Goal: Task Accomplishment & Management: Use online tool/utility

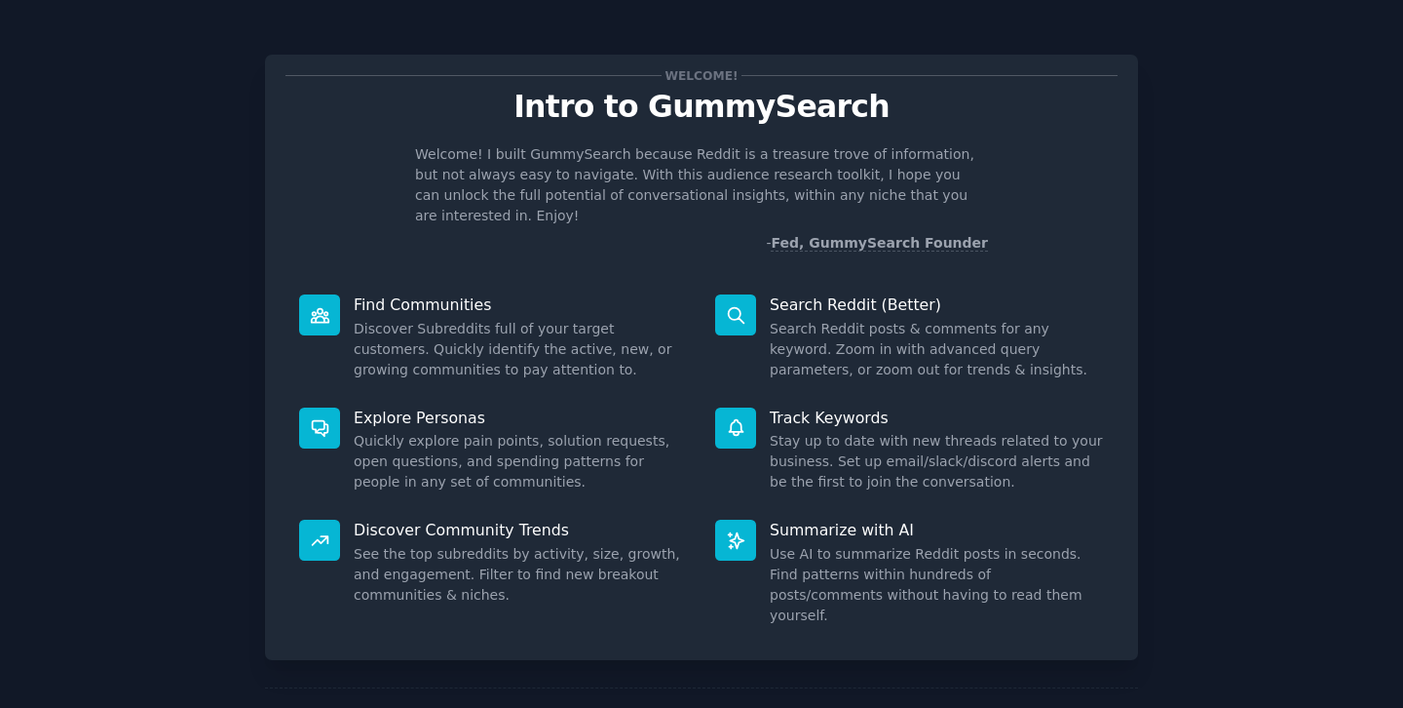
scroll to position [55, 0]
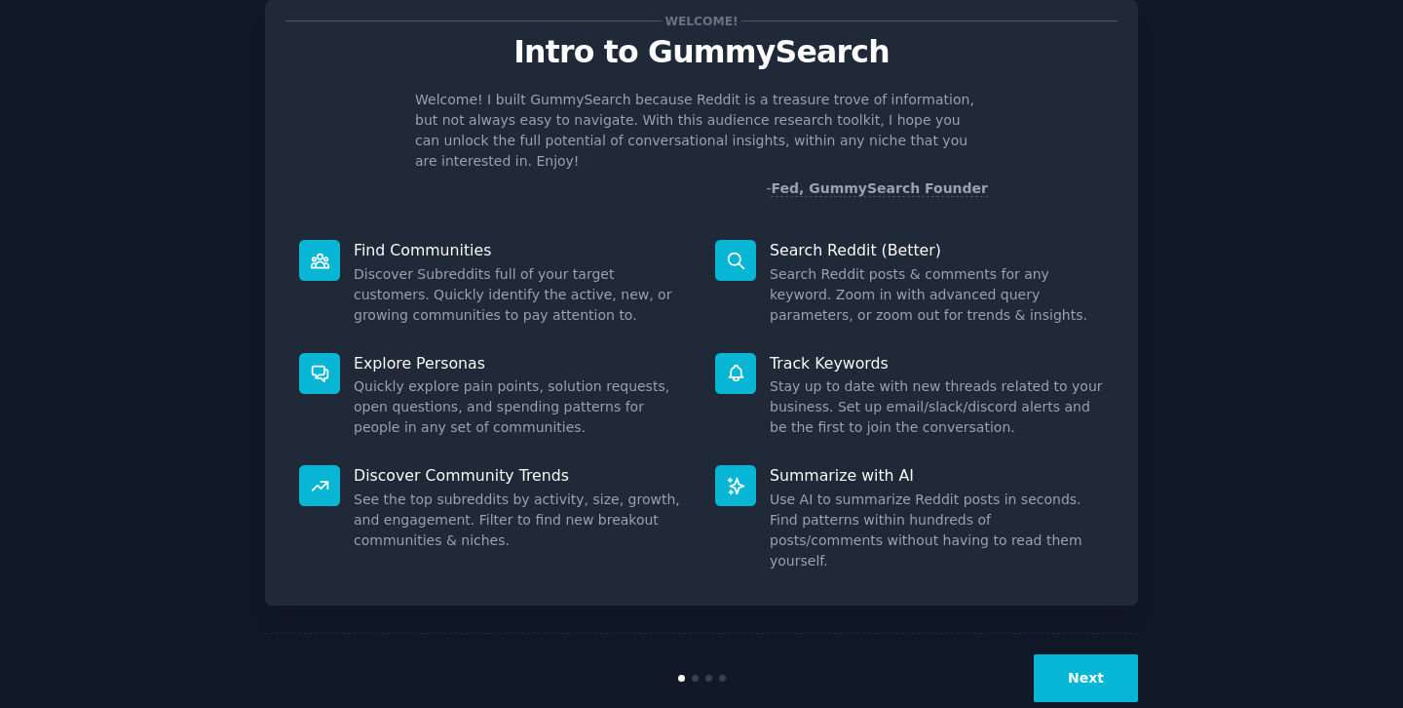
click at [1065, 654] on button "Next" at bounding box center [1086, 678] width 104 height 48
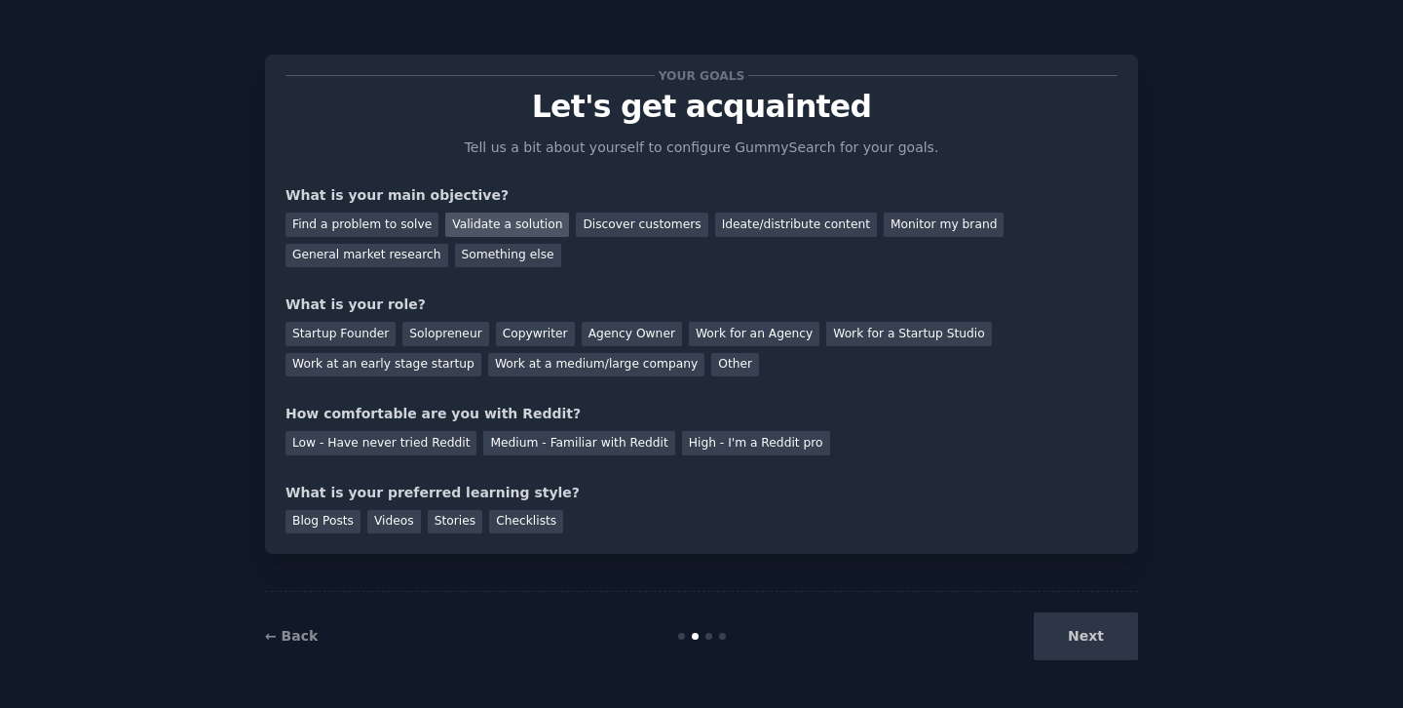
click at [476, 225] on div "Validate a solution" at bounding box center [507, 224] width 124 height 24
click at [620, 218] on div "Discover customers" at bounding box center [642, 224] width 132 height 24
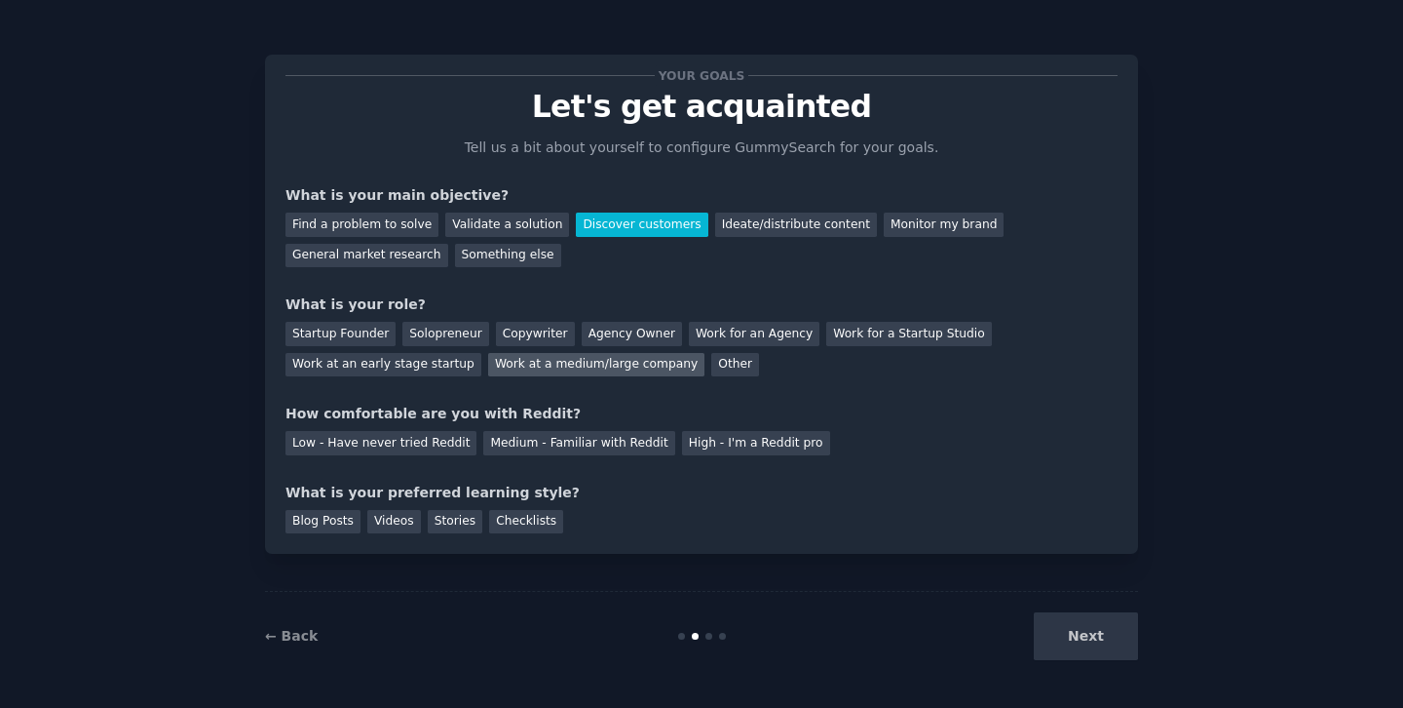
click at [562, 366] on div "Work at a medium/large company" at bounding box center [596, 365] width 216 height 24
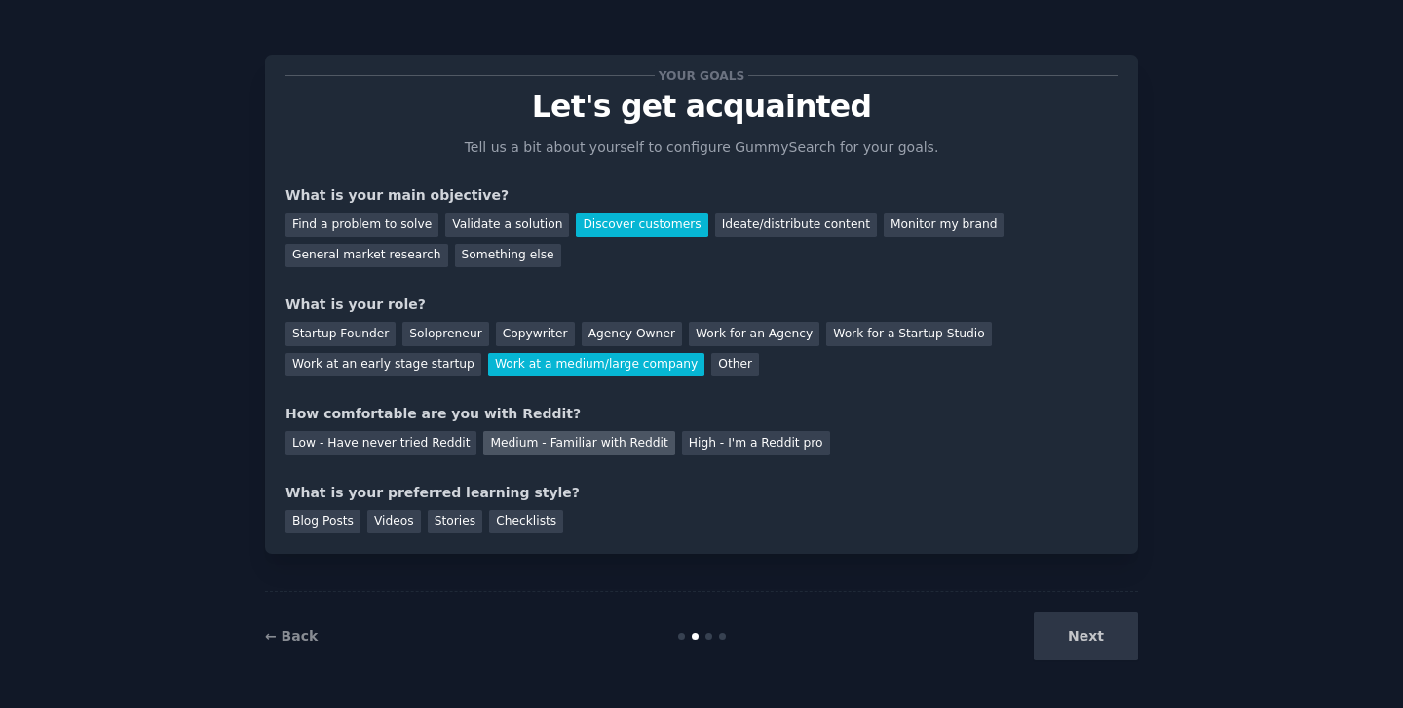
click at [589, 450] on div "Medium - Familiar with Reddit" at bounding box center [578, 443] width 191 height 24
click at [446, 526] on div "Stories" at bounding box center [455, 522] width 55 height 24
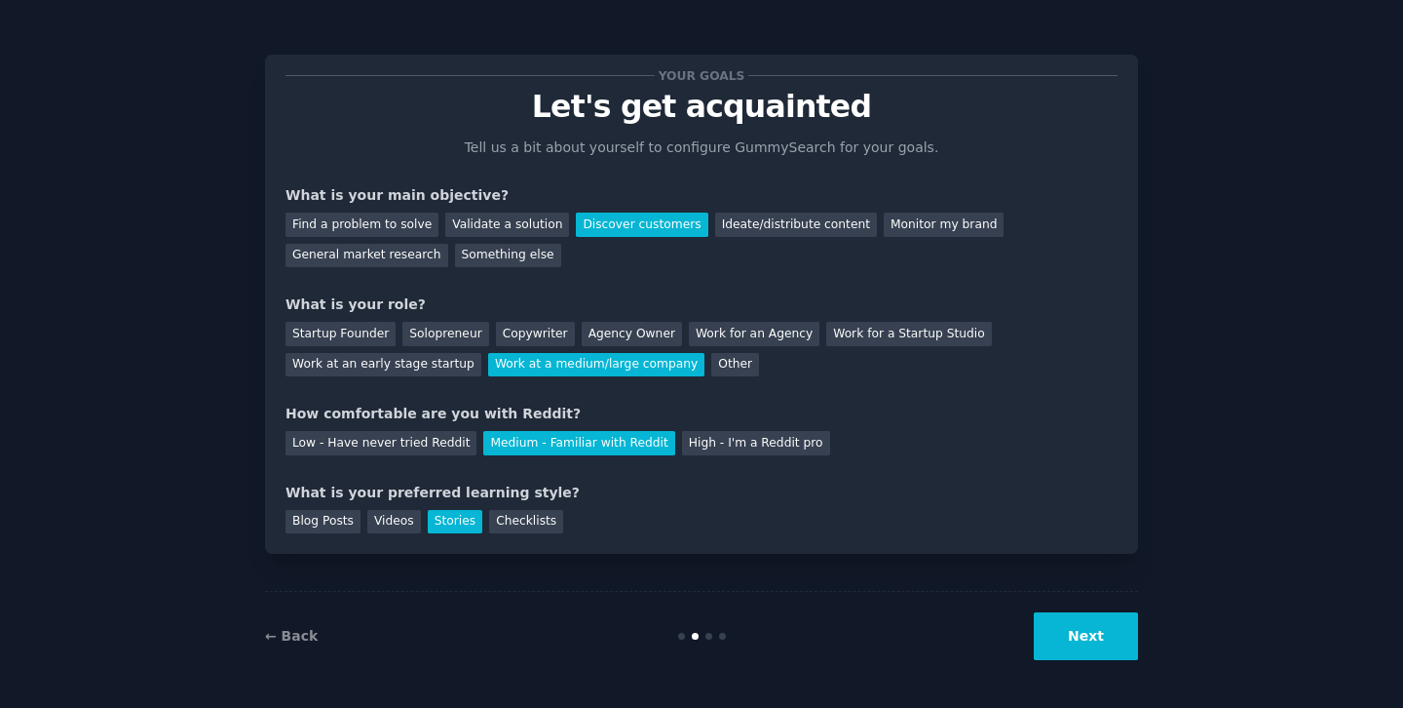
click at [1086, 651] on button "Next" at bounding box center [1086, 636] width 104 height 48
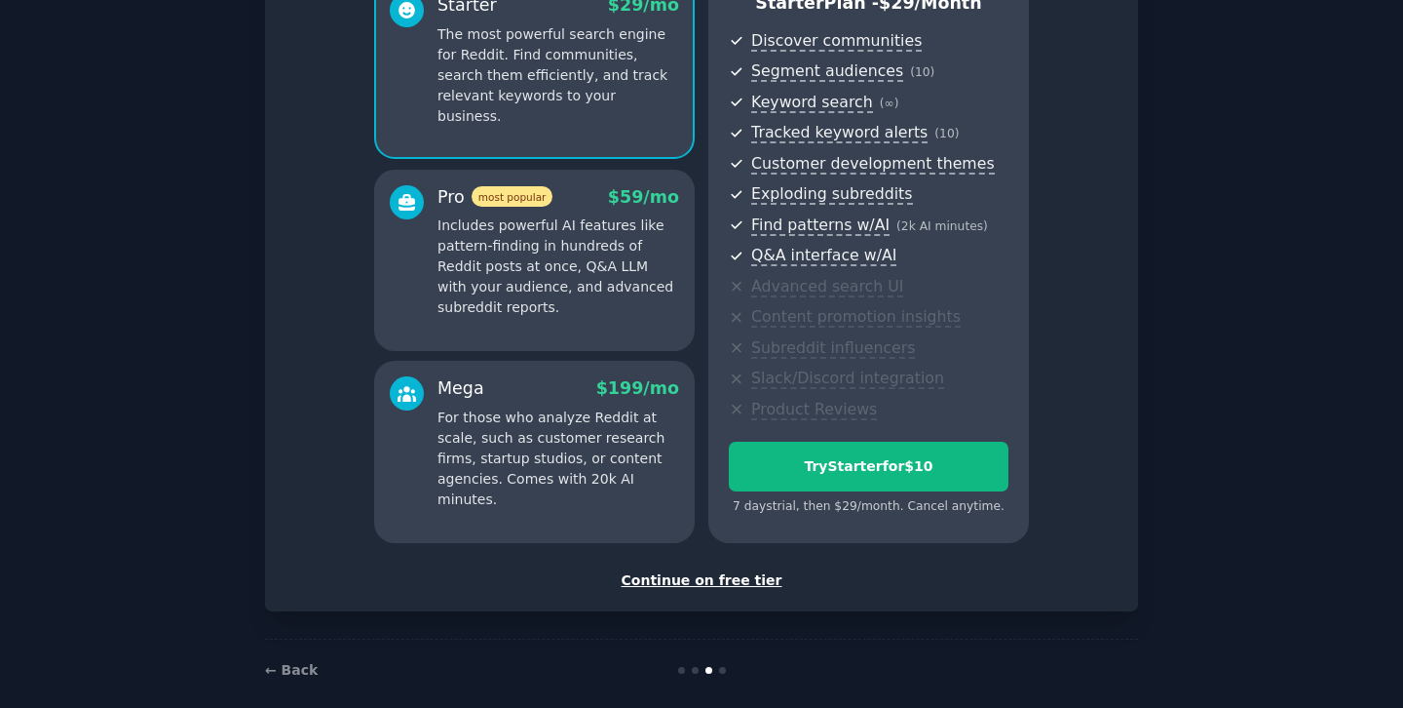
scroll to position [216, 0]
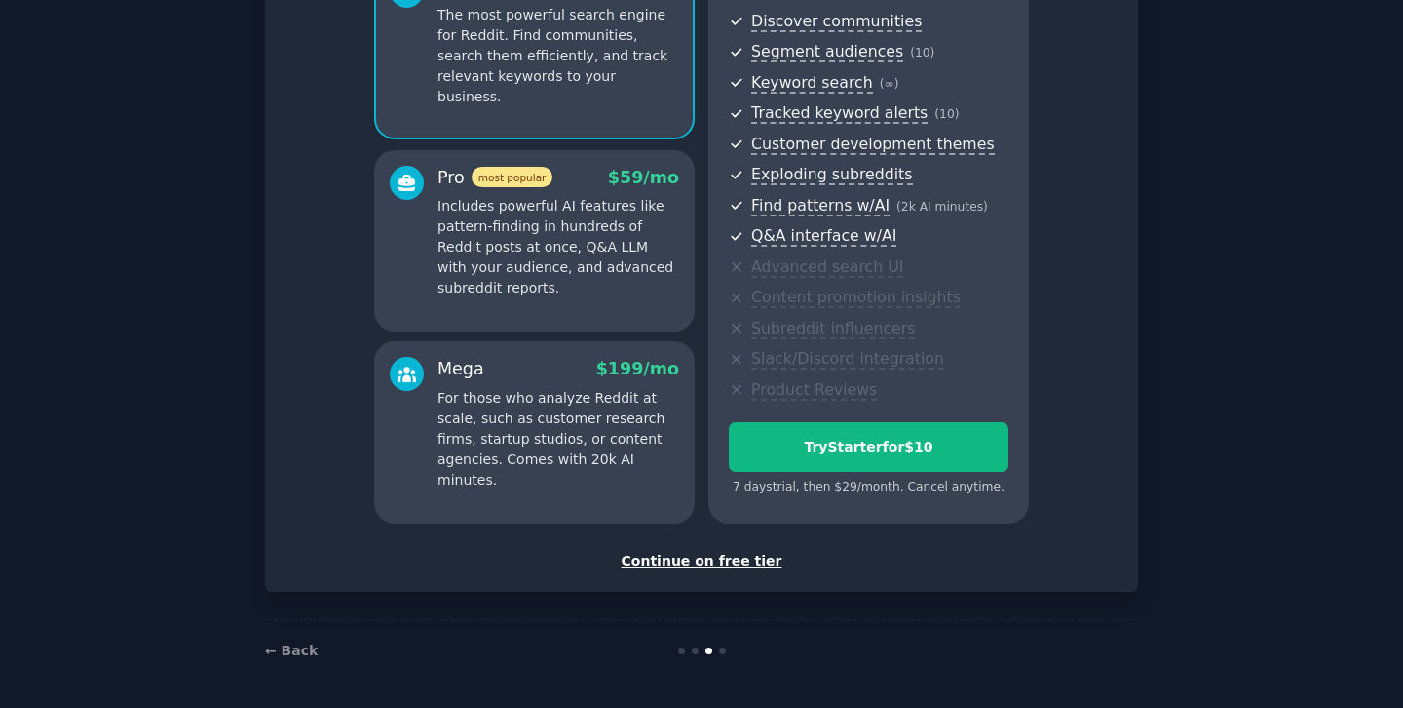
click at [694, 560] on div "Continue on free tier" at bounding box center [702, 561] width 832 height 20
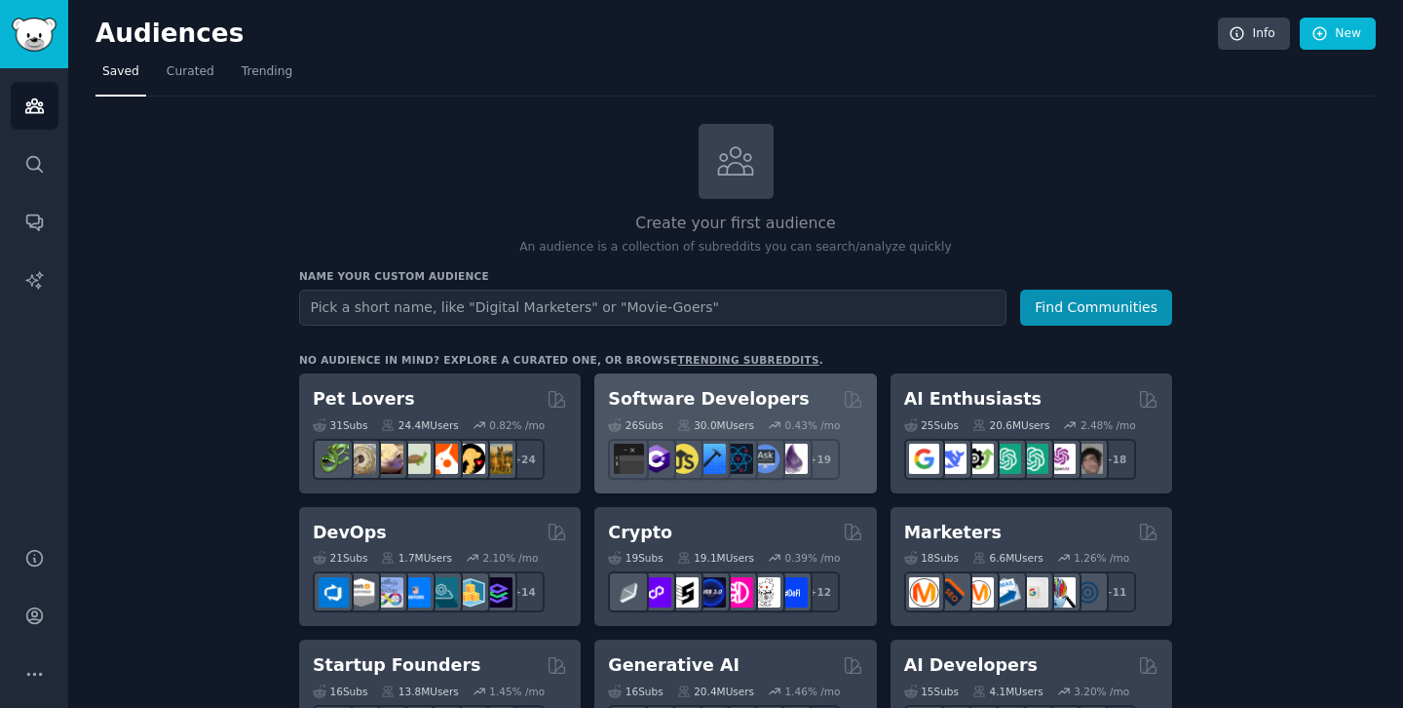
click at [784, 403] on div "Software Developers" at bounding box center [735, 399] width 254 height 24
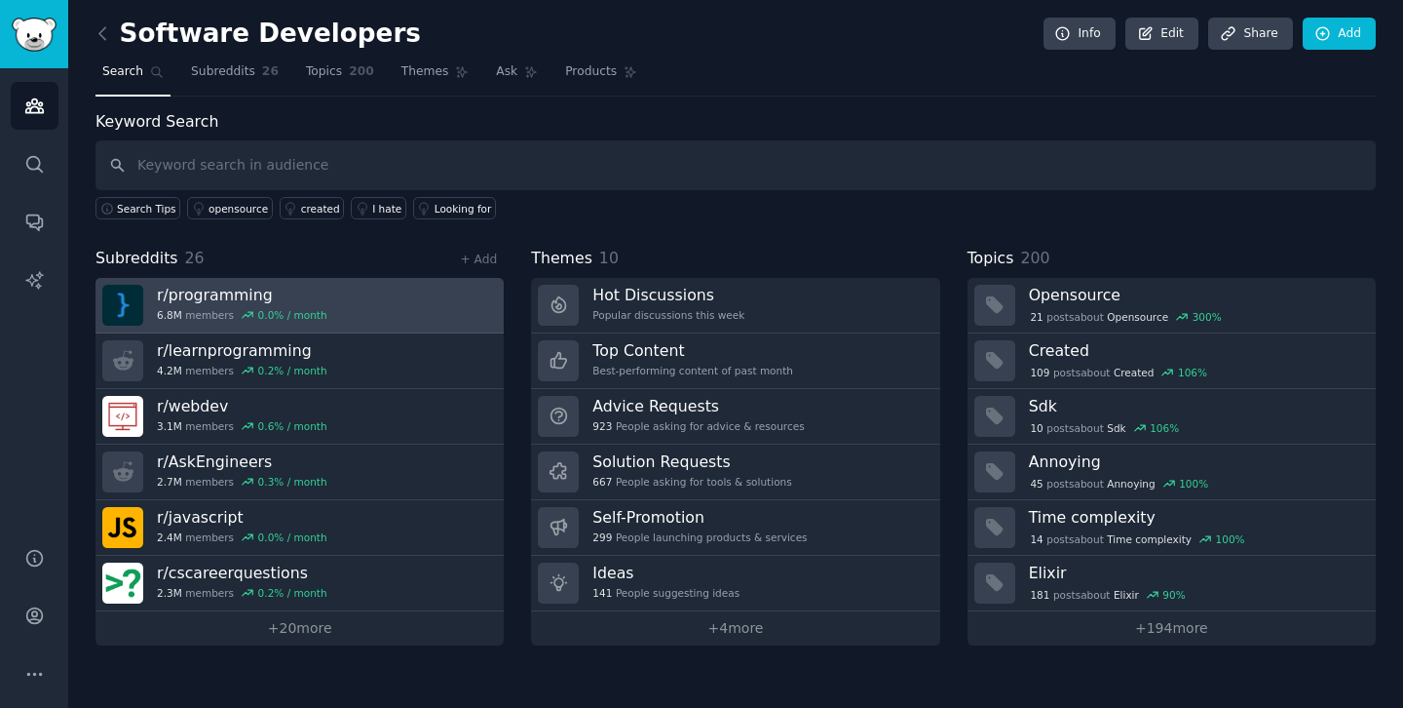
click at [390, 305] on link "r/ programming 6.8M members 0.0 % / month" at bounding box center [300, 306] width 408 height 56
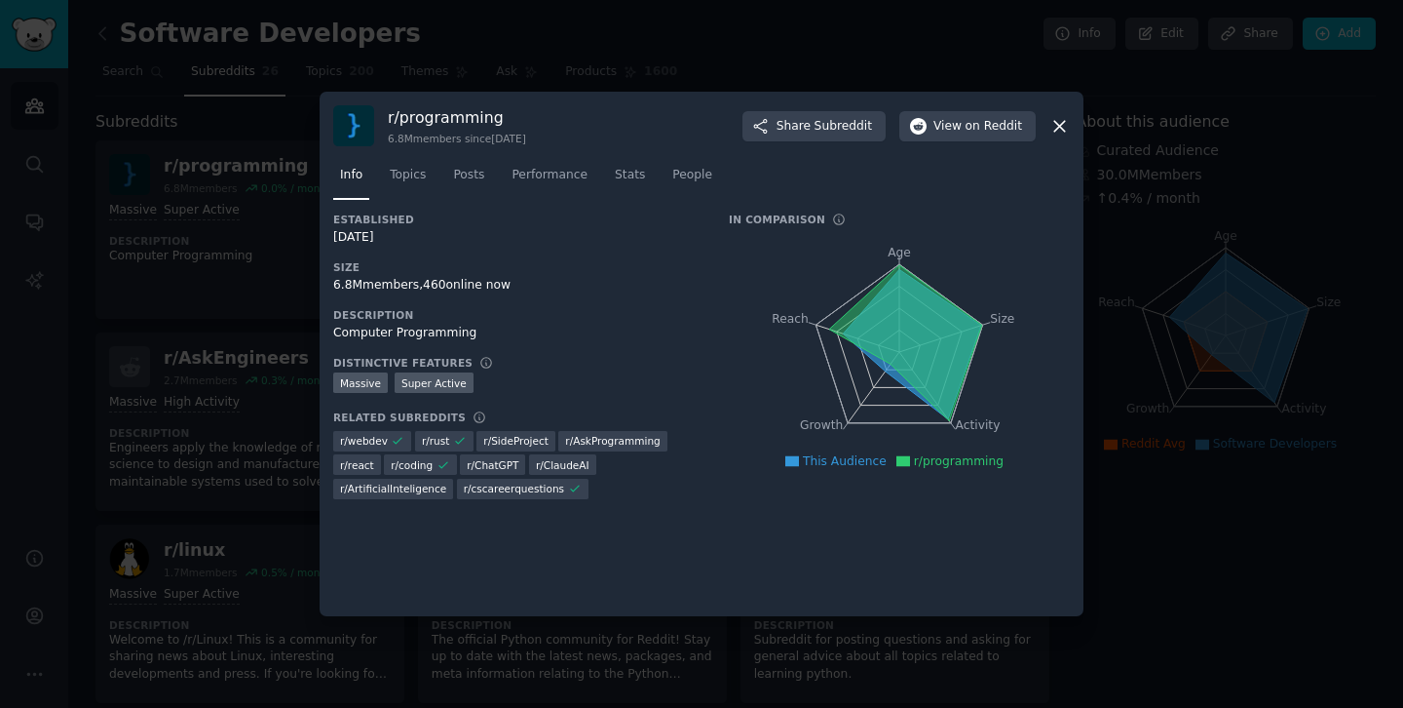
click at [1058, 129] on icon at bounding box center [1060, 126] width 20 height 20
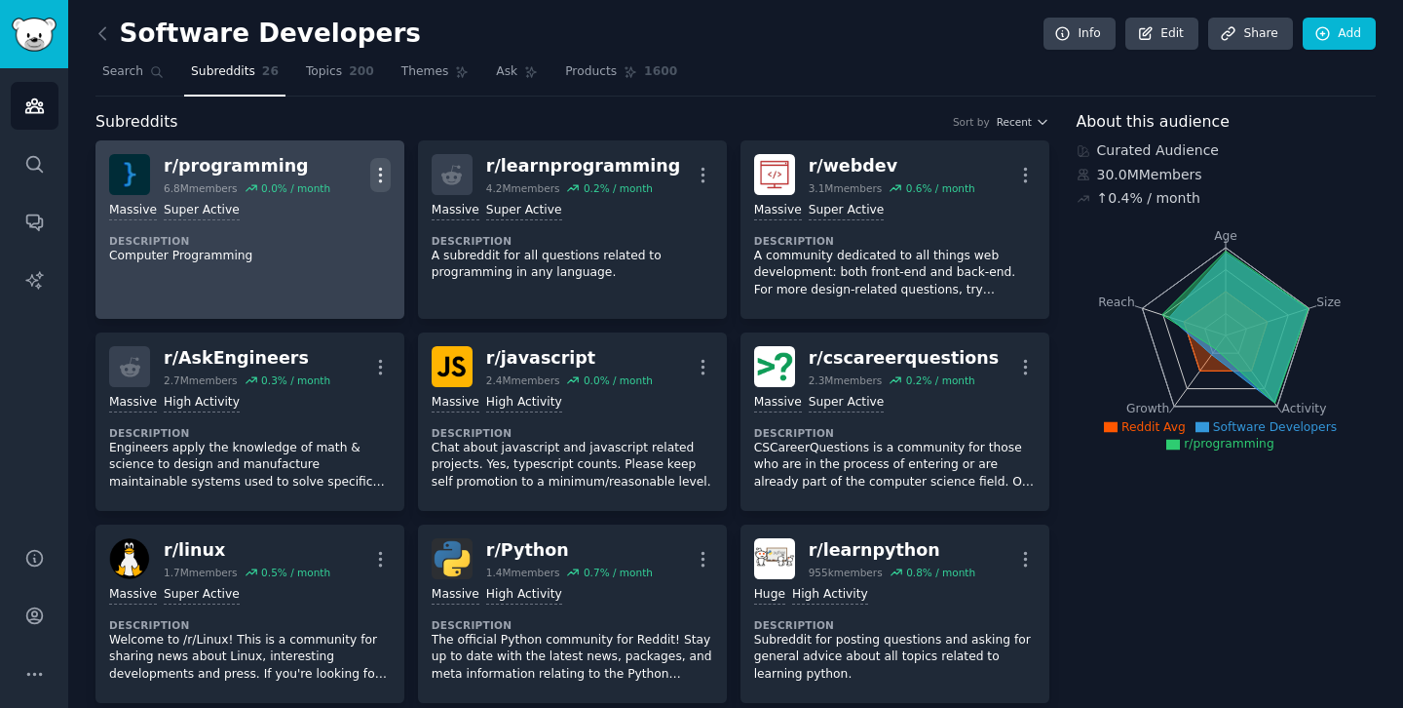
click at [384, 175] on icon "button" at bounding box center [380, 175] width 20 height 20
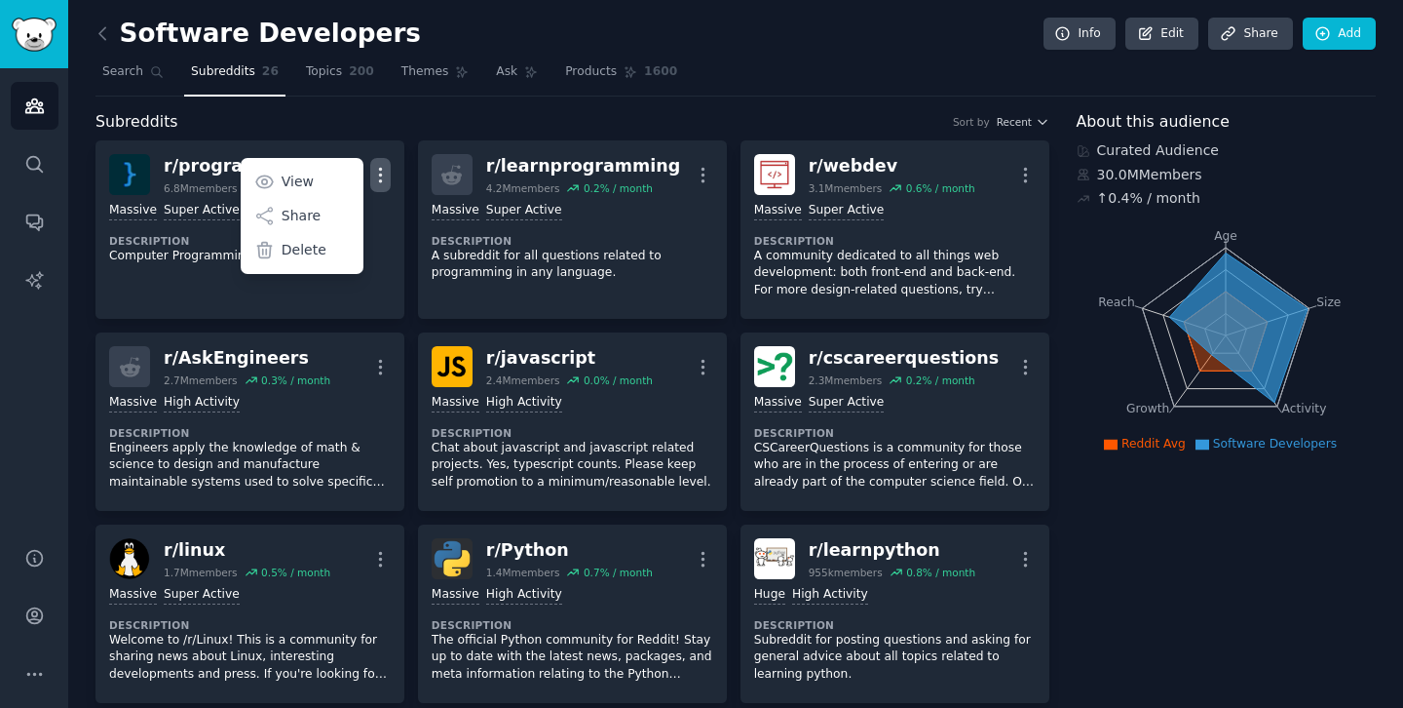
click at [821, 111] on div "Subreddits Sort by Recent" at bounding box center [573, 122] width 954 height 24
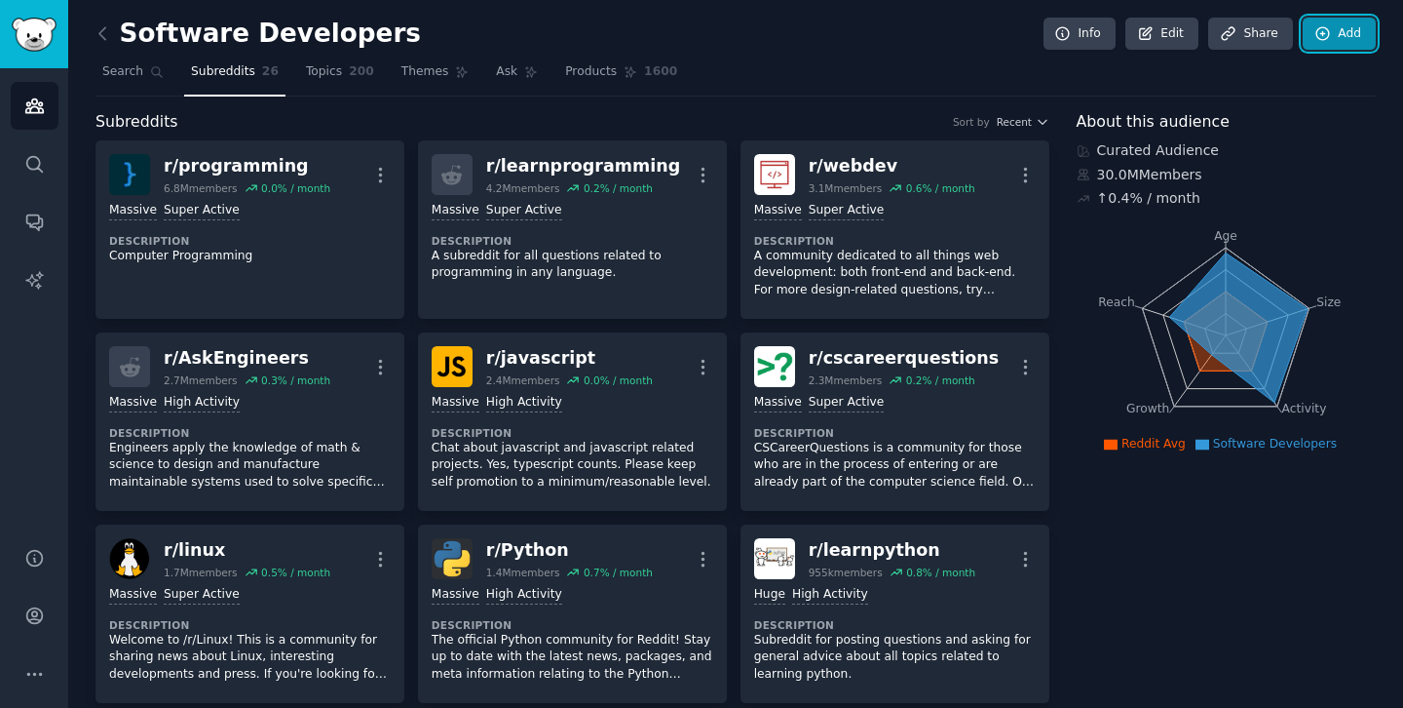
click at [1325, 31] on icon at bounding box center [1323, 33] width 13 height 13
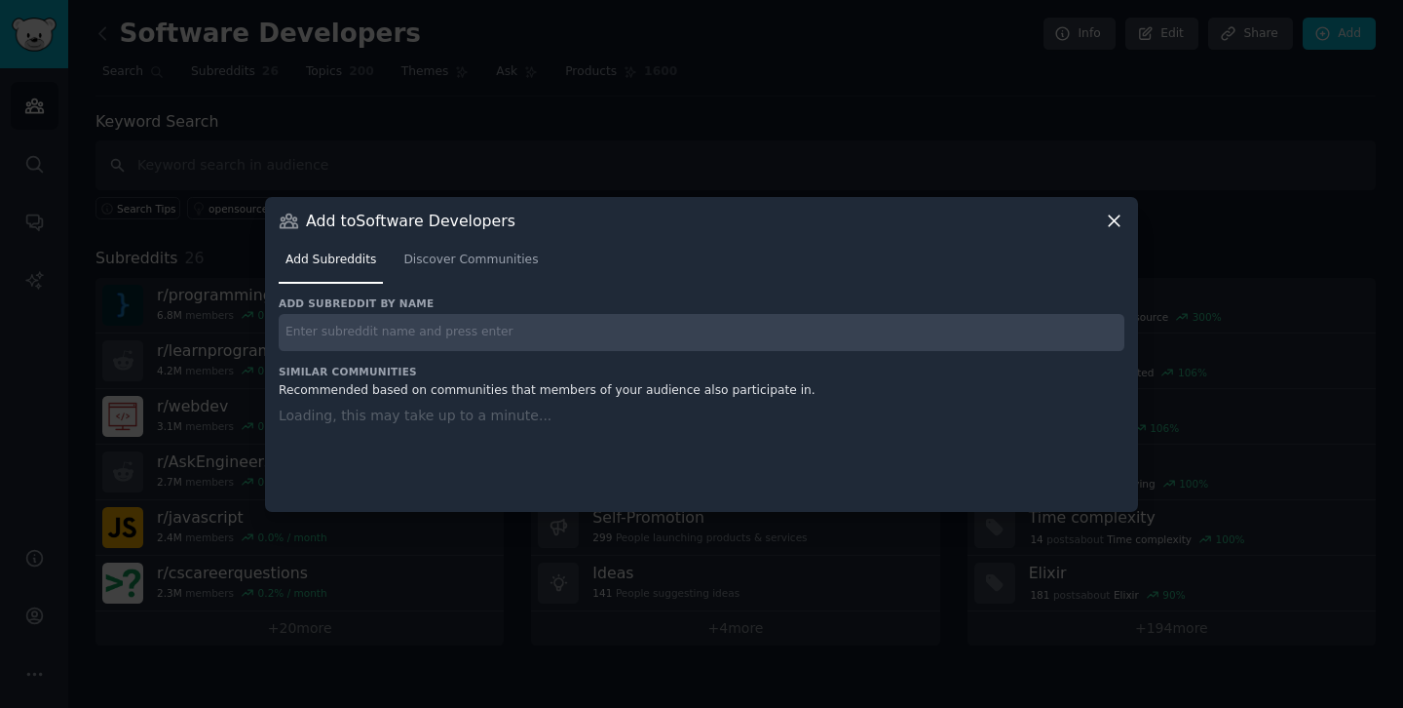
click at [414, 327] on input "text" at bounding box center [702, 333] width 846 height 38
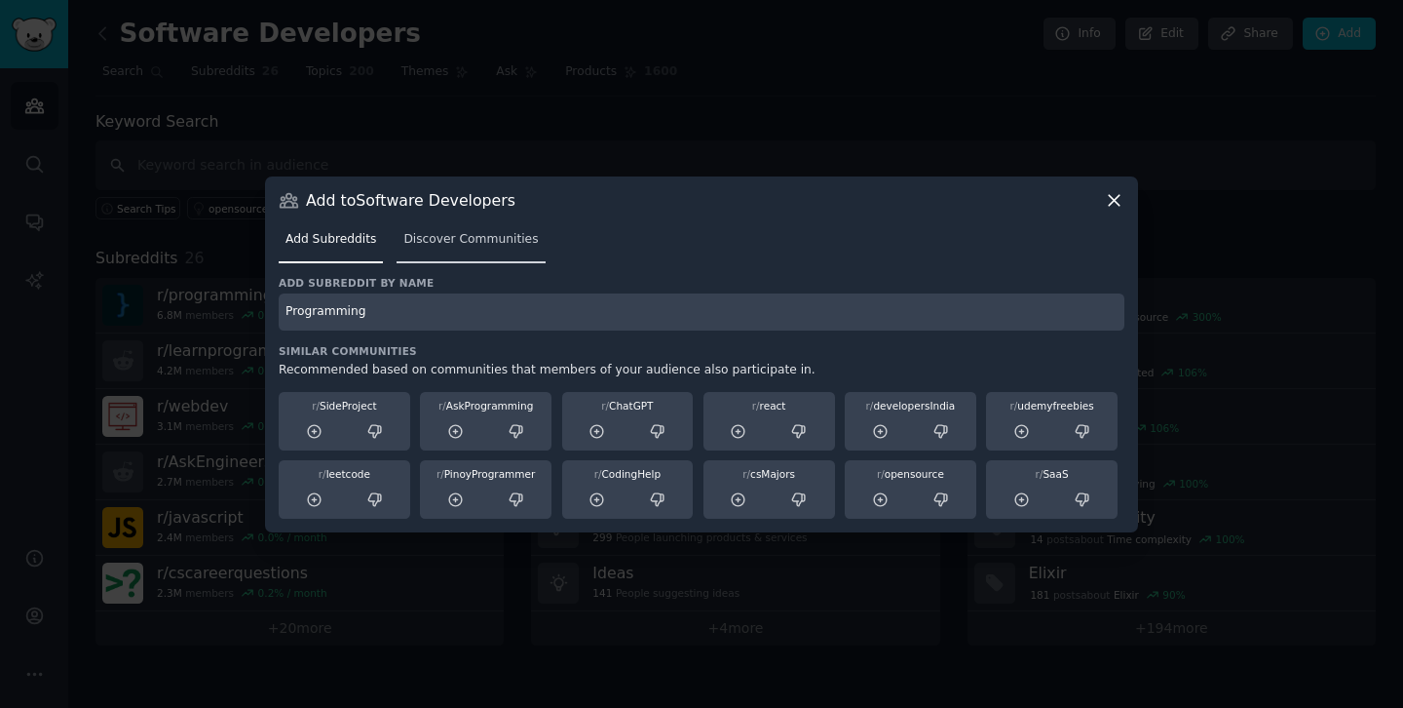
type input "Programming"
click at [454, 239] on span "Discover Communities" at bounding box center [471, 240] width 135 height 18
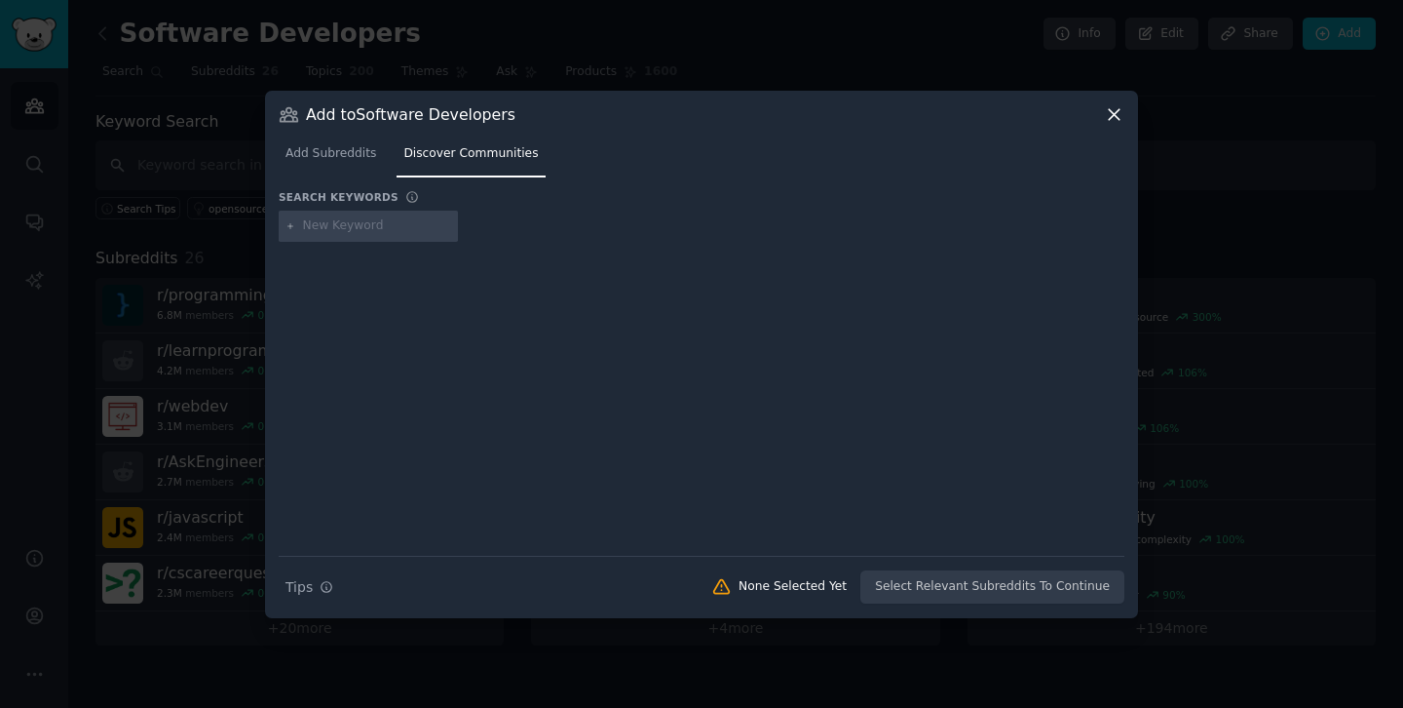
click at [1112, 116] on icon at bounding box center [1114, 114] width 11 height 11
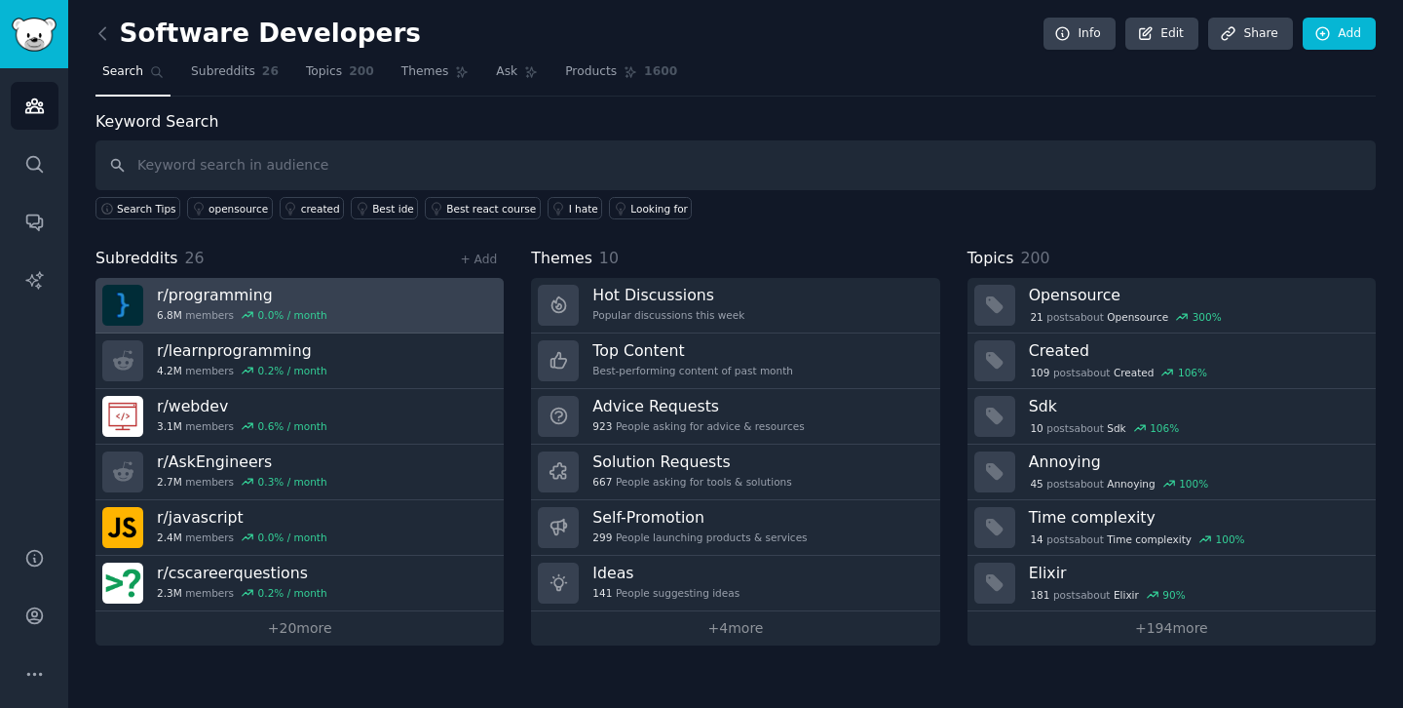
click at [346, 314] on link "r/ programming 6.8M members 0.0 % / month" at bounding box center [300, 306] width 408 height 56
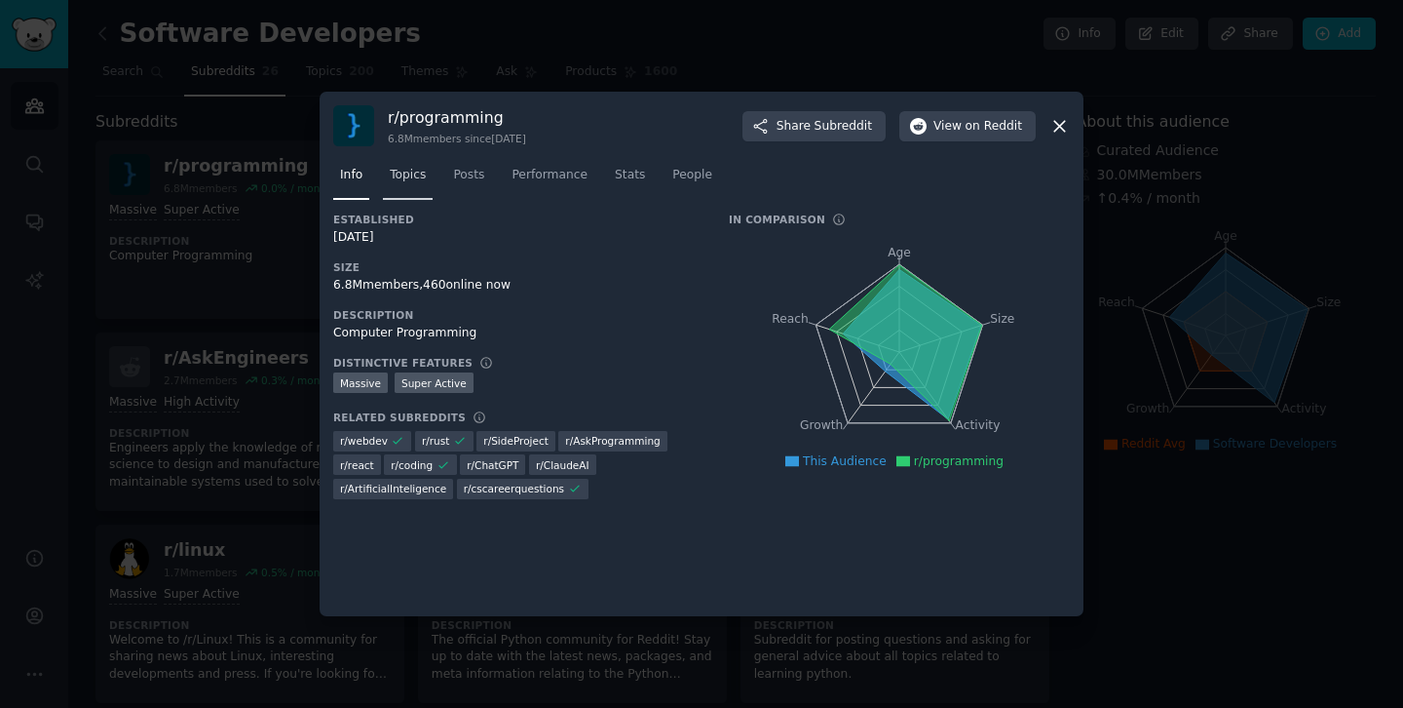
click at [407, 175] on span "Topics" at bounding box center [408, 176] width 36 height 18
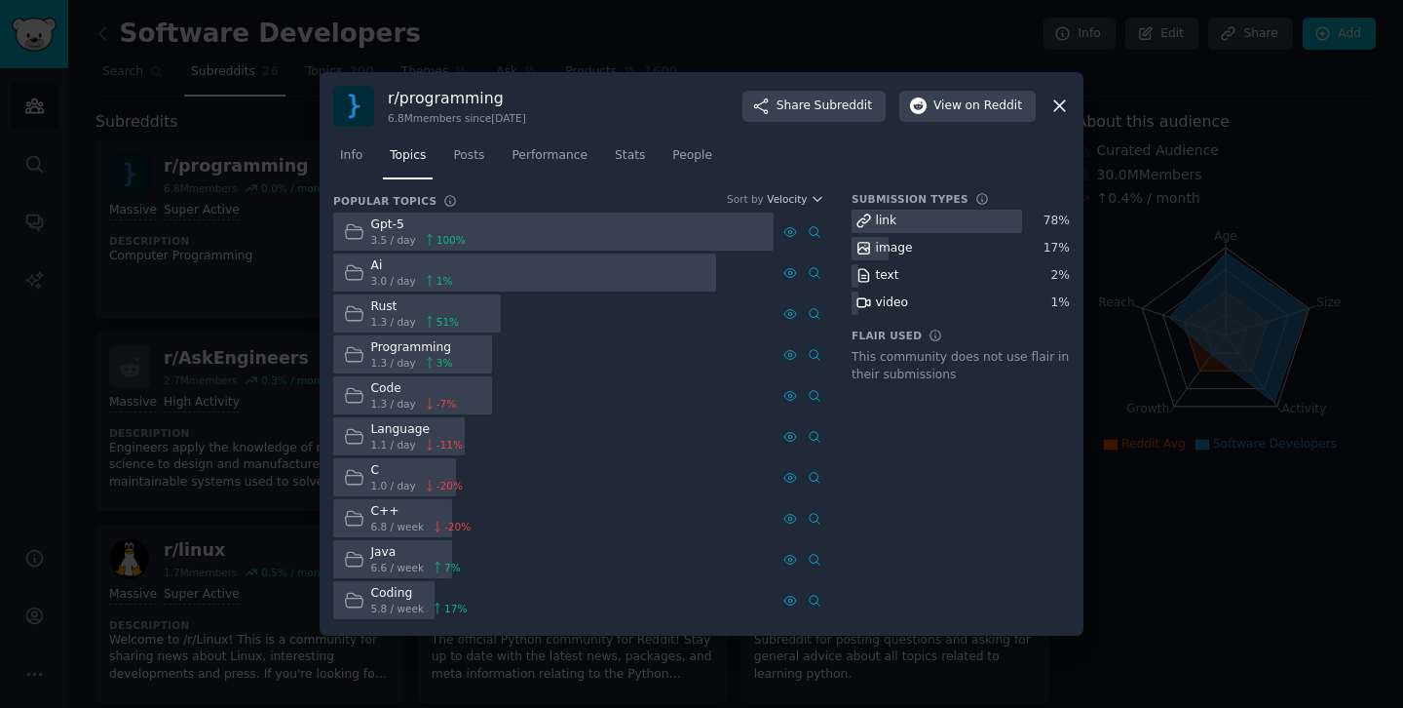
click at [374, 309] on div "Rust" at bounding box center [415, 307] width 89 height 18
click at [631, 155] on span "Stats" at bounding box center [630, 156] width 30 height 18
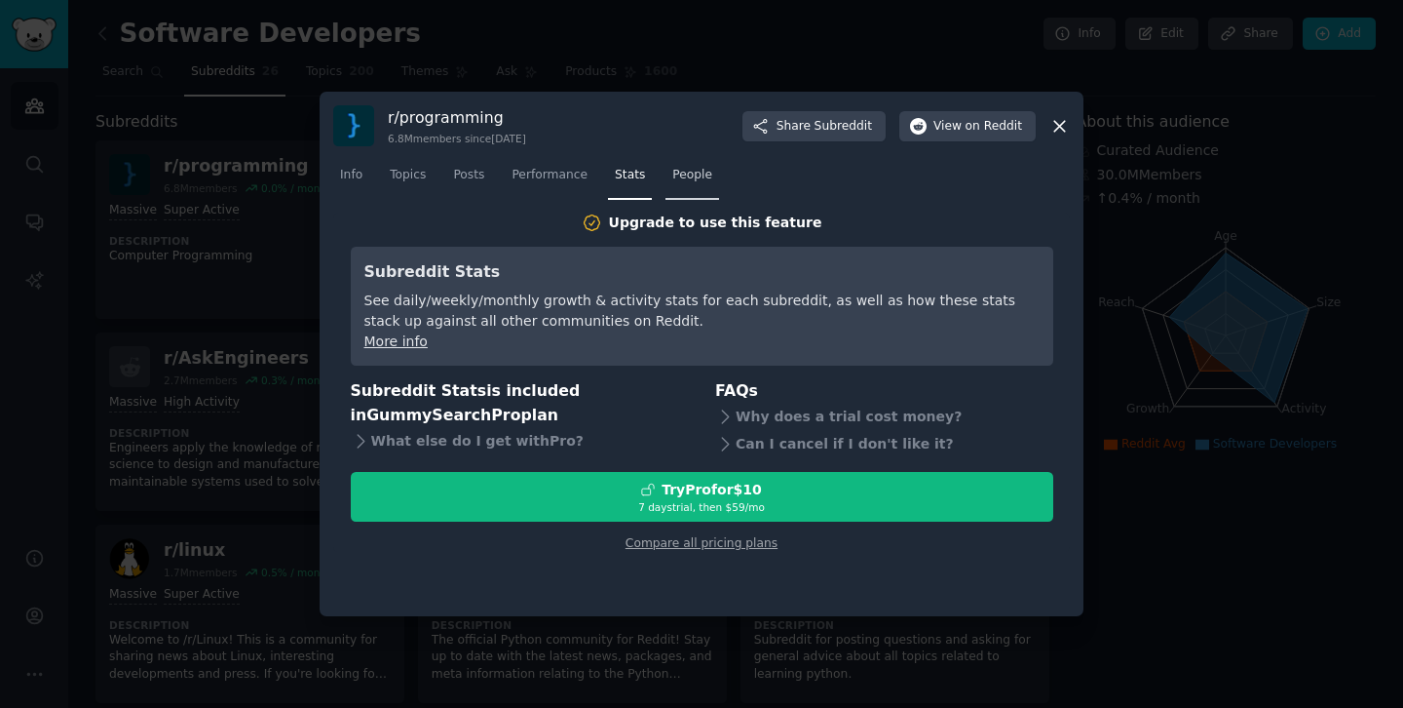
click at [679, 167] on span "People" at bounding box center [693, 176] width 40 height 18
click at [519, 179] on span "Performance" at bounding box center [550, 176] width 76 height 18
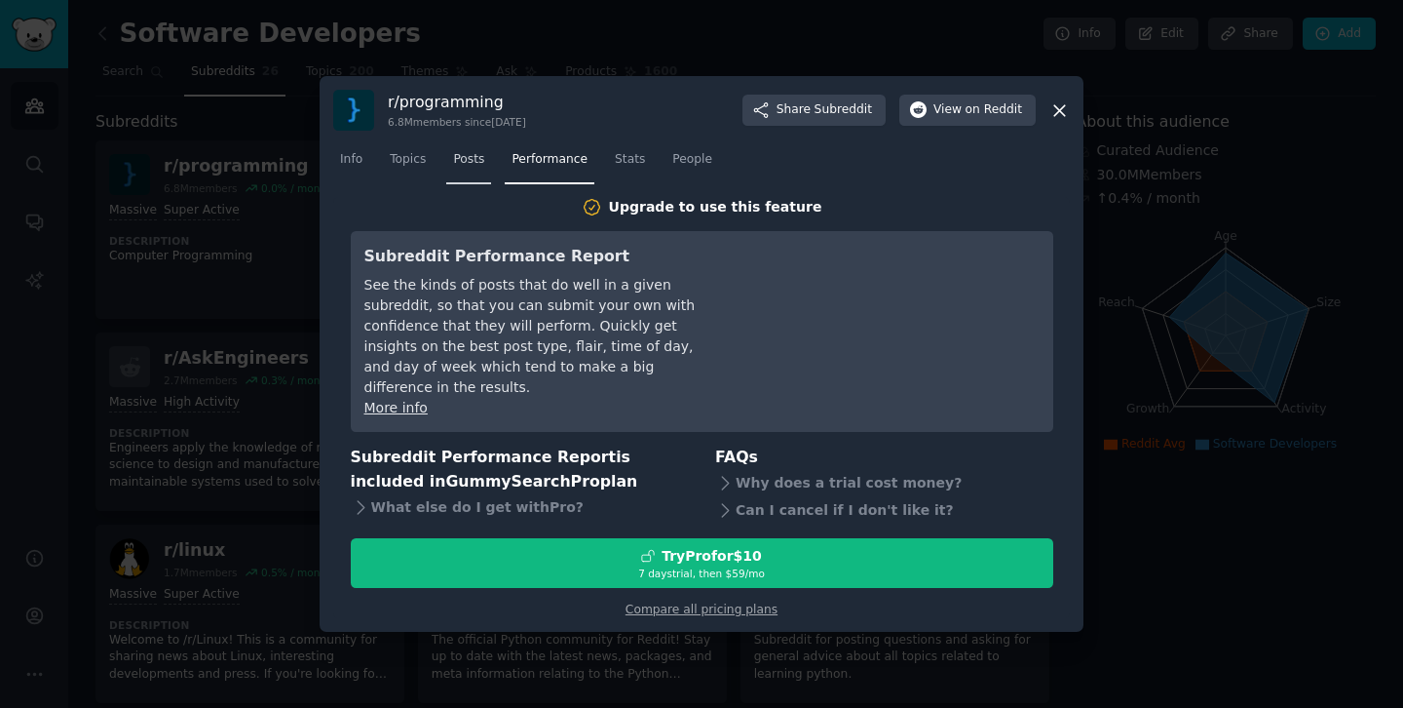
click at [471, 178] on link "Posts" at bounding box center [468, 164] width 45 height 40
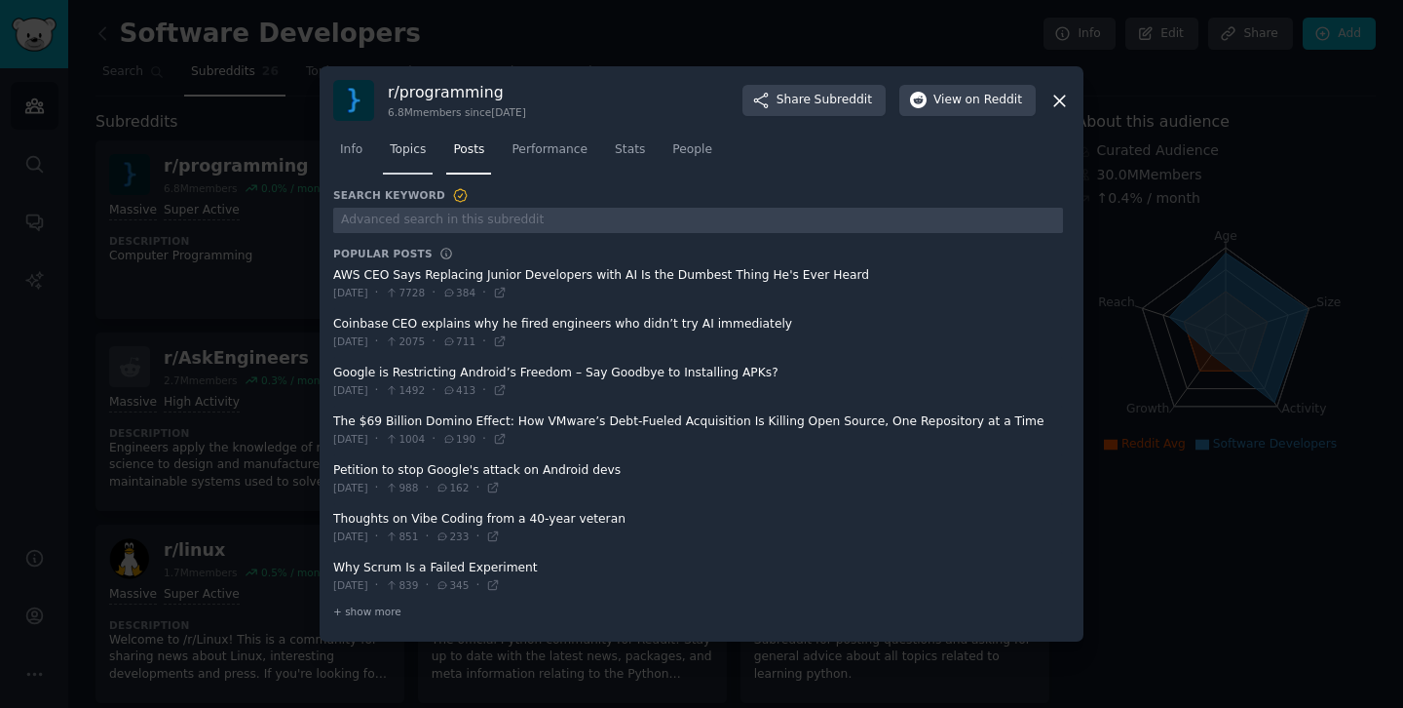
click at [420, 149] on span "Topics" at bounding box center [408, 150] width 36 height 18
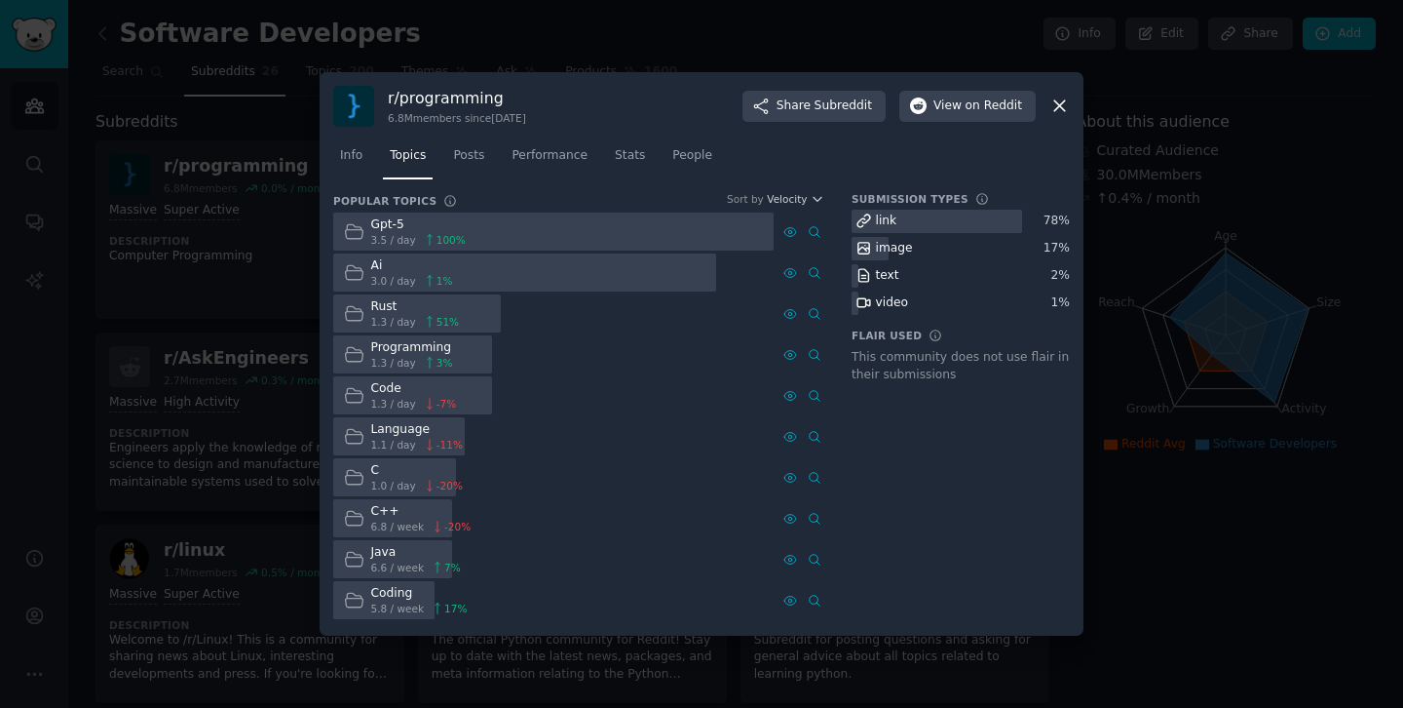
click at [1065, 107] on icon at bounding box center [1060, 106] width 20 height 20
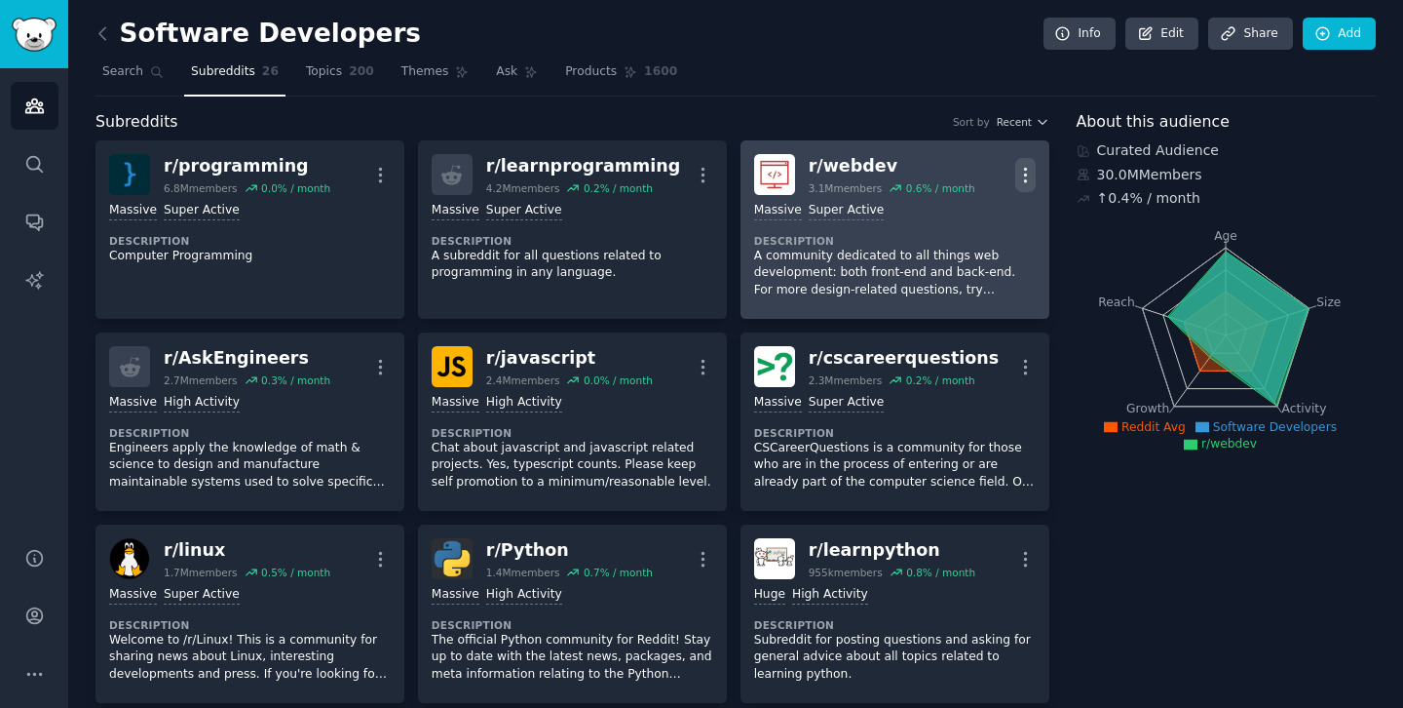
click at [1018, 173] on icon "button" at bounding box center [1026, 175] width 20 height 20
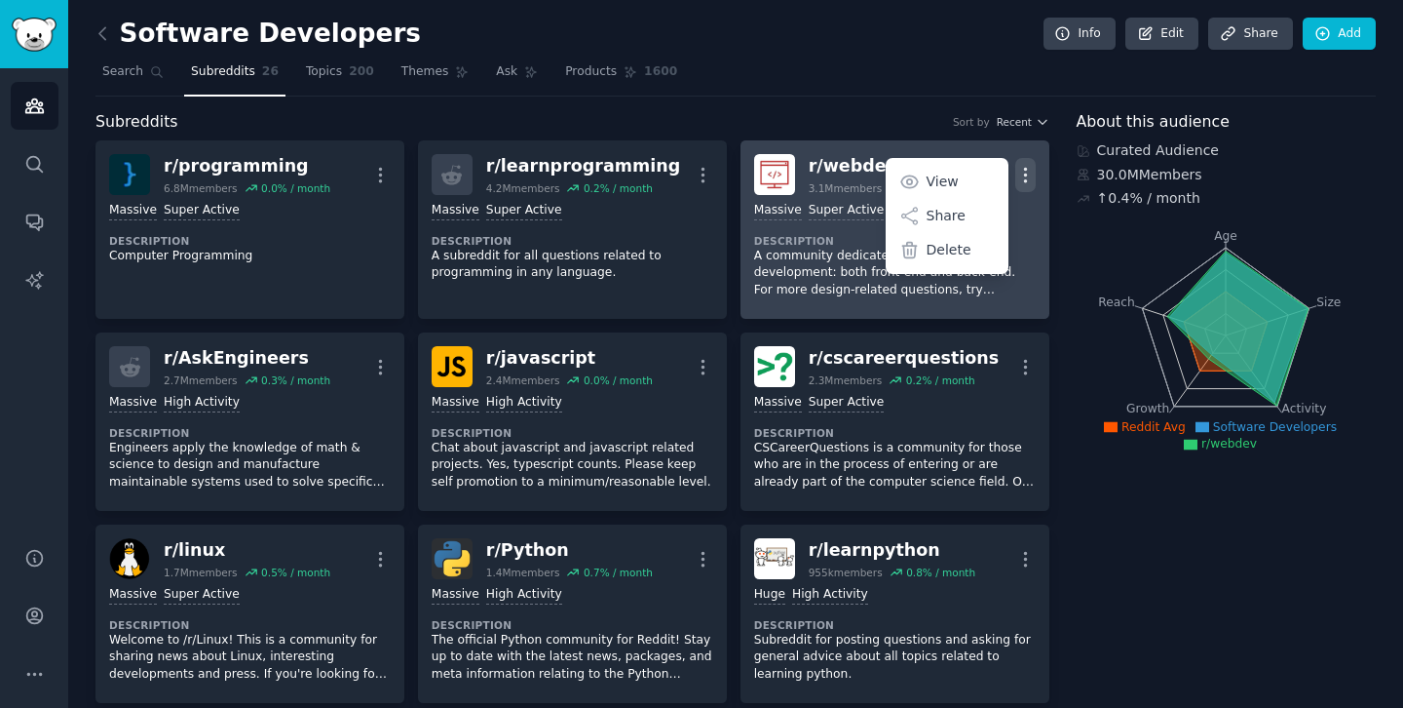
click at [844, 180] on h2 "r/ webdev 3.1M members 0.6 % / month" at bounding box center [892, 174] width 167 height 41
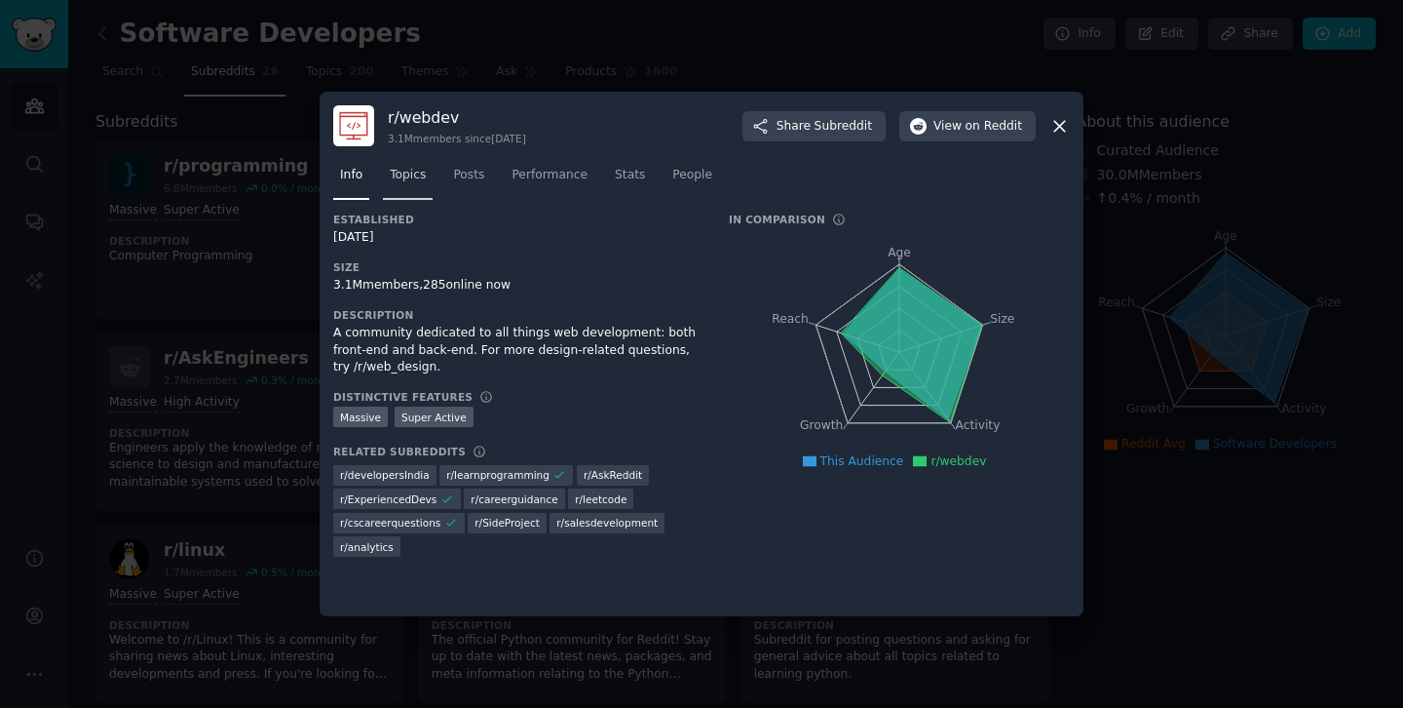
click at [413, 177] on span "Topics" at bounding box center [408, 176] width 36 height 18
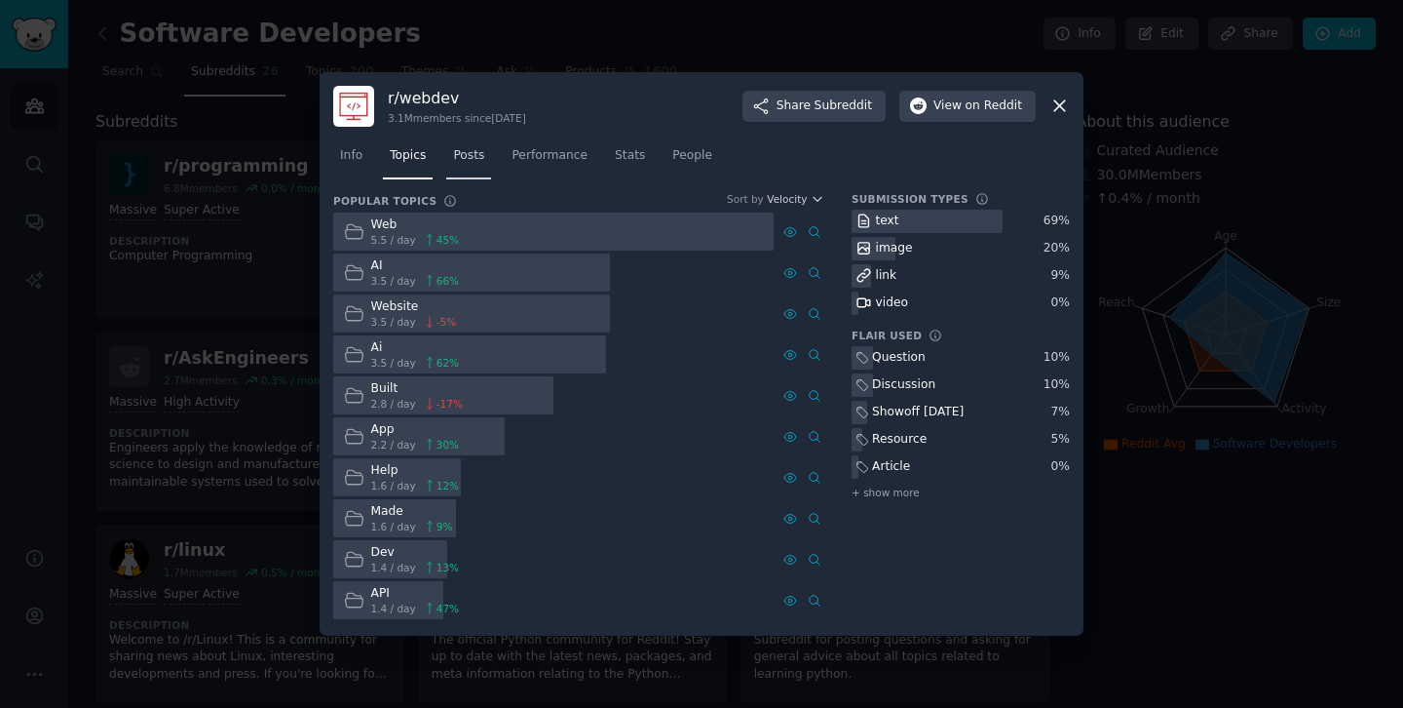
click at [473, 162] on span "Posts" at bounding box center [468, 156] width 31 height 18
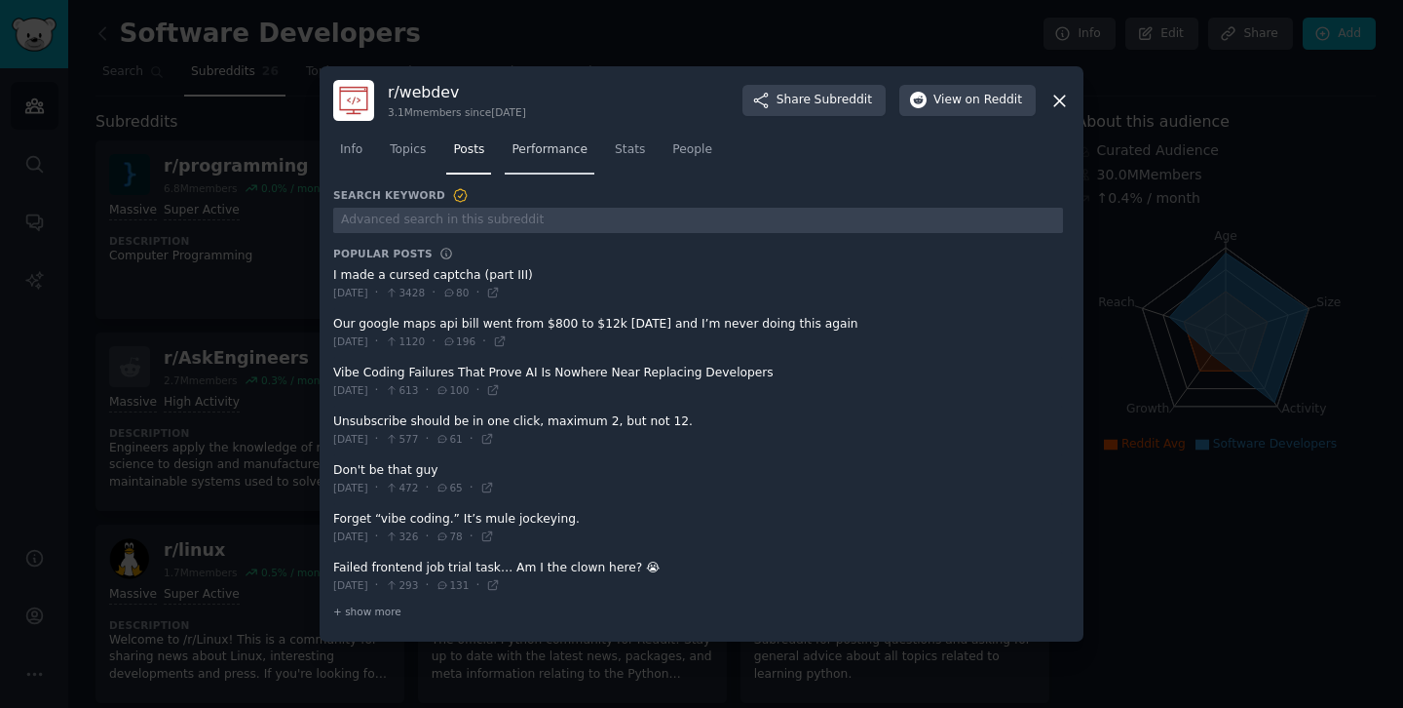
click at [552, 159] on link "Performance" at bounding box center [550, 155] width 90 height 40
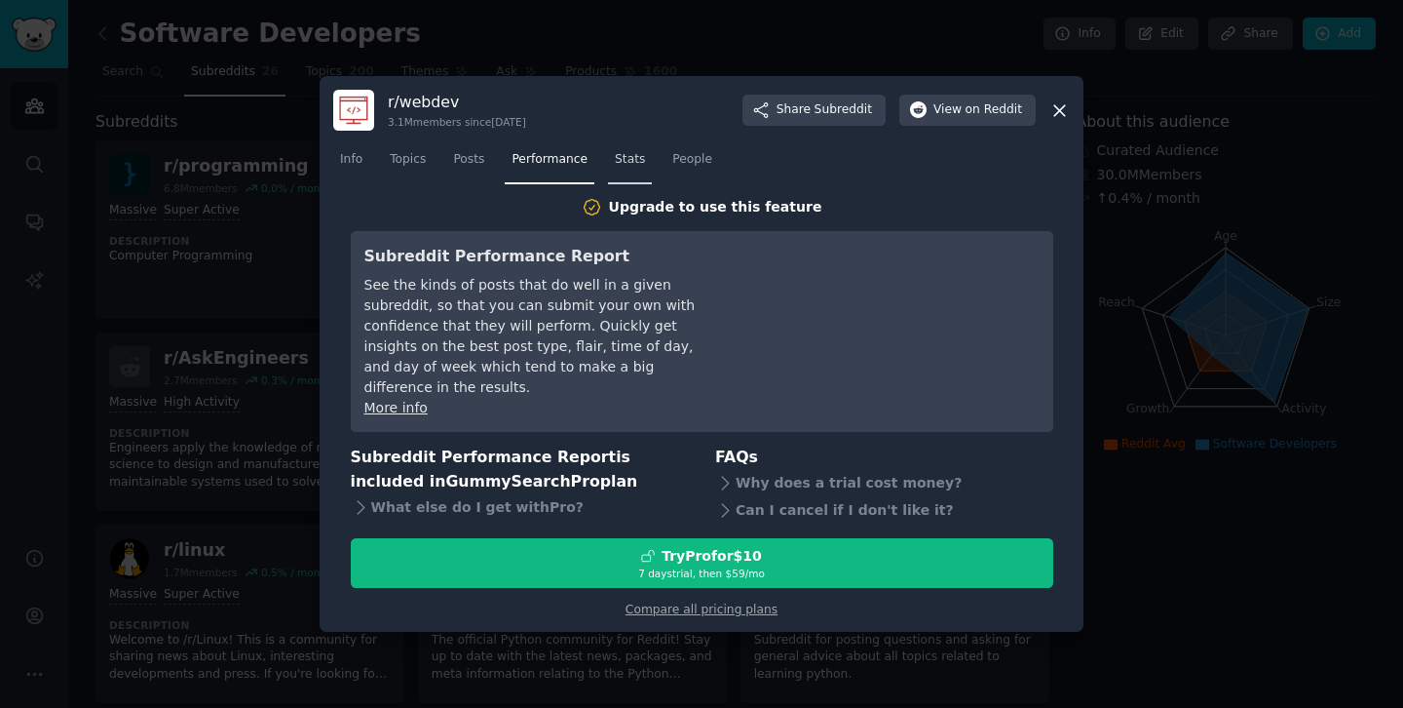
click at [636, 169] on span "Stats" at bounding box center [630, 160] width 30 height 18
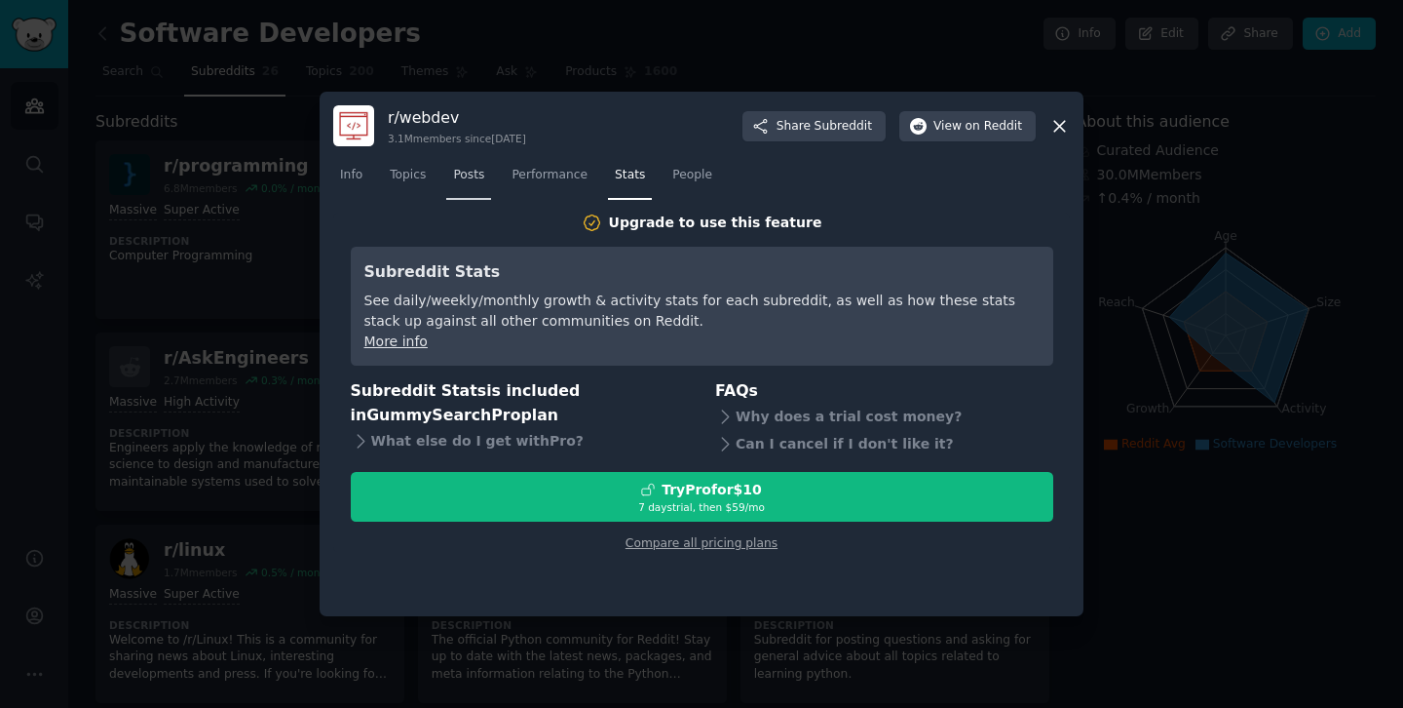
click at [485, 171] on link "Posts" at bounding box center [468, 180] width 45 height 40
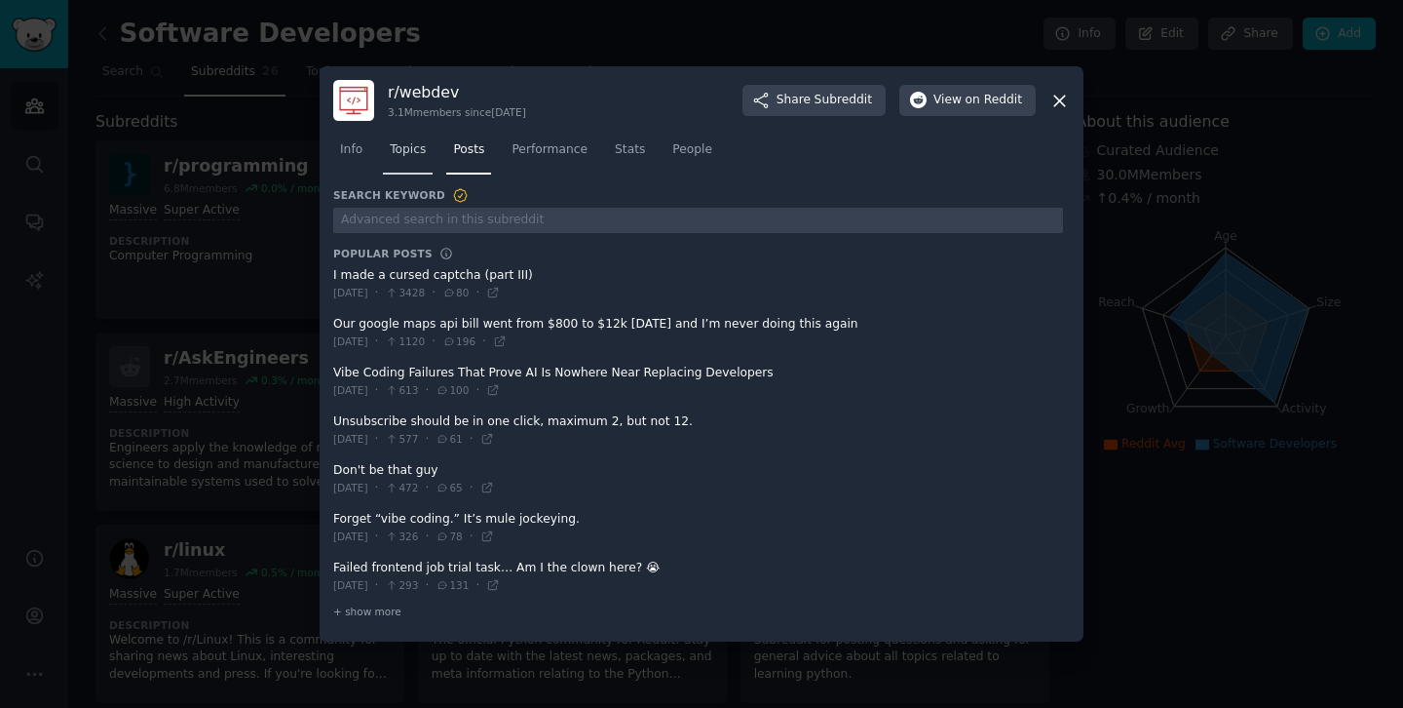
click at [419, 156] on span "Topics" at bounding box center [408, 150] width 36 height 18
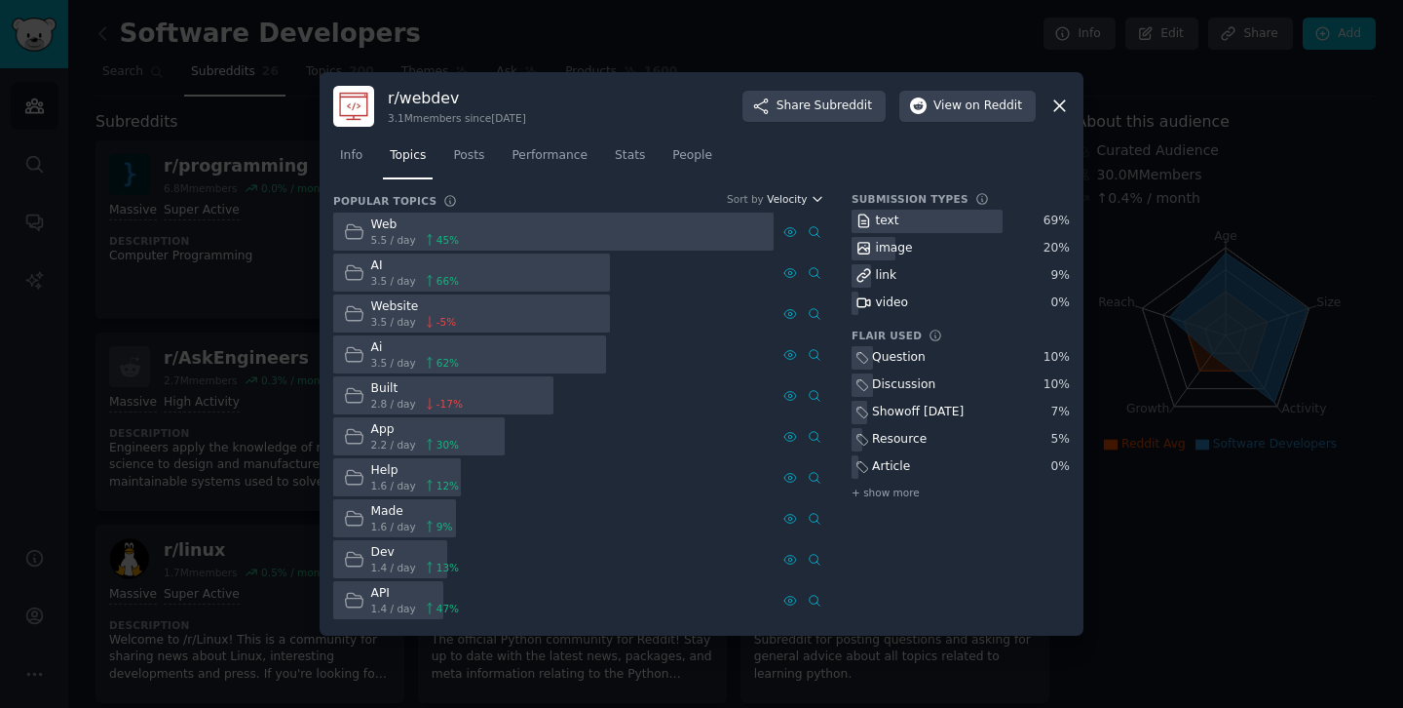
click at [812, 201] on icon "button" at bounding box center [818, 199] width 14 height 14
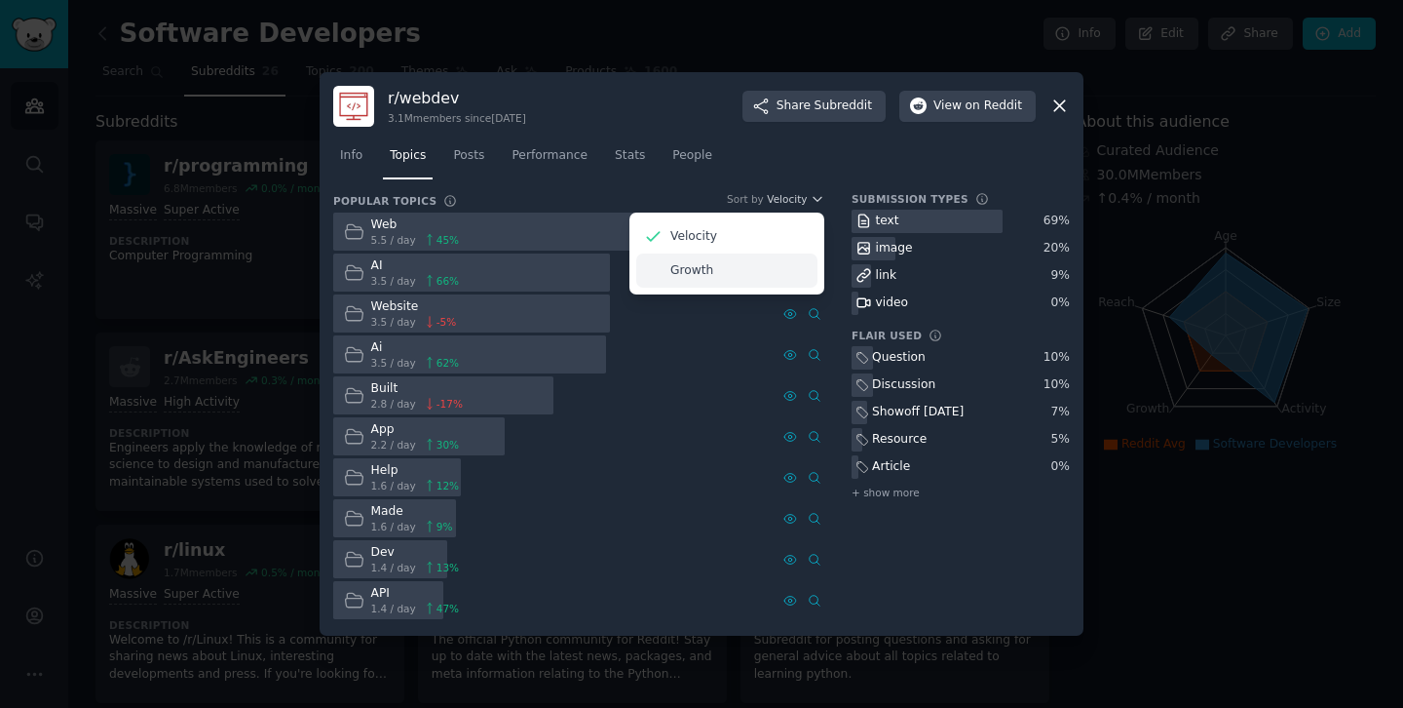
click at [701, 273] on p "Growth" at bounding box center [692, 271] width 43 height 18
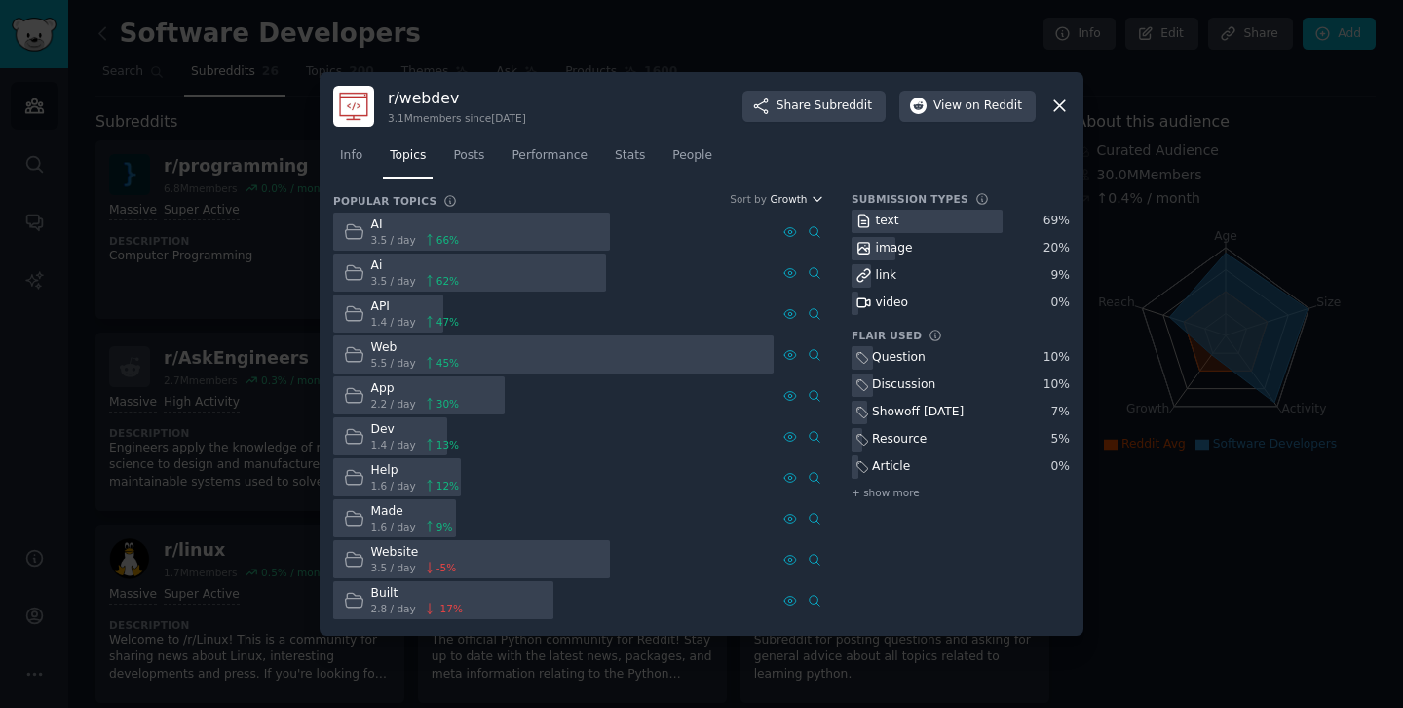
click at [816, 199] on icon "button" at bounding box center [818, 199] width 14 height 14
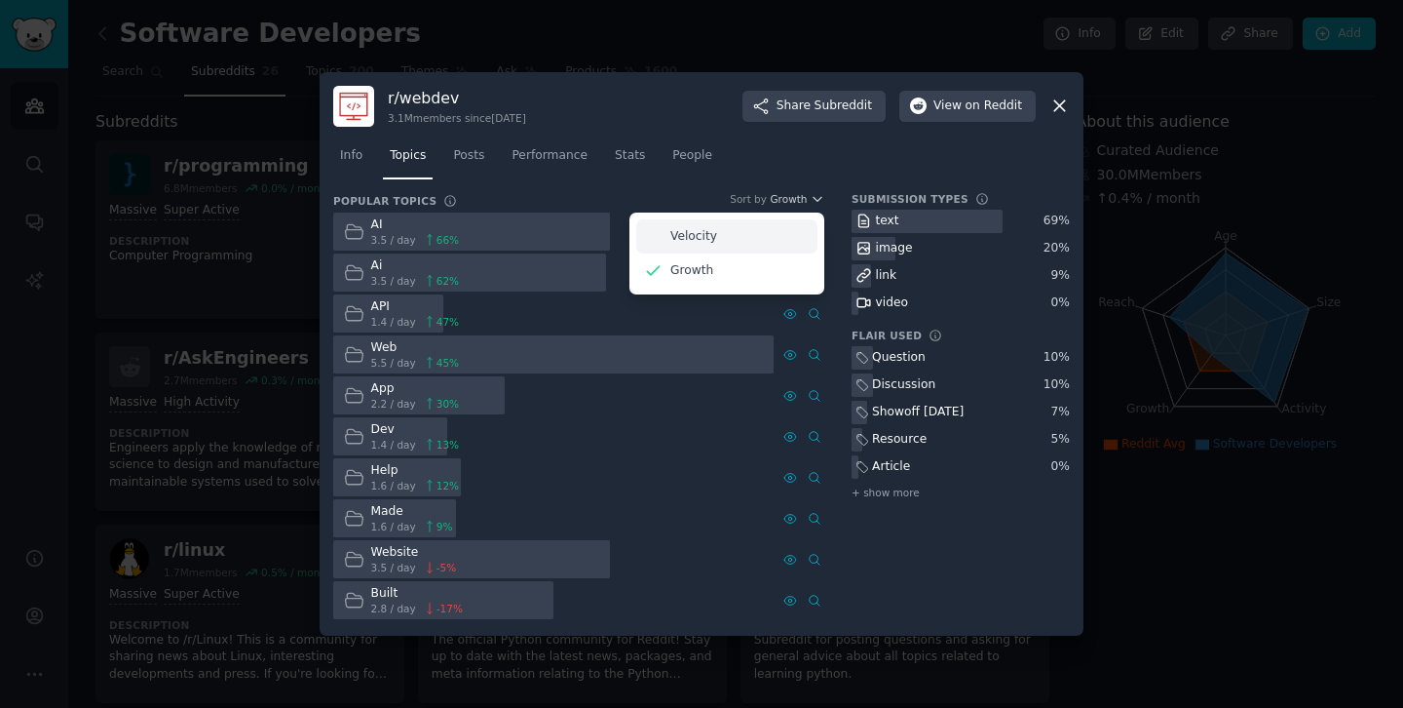
click at [702, 242] on p "Velocity" at bounding box center [694, 237] width 47 height 18
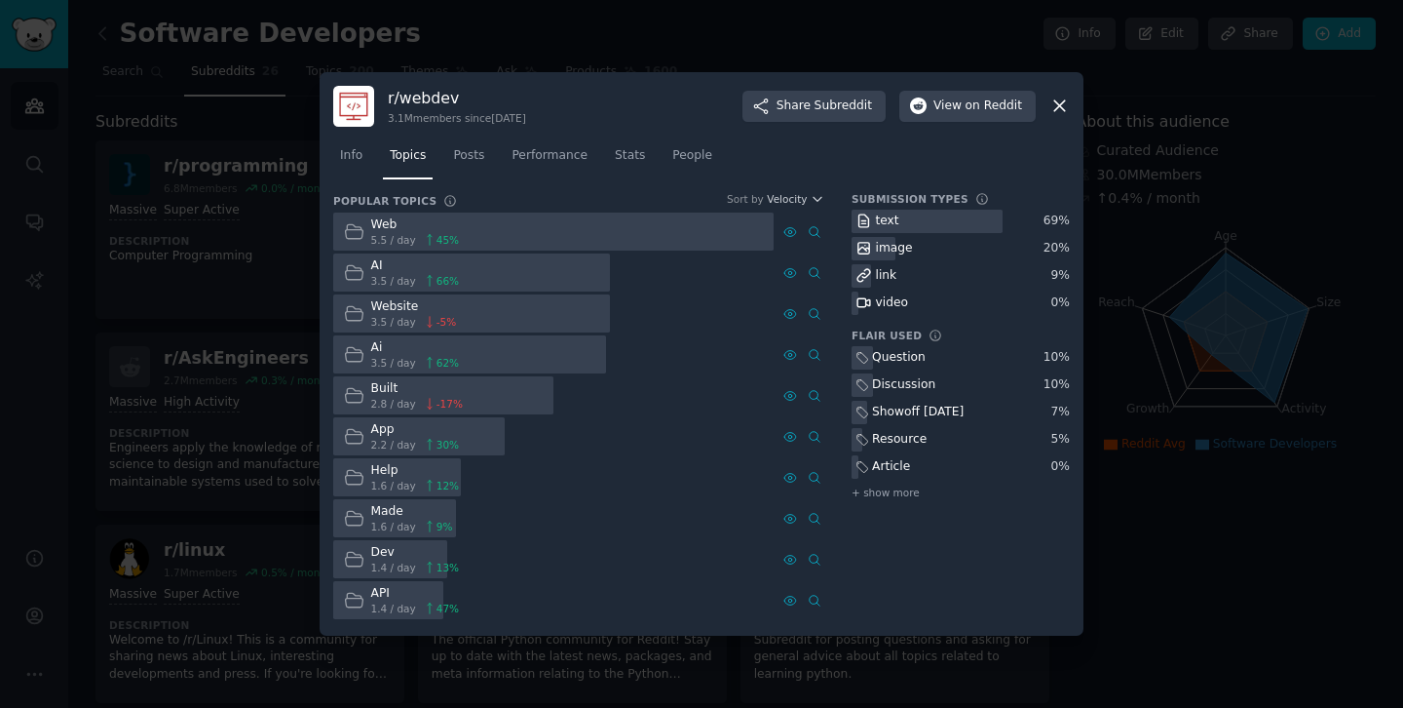
click at [1065, 106] on icon at bounding box center [1060, 106] width 20 height 20
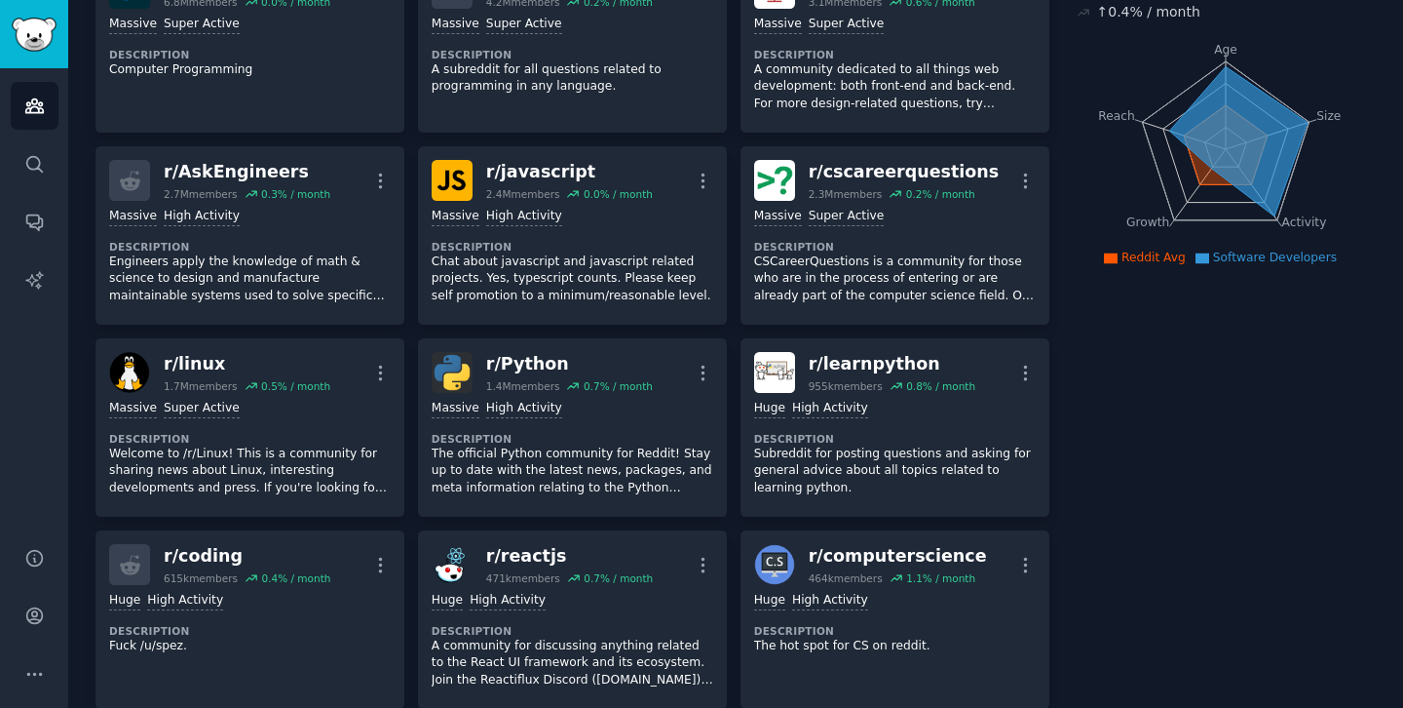
scroll to position [192, 0]
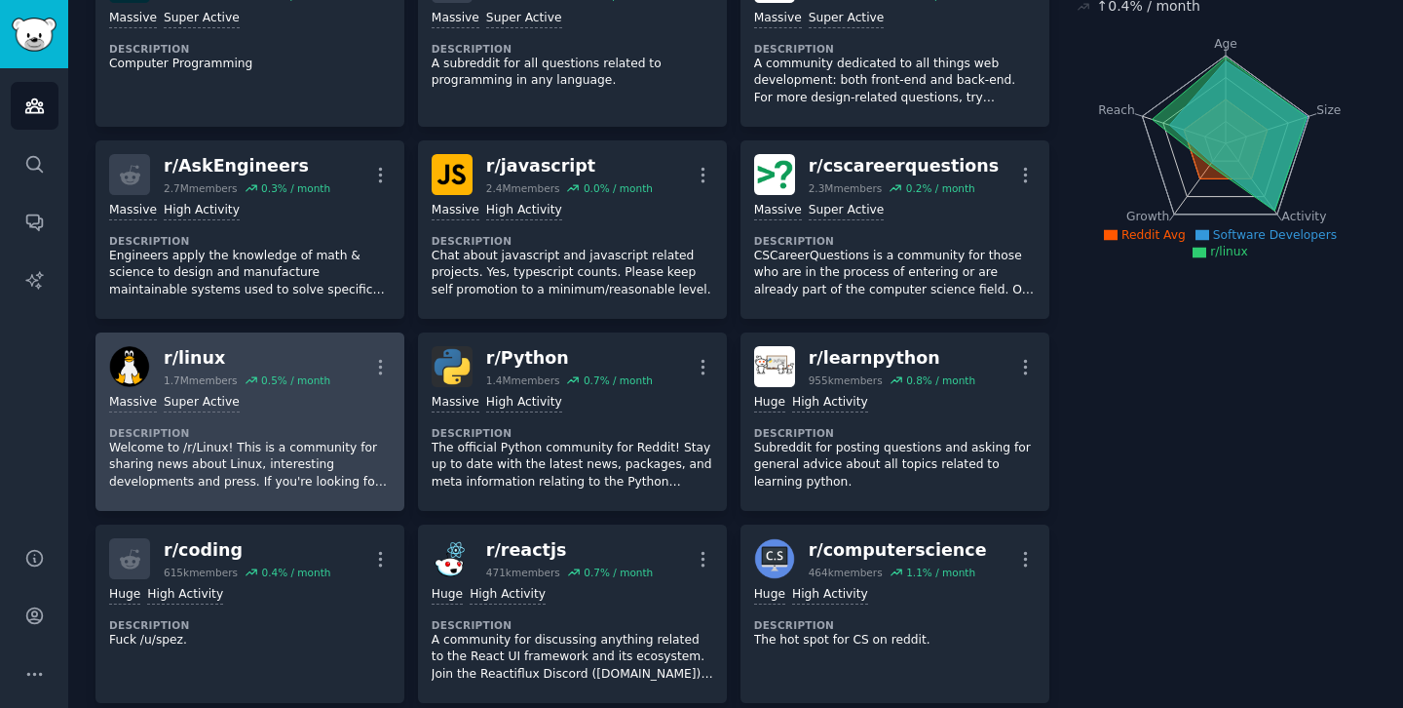
click at [168, 362] on div "r/ linux" at bounding box center [247, 358] width 167 height 24
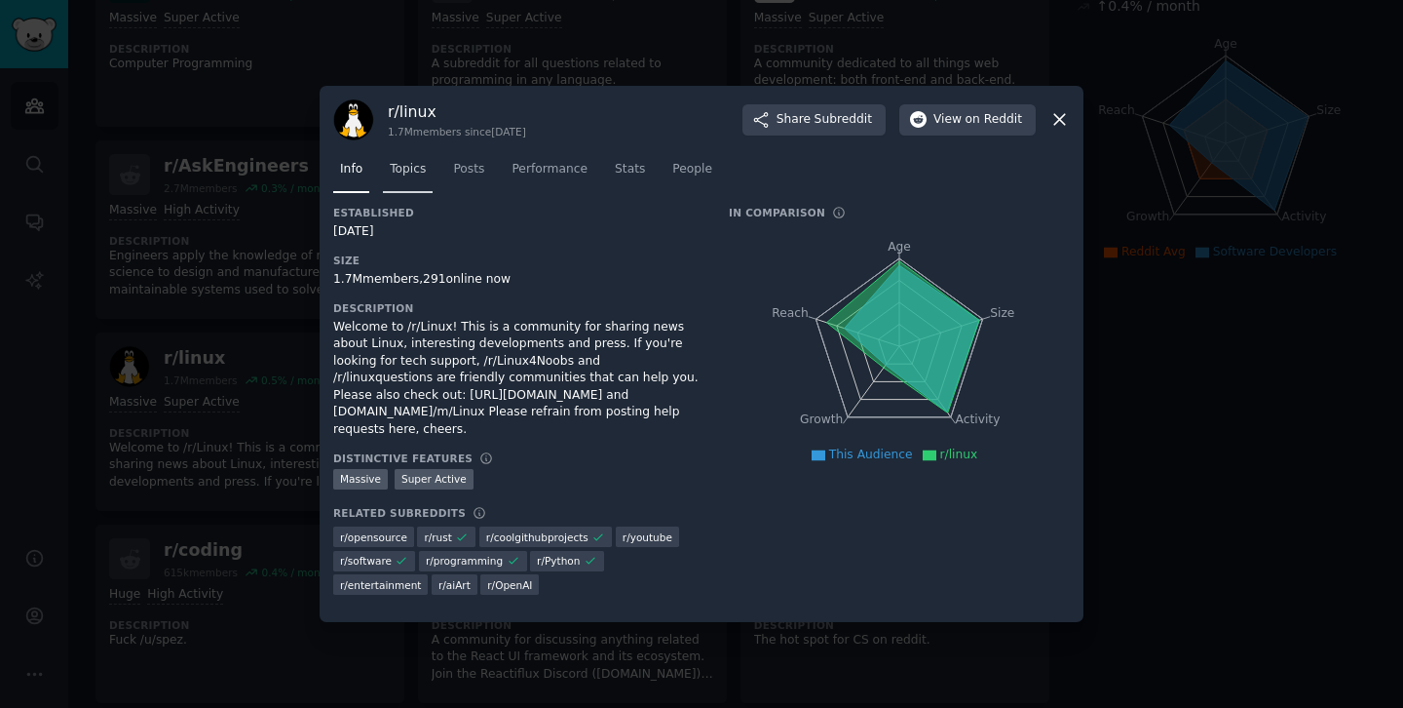
click at [387, 176] on link "Topics" at bounding box center [408, 174] width 50 height 40
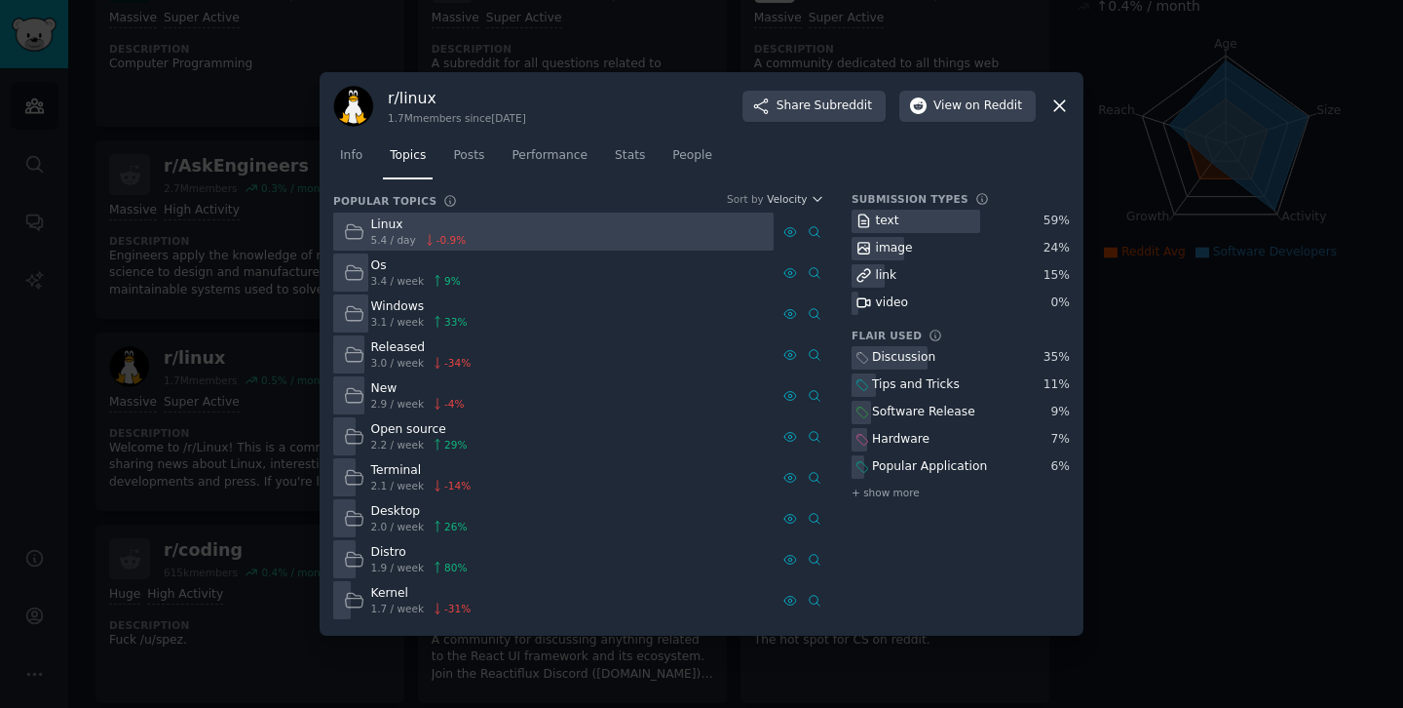
click at [1054, 103] on icon at bounding box center [1060, 106] width 20 height 20
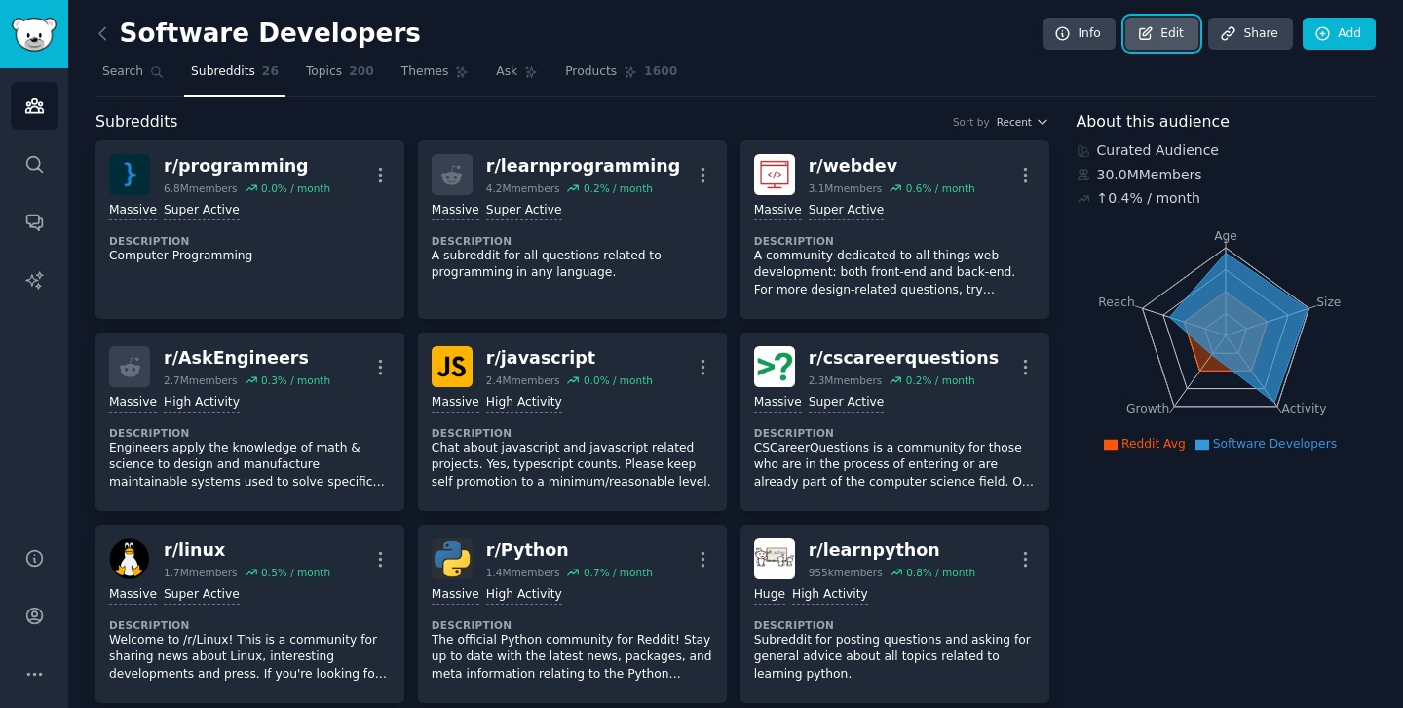
click at [1157, 40] on link "Edit" at bounding box center [1162, 34] width 73 height 33
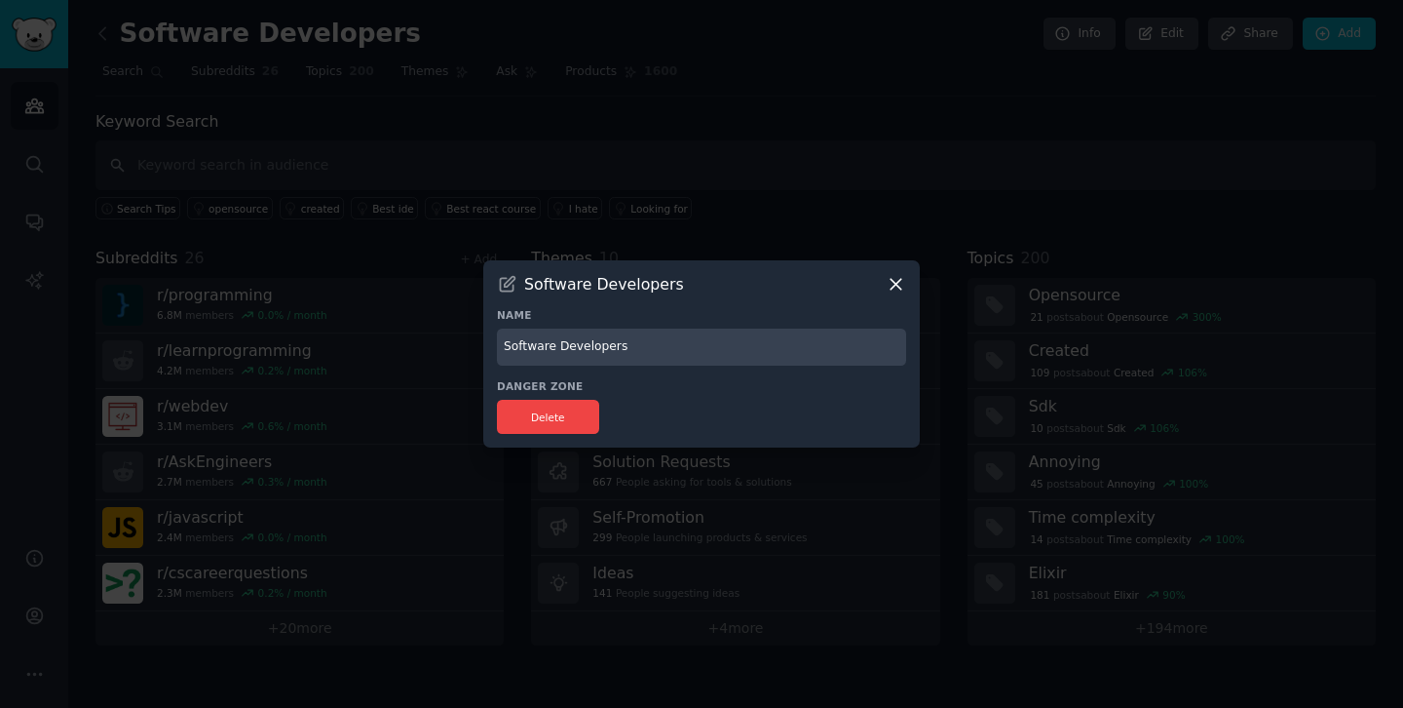
click at [903, 286] on icon at bounding box center [896, 284] width 20 height 20
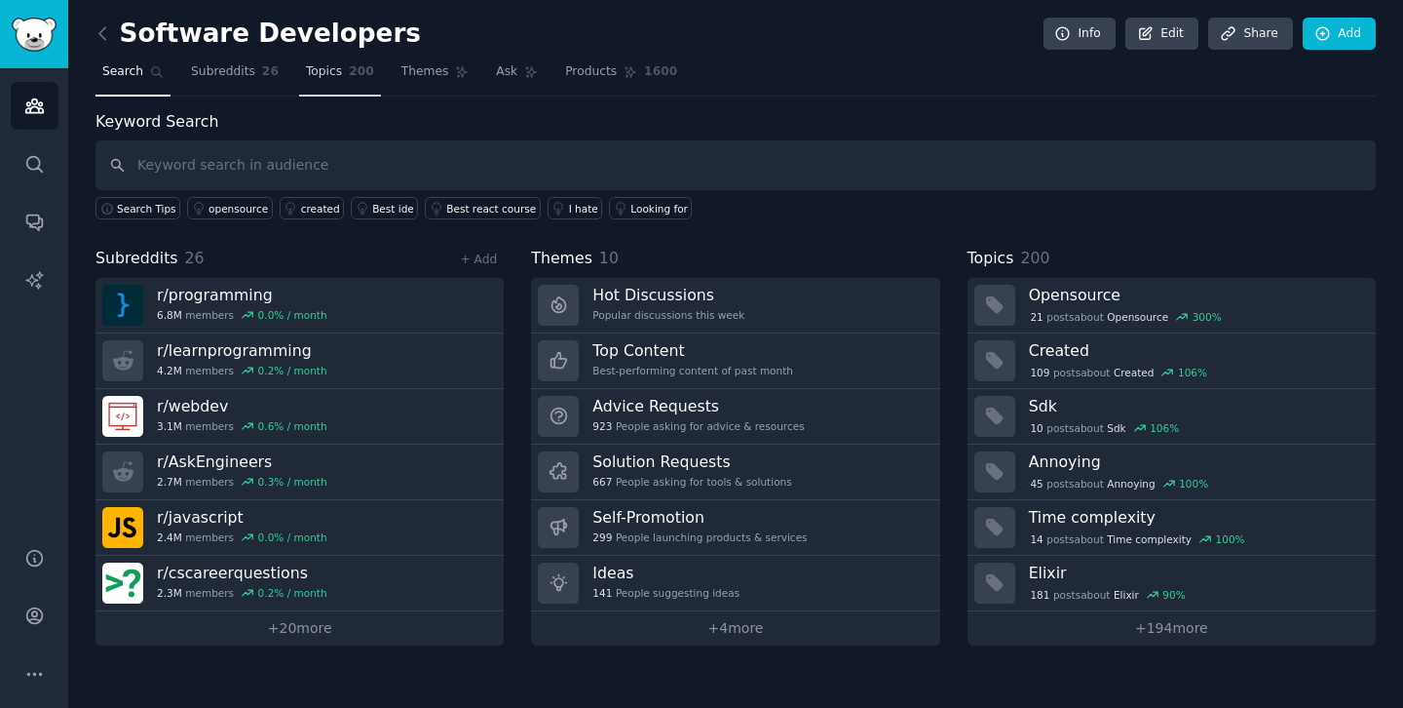
click at [349, 79] on span "200" at bounding box center [361, 72] width 25 height 18
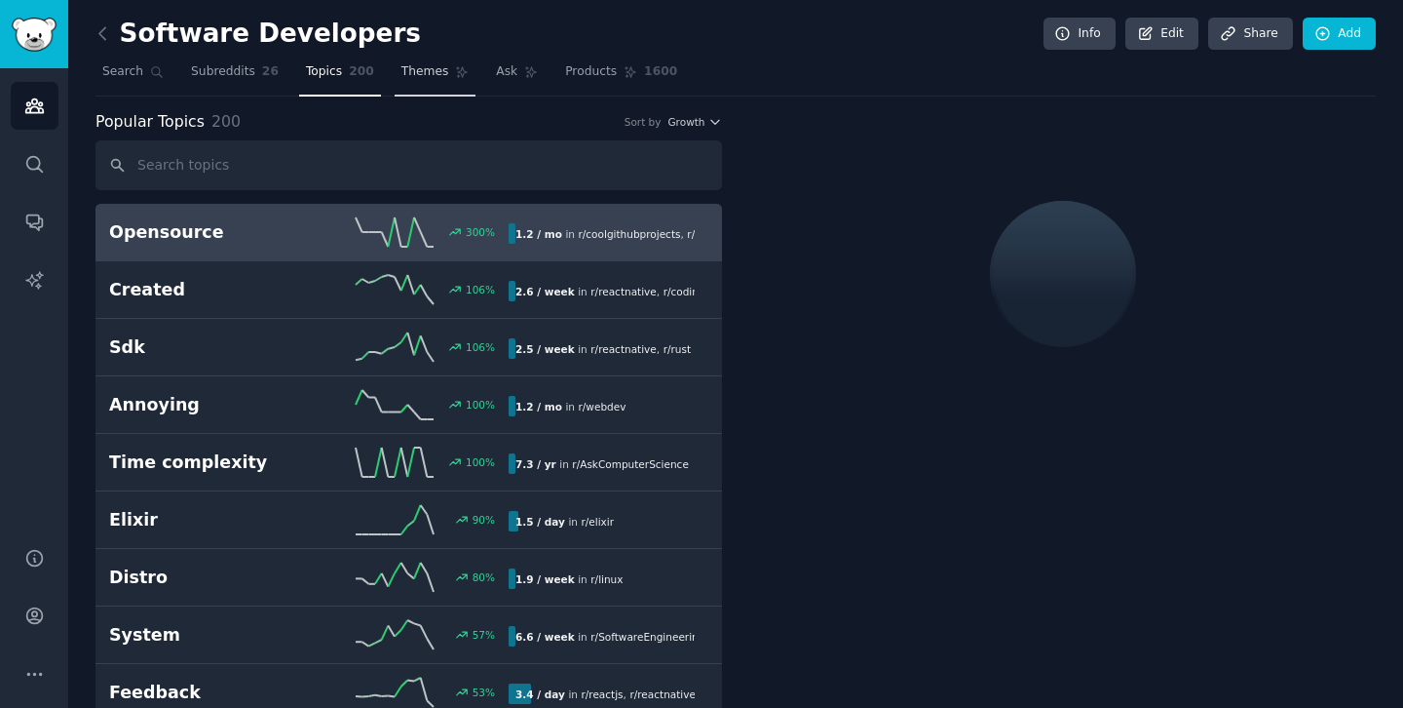
click at [435, 80] on link "Themes" at bounding box center [436, 77] width 82 height 40
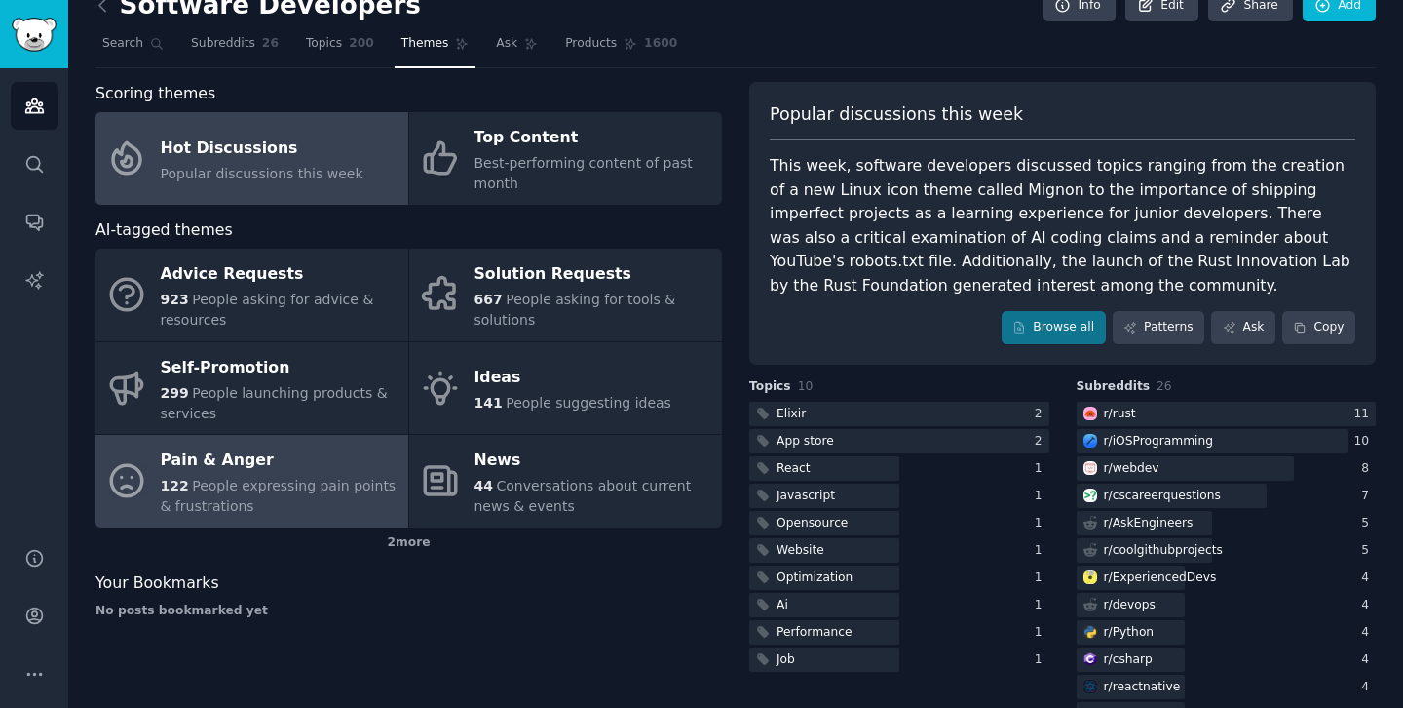
scroll to position [36, 0]
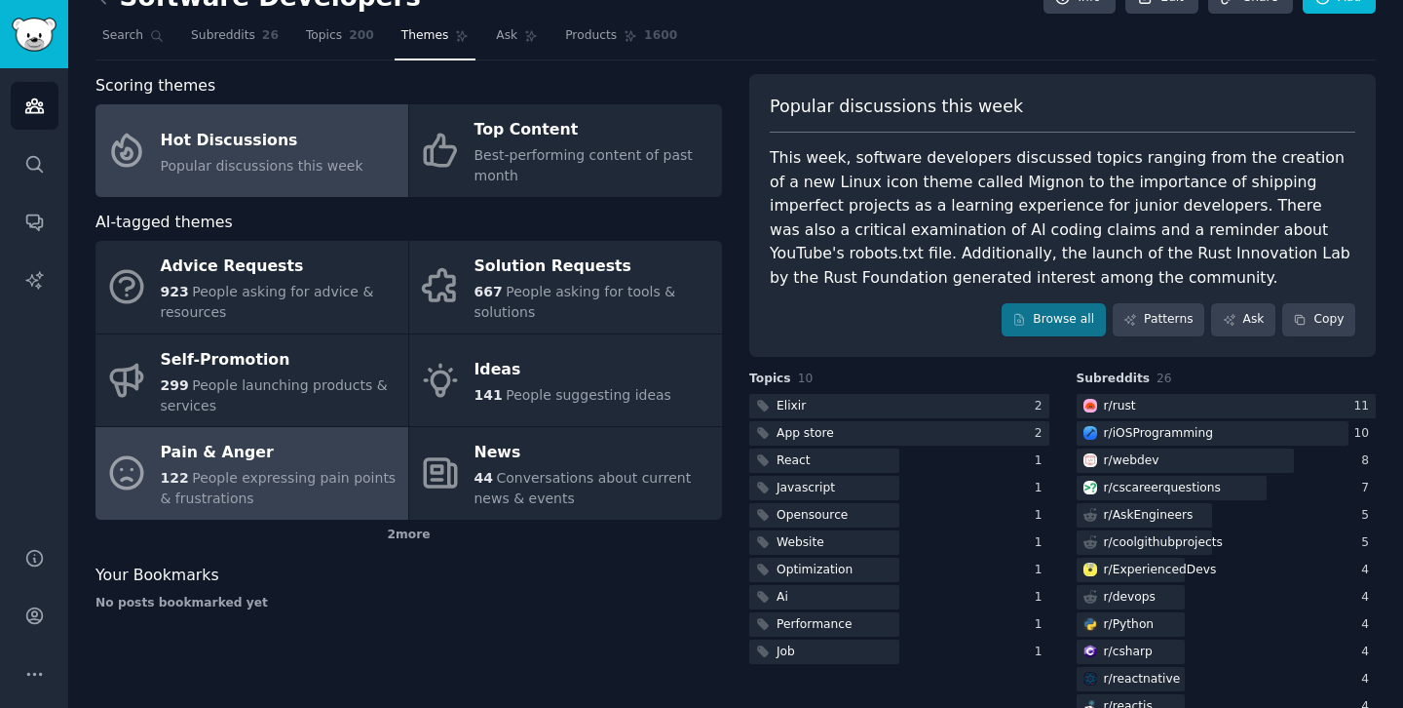
click at [270, 457] on div "Pain & Anger" at bounding box center [280, 453] width 238 height 31
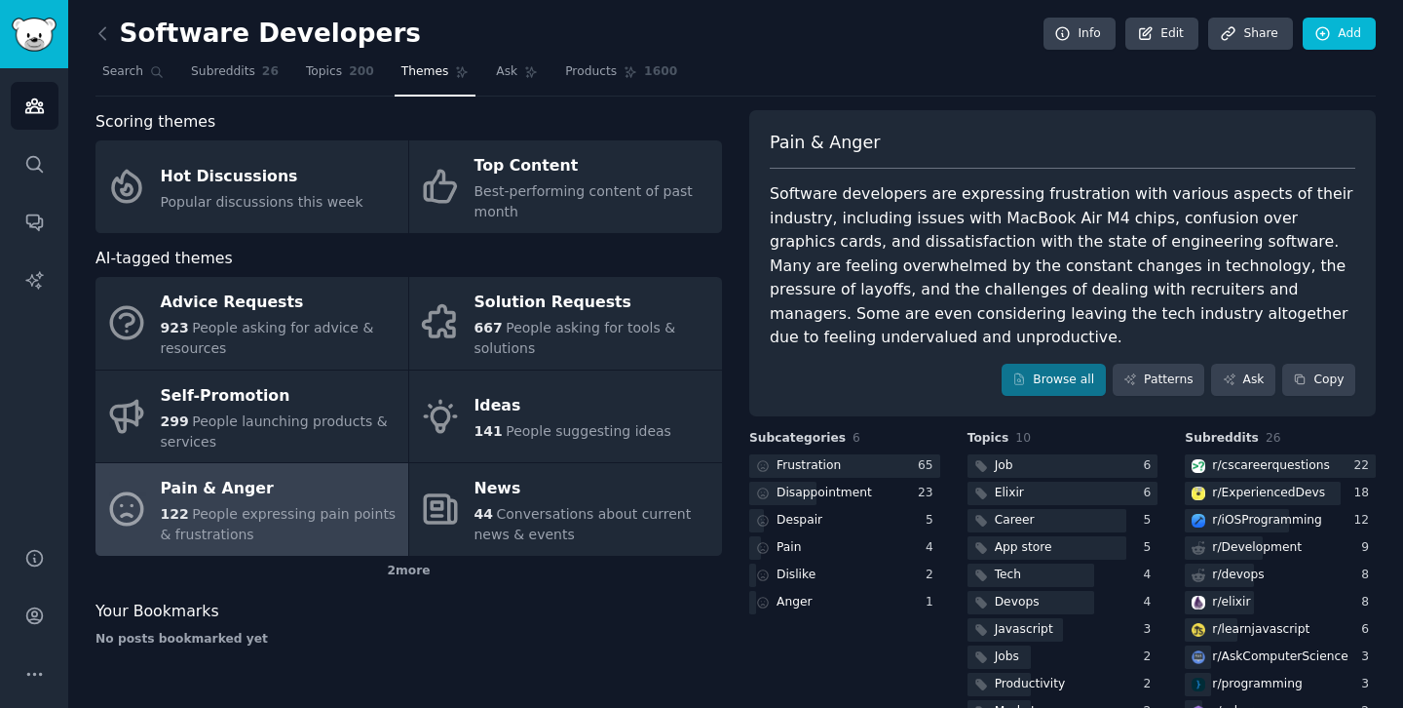
click at [302, 29] on h2 "Software Developers" at bounding box center [259, 34] width 326 height 31
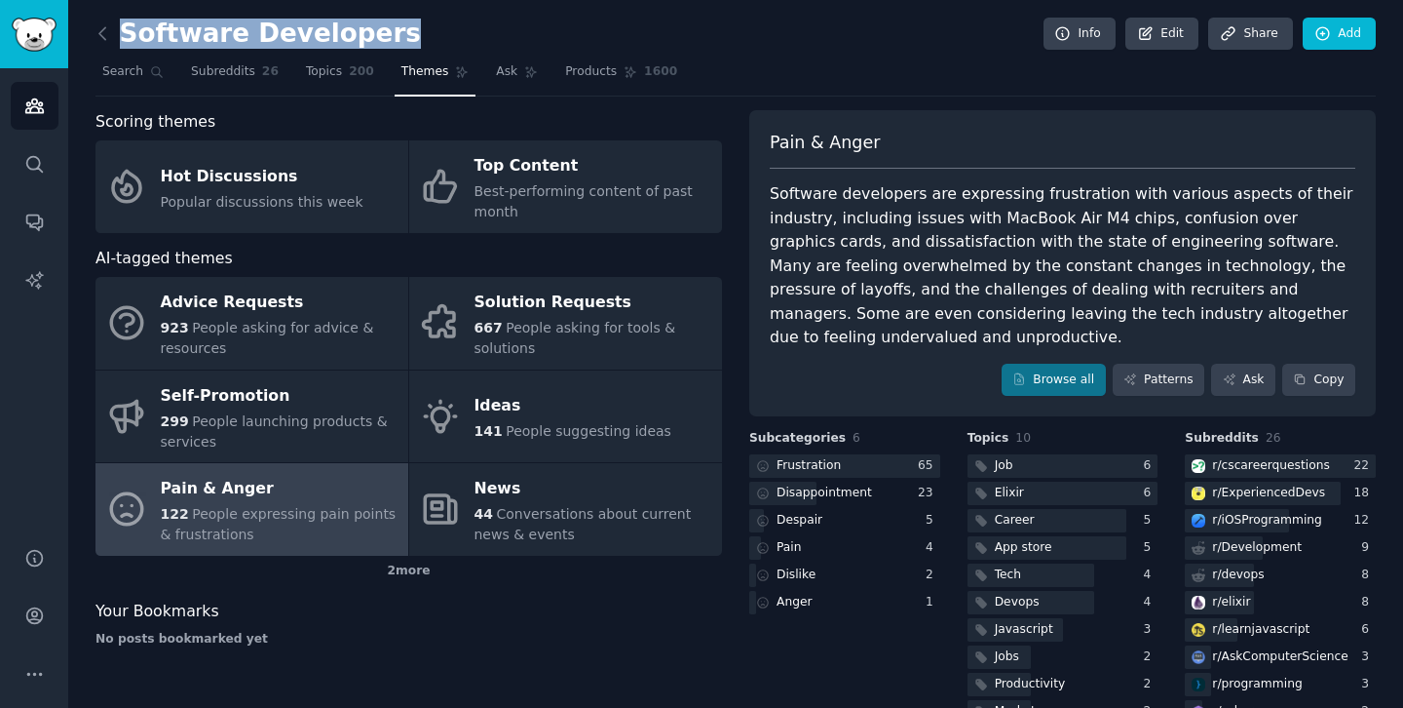
click at [302, 29] on h2 "Software Developers" at bounding box center [259, 34] width 326 height 31
click at [101, 40] on icon at bounding box center [103, 33] width 20 height 20
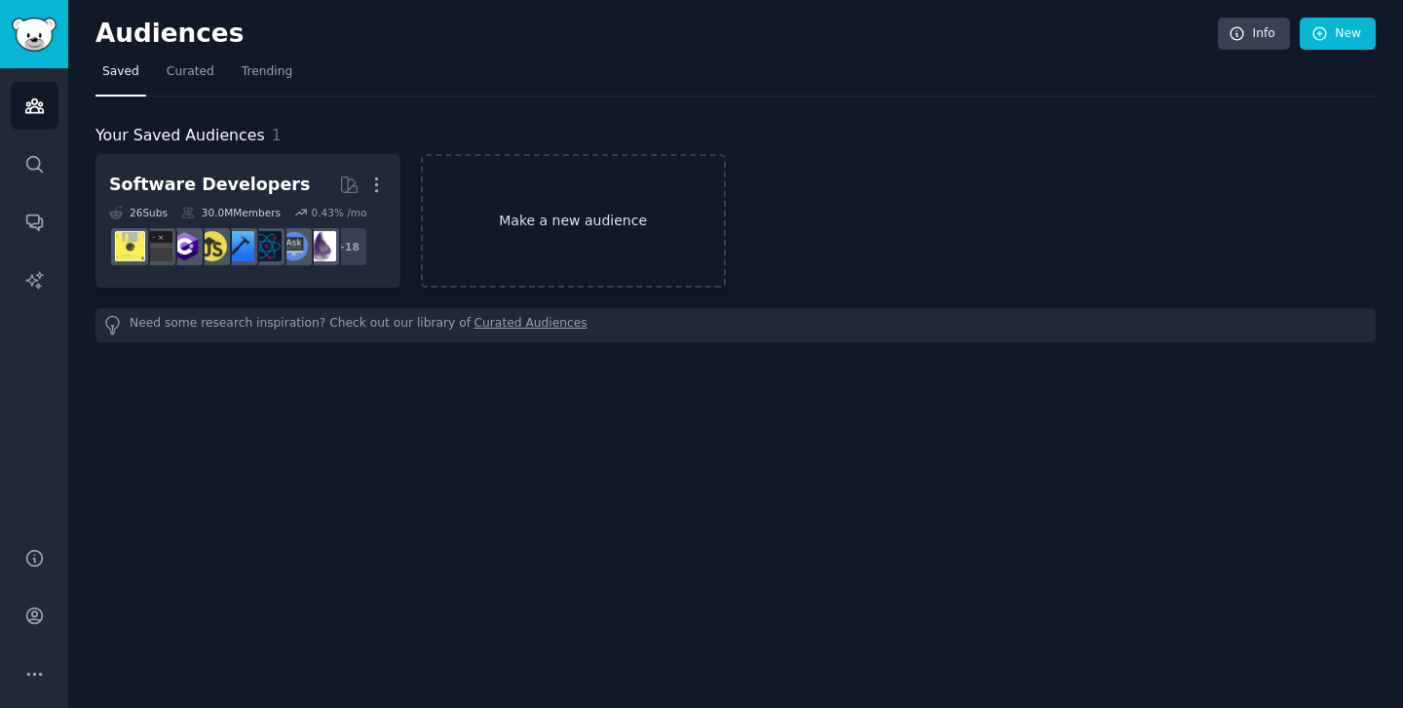
click at [488, 194] on link "Make a new audience" at bounding box center [573, 221] width 305 height 134
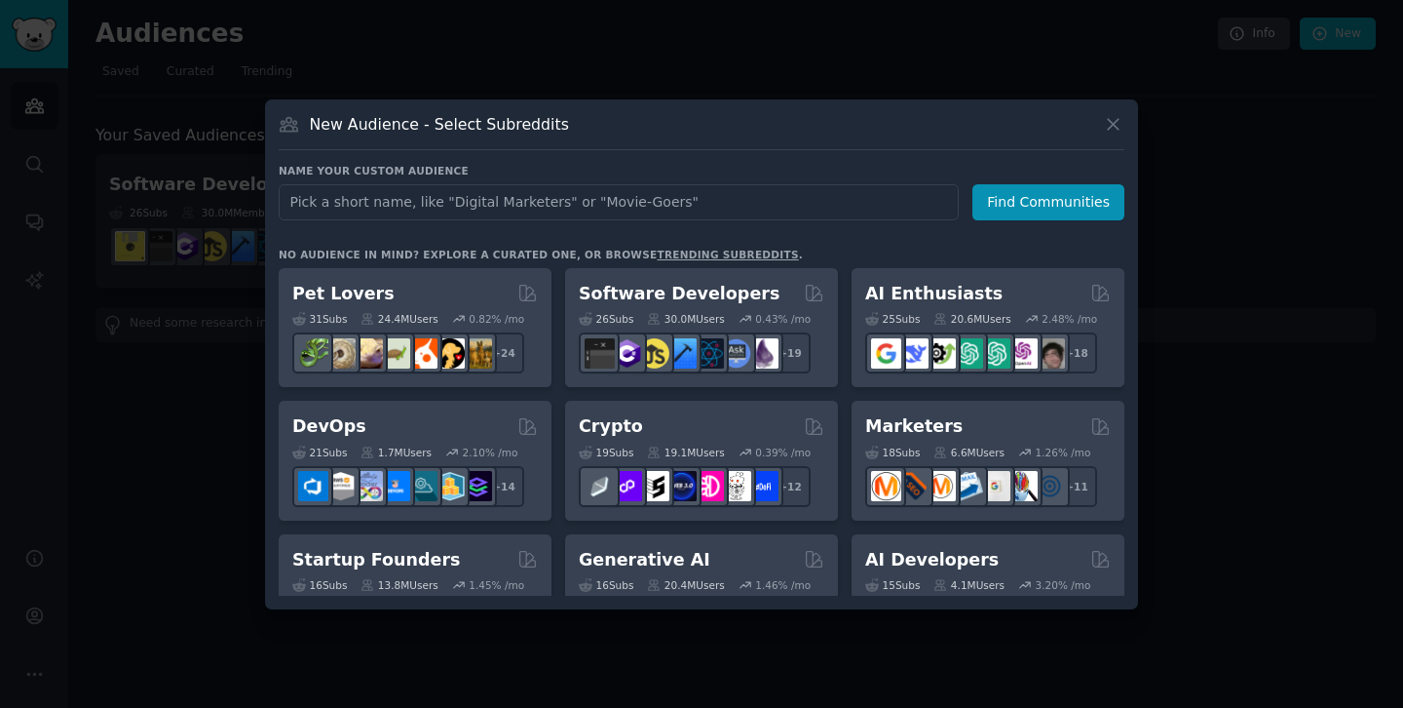
click at [553, 202] on input "text" at bounding box center [619, 202] width 680 height 36
type input "Rust"
click at [1085, 197] on button "Find Communities" at bounding box center [1049, 202] width 152 height 36
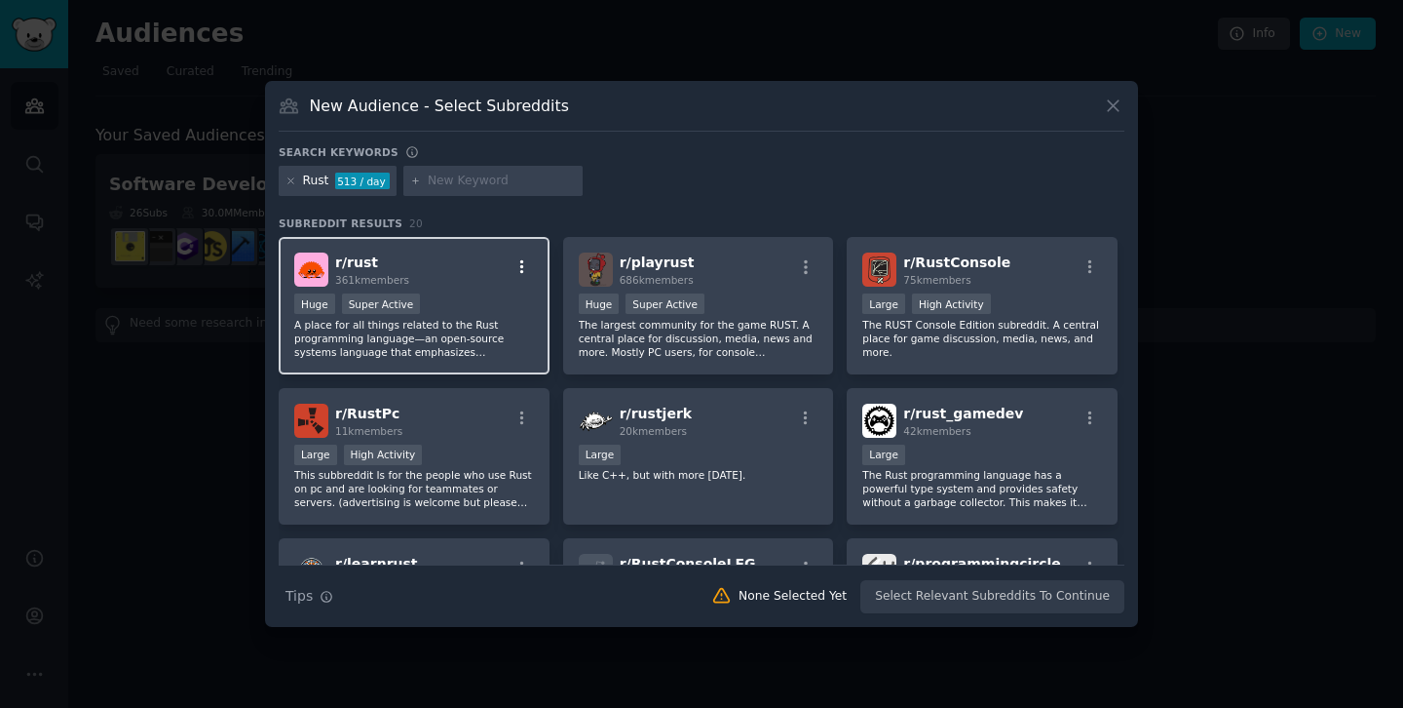
click at [521, 271] on icon "button" at bounding box center [522, 267] width 4 height 14
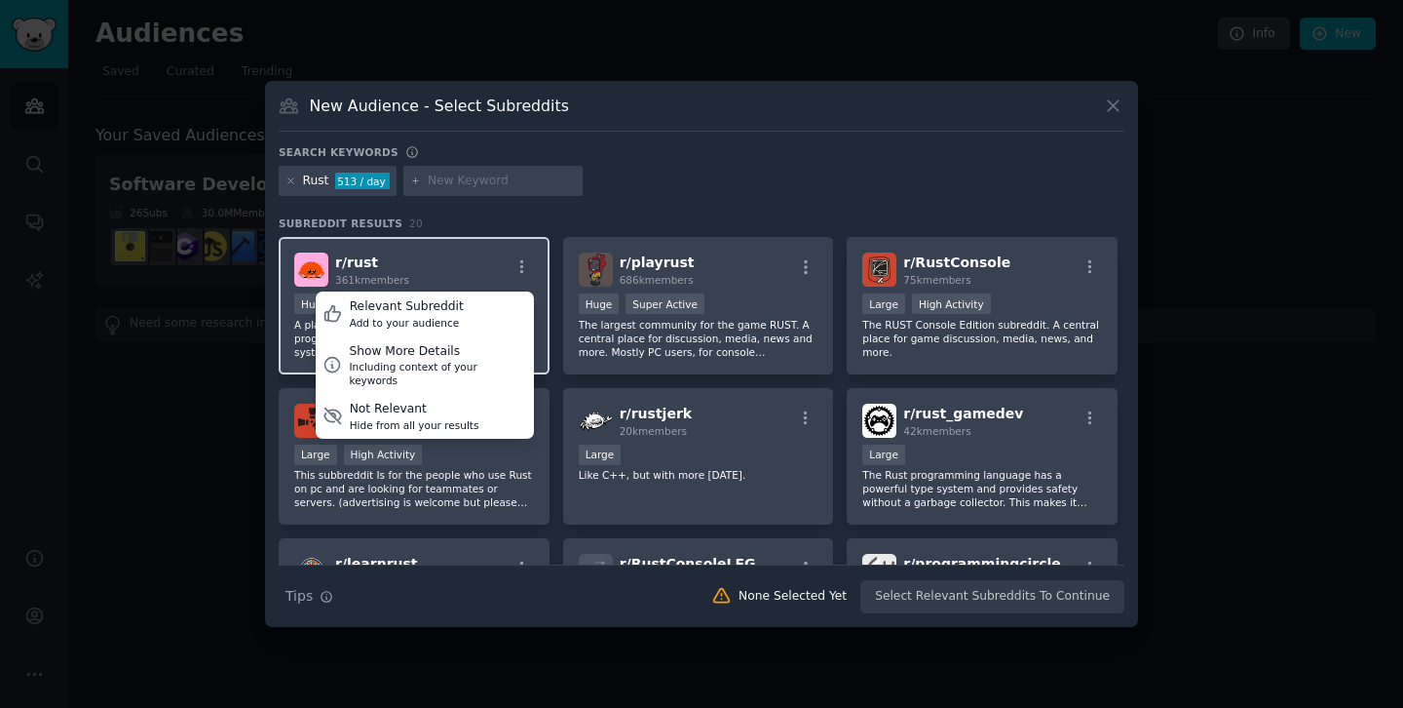
click at [475, 258] on div "r/ rust 361k members Relevant Subreddit Add to your audience Show More Details …" at bounding box center [414, 269] width 240 height 34
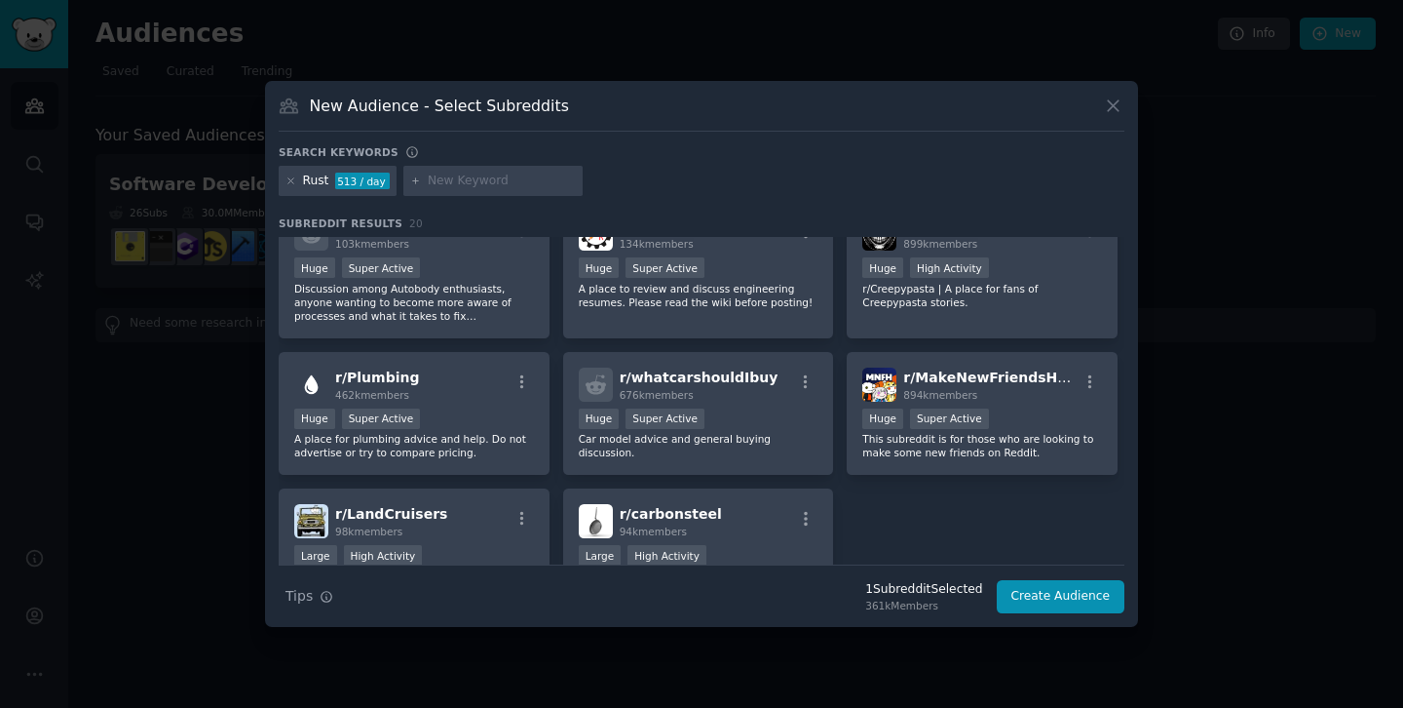
scroll to position [753, 0]
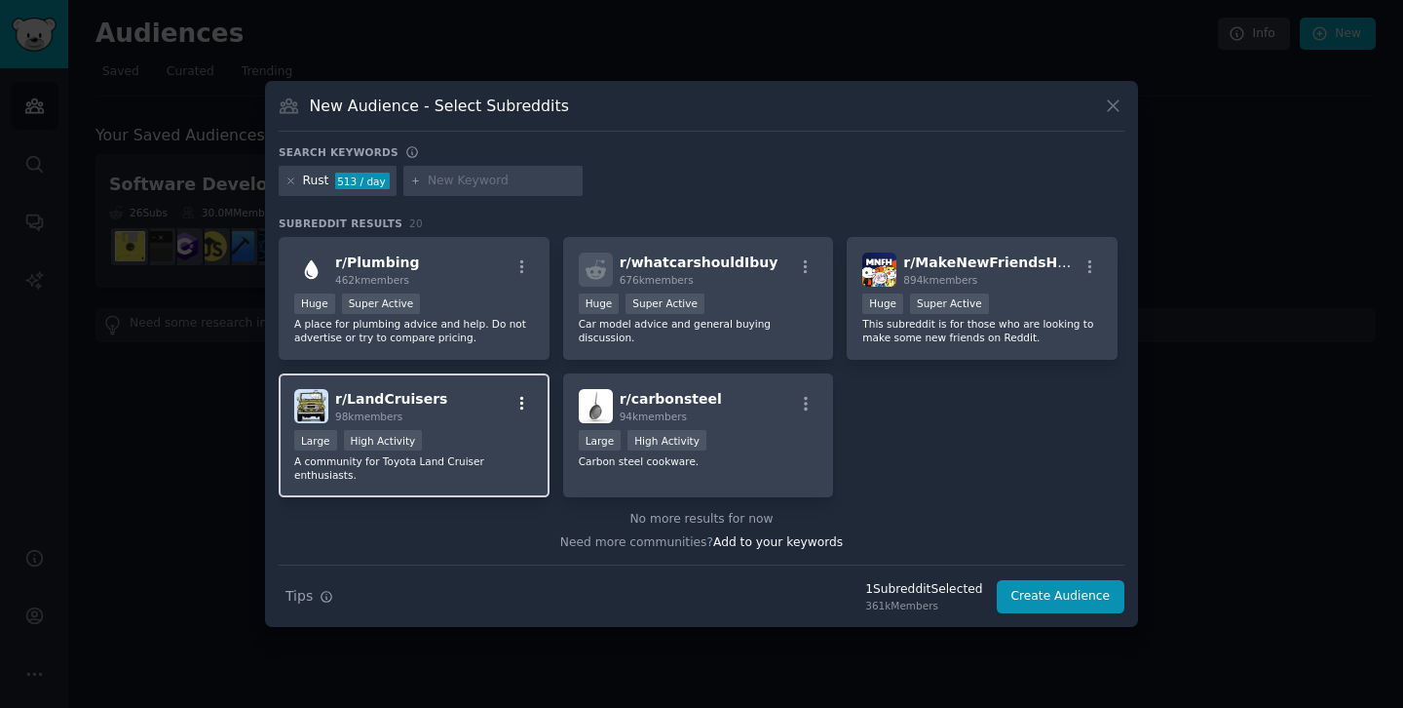
click at [521, 401] on icon "button" at bounding box center [523, 404] width 18 height 18
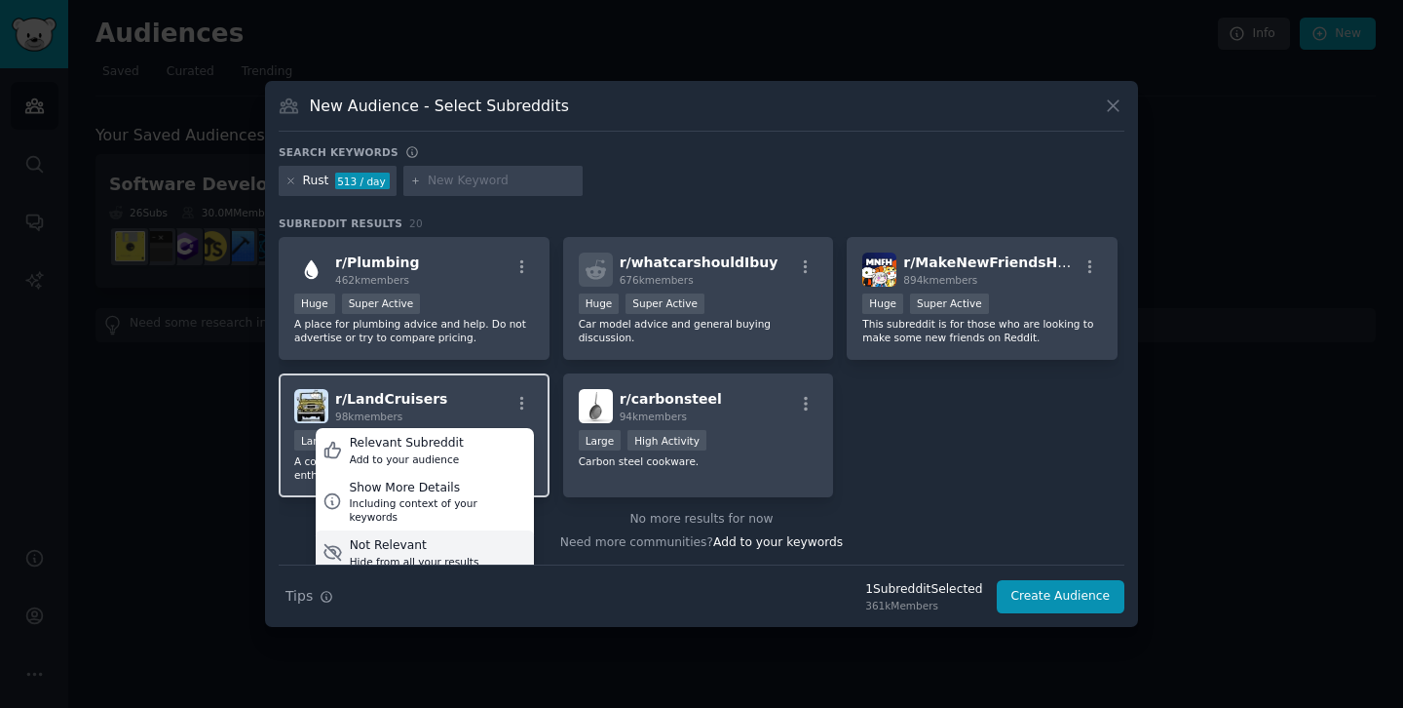
click at [418, 538] on div "Not Relevant" at bounding box center [415, 546] width 130 height 18
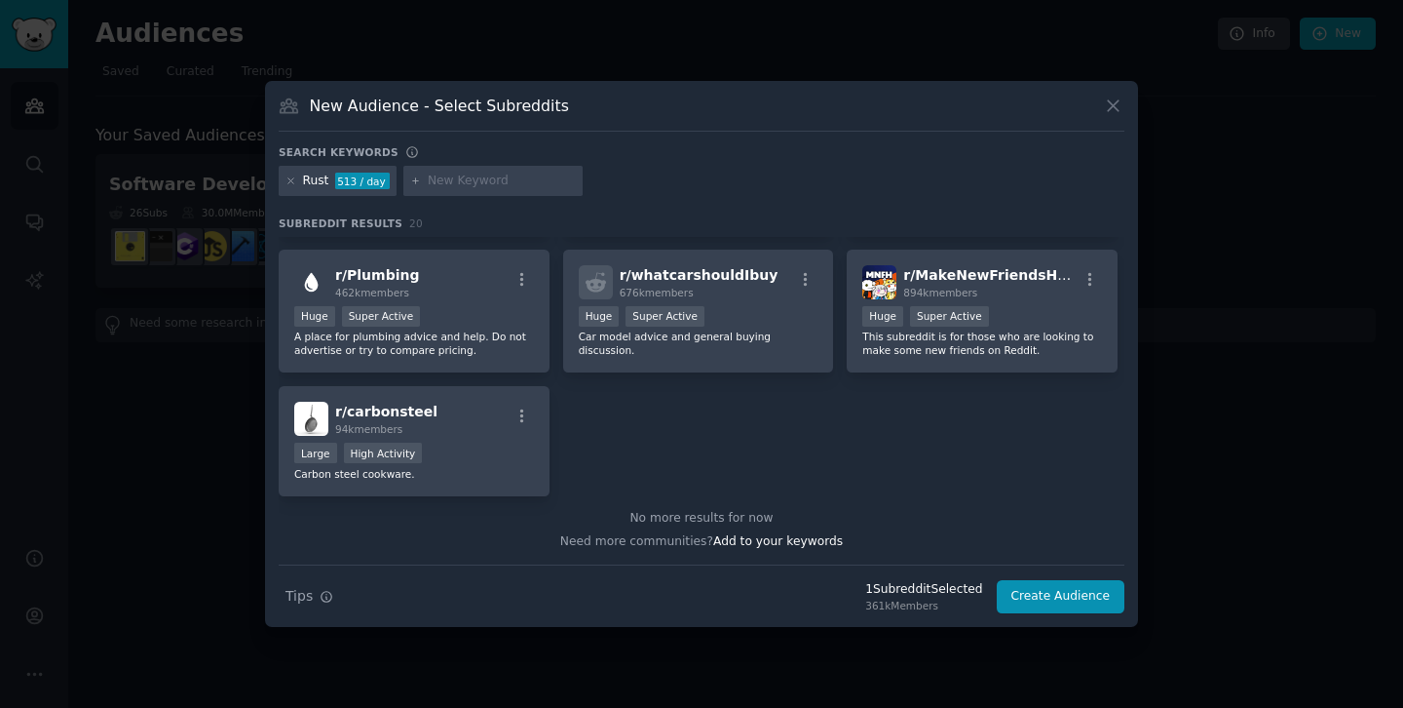
scroll to position [740, 0]
click at [520, 420] on icon "button" at bounding box center [522, 417] width 4 height 14
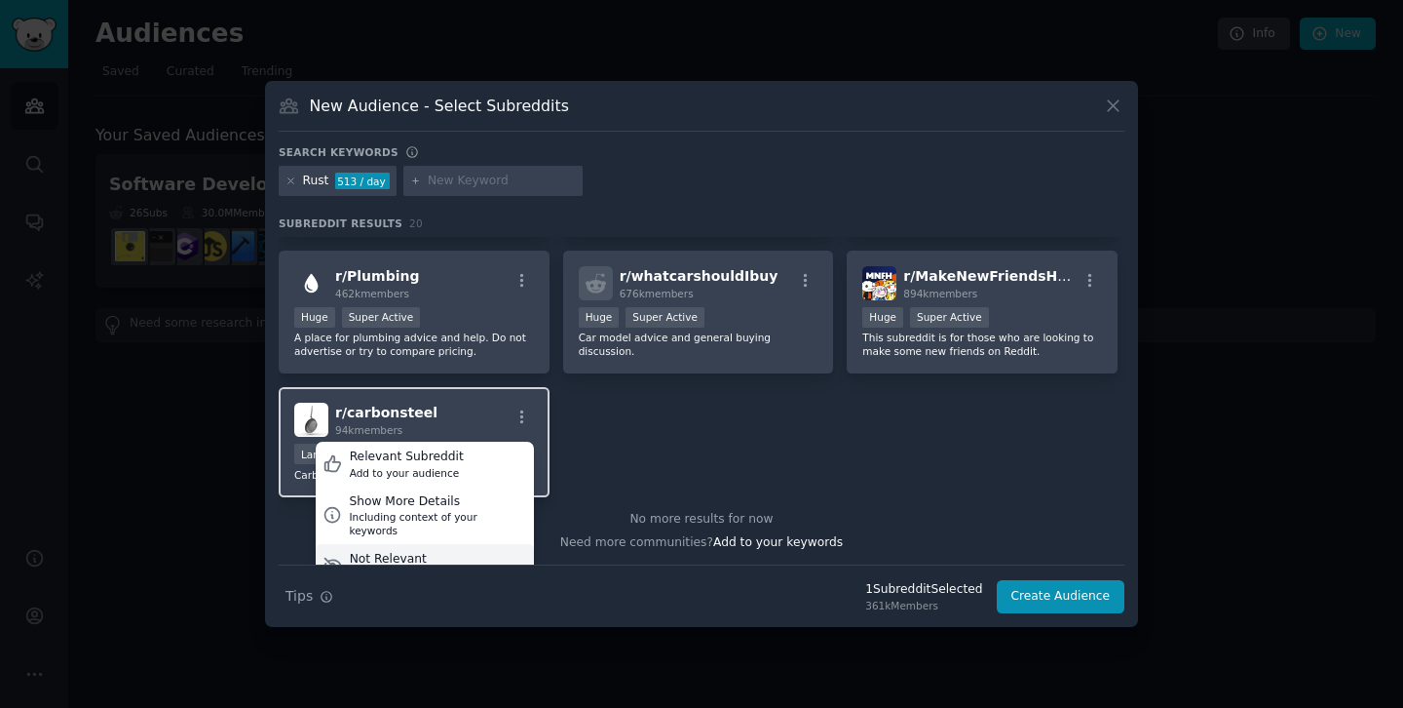
click at [423, 551] on div "Not Relevant" at bounding box center [415, 560] width 130 height 18
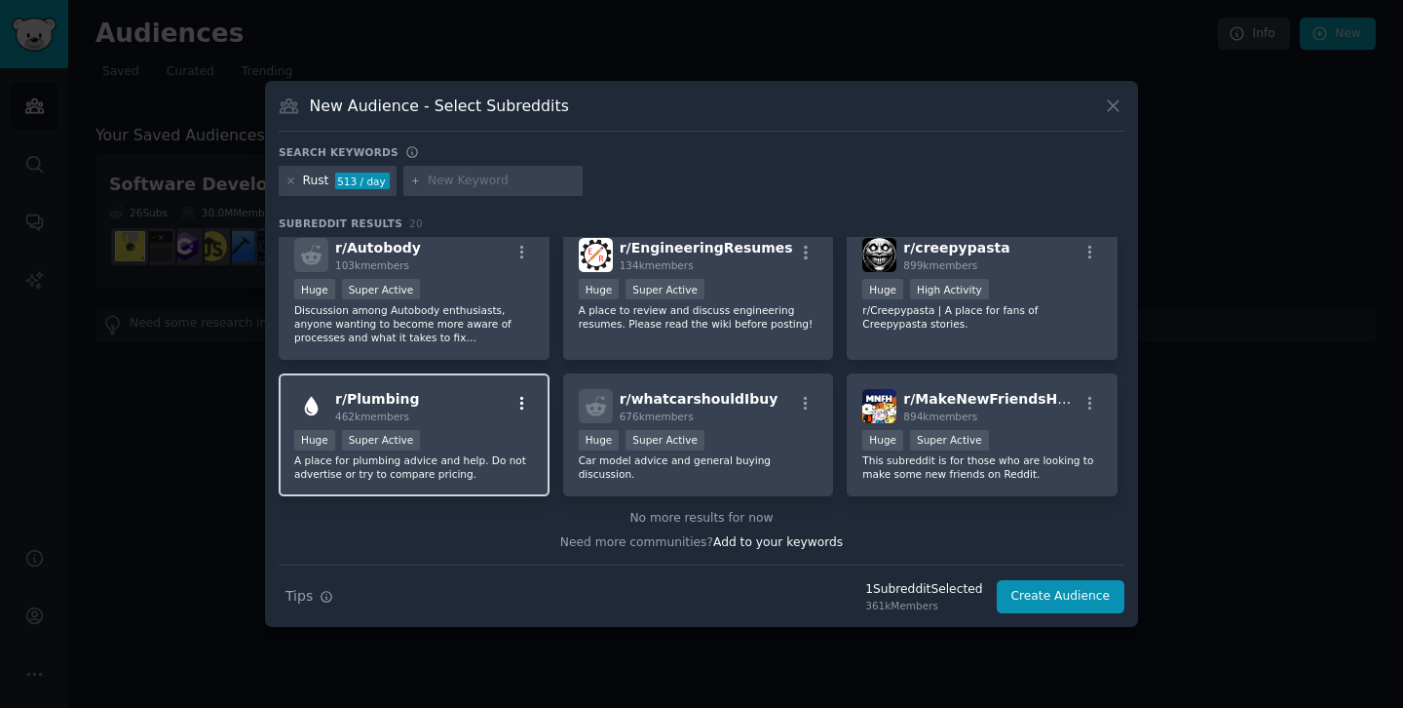
click at [522, 408] on icon "button" at bounding box center [523, 404] width 18 height 18
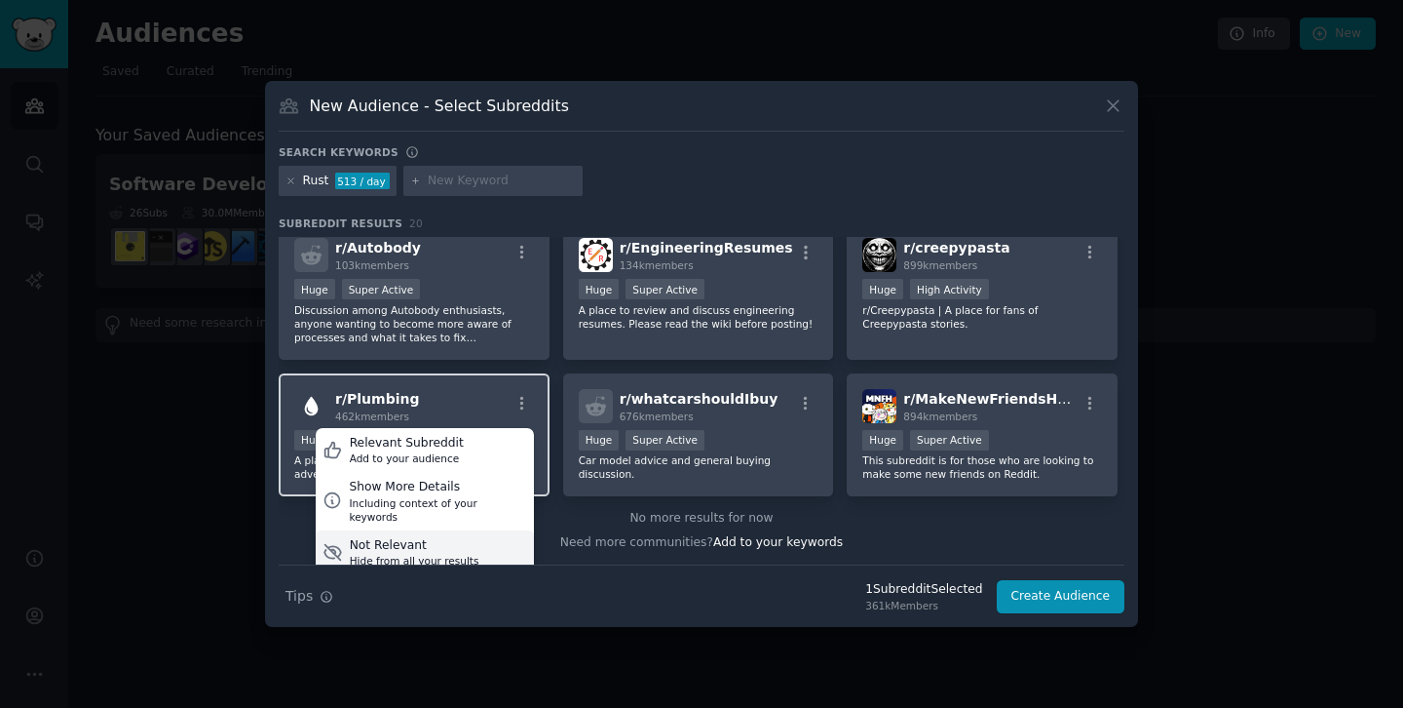
click at [443, 554] on div "Hide from all your results" at bounding box center [415, 561] width 130 height 14
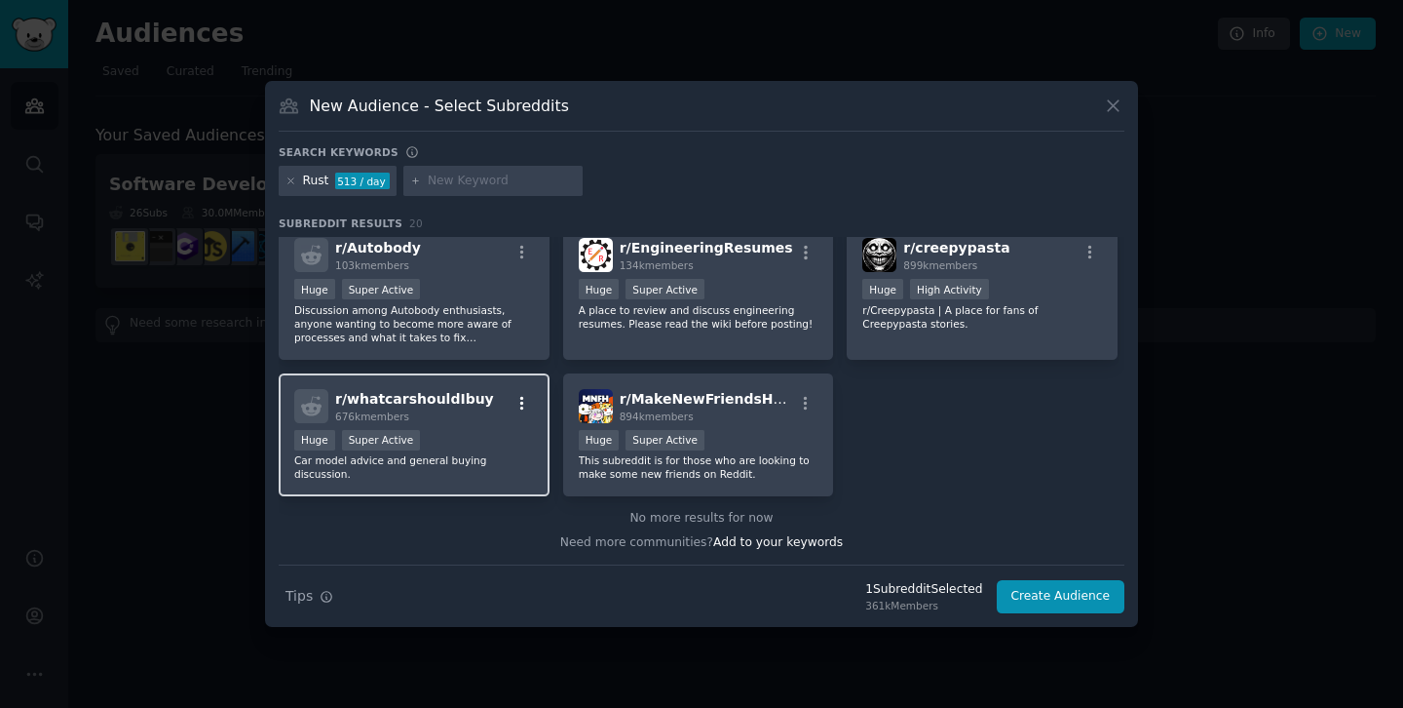
click at [520, 398] on icon "button" at bounding box center [522, 403] width 4 height 14
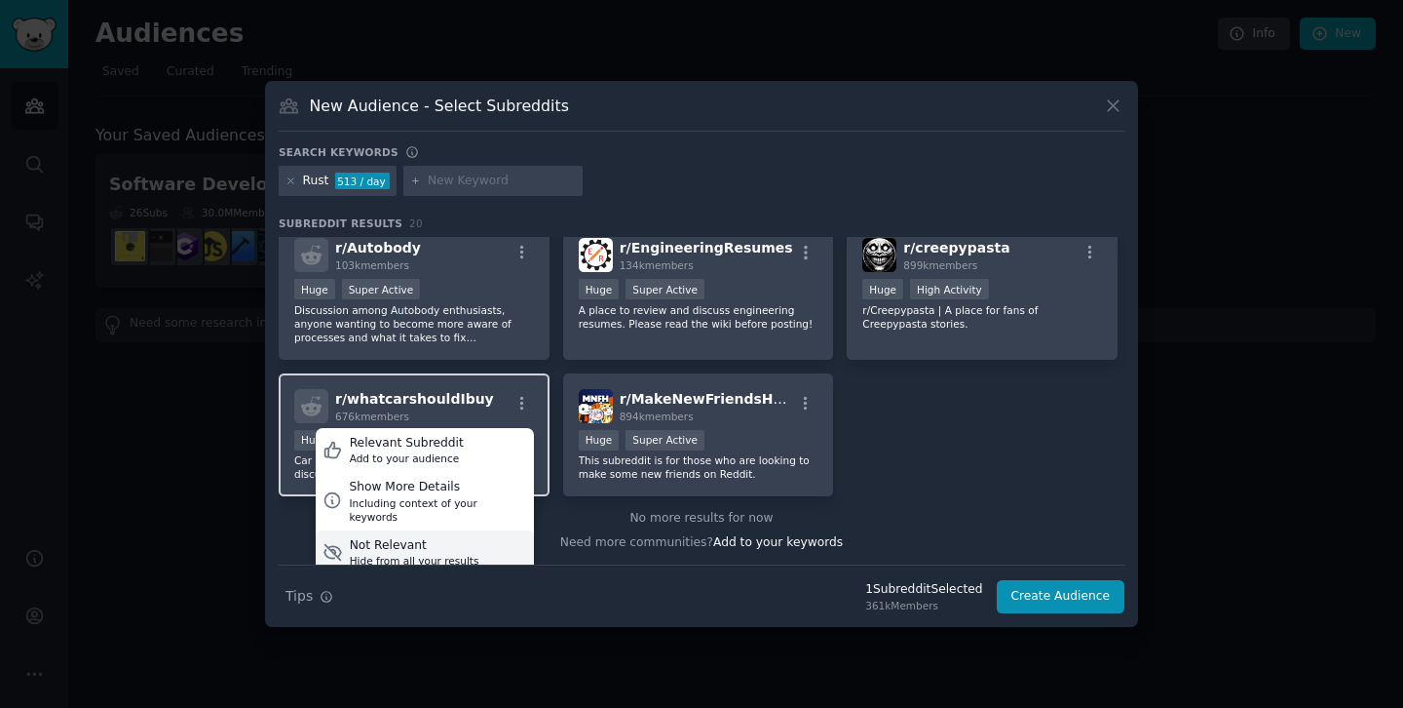
click at [435, 557] on div "Not Relevant Hide from all your results" at bounding box center [425, 552] width 218 height 45
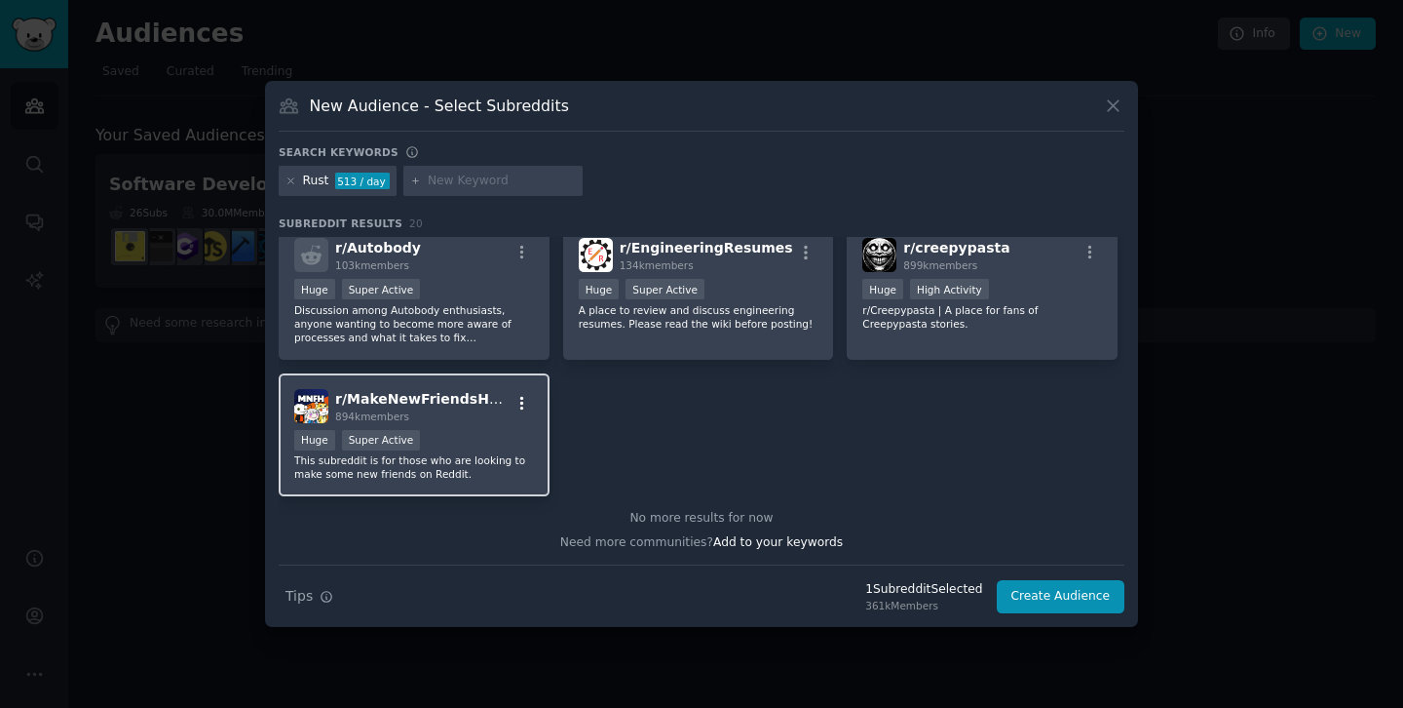
click at [520, 403] on icon "button" at bounding box center [522, 403] width 4 height 14
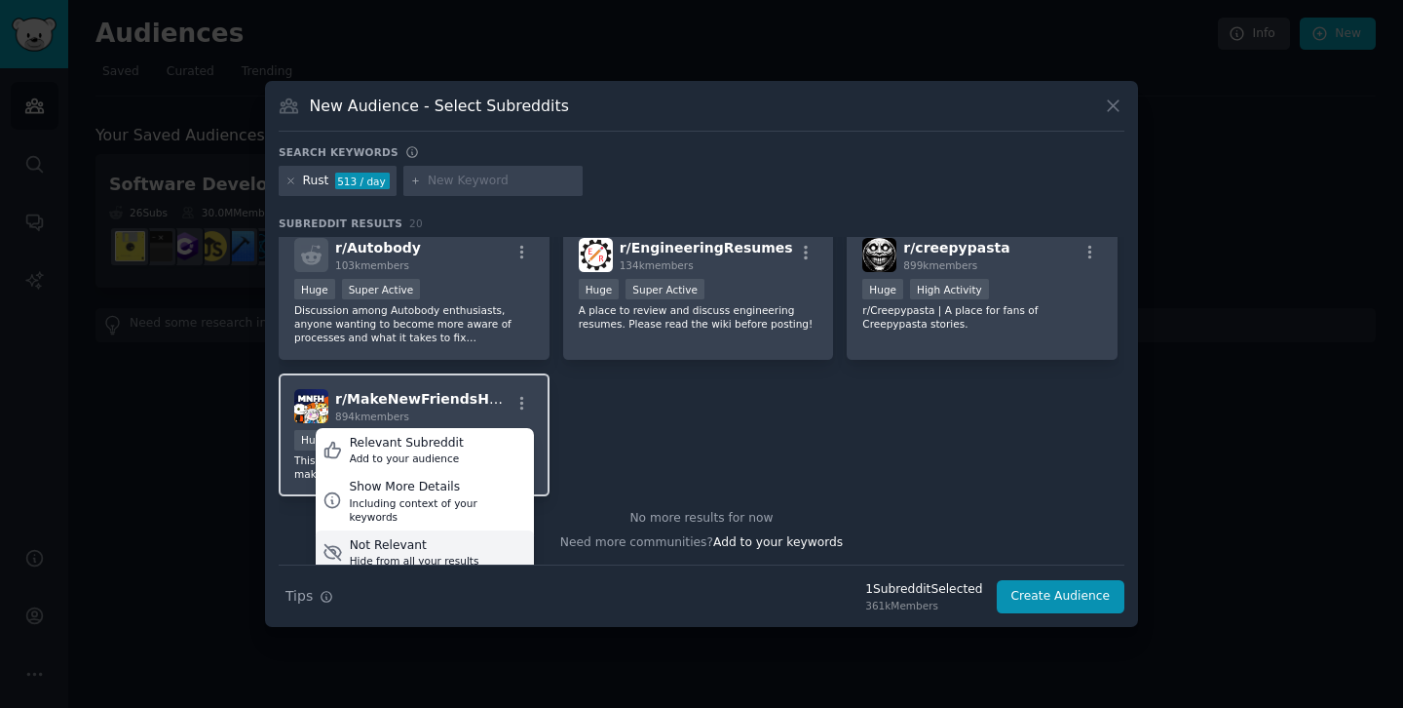
click at [460, 537] on div "Not Relevant" at bounding box center [415, 546] width 130 height 18
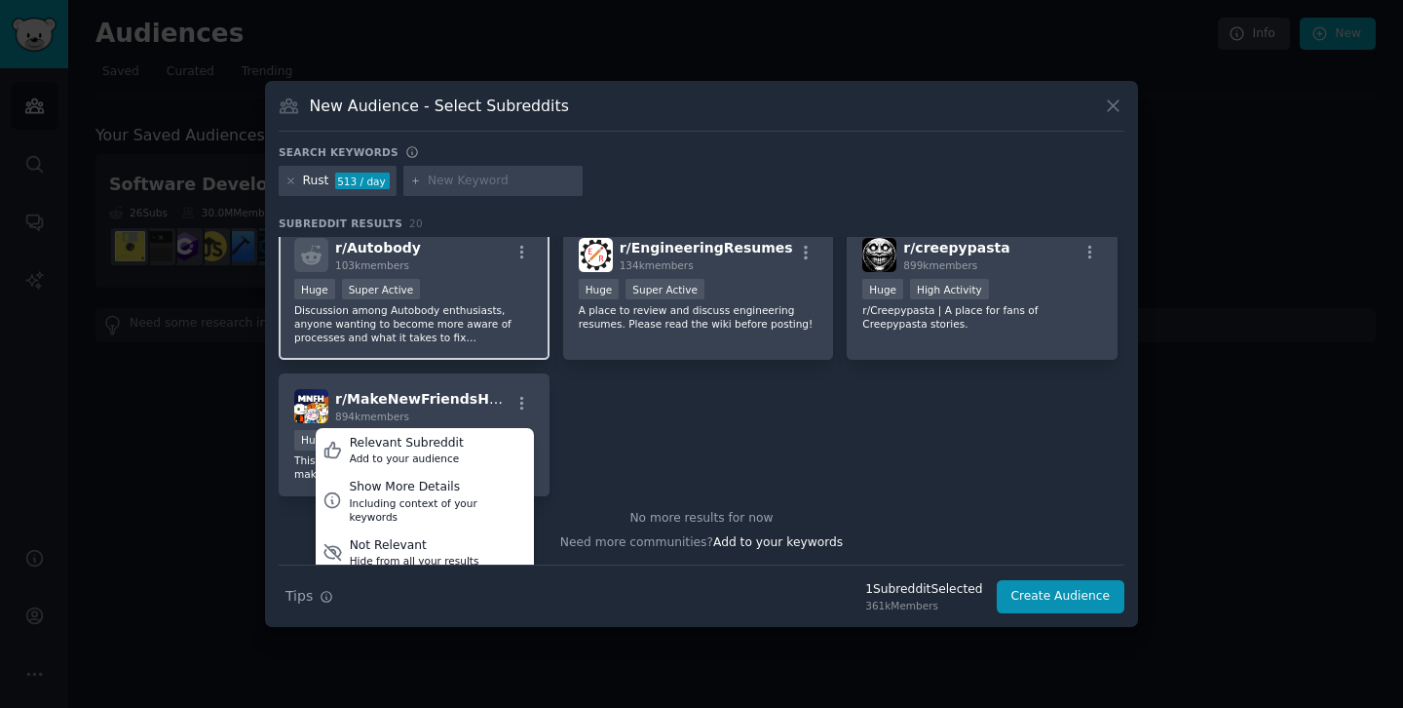
scroll to position [480, 0]
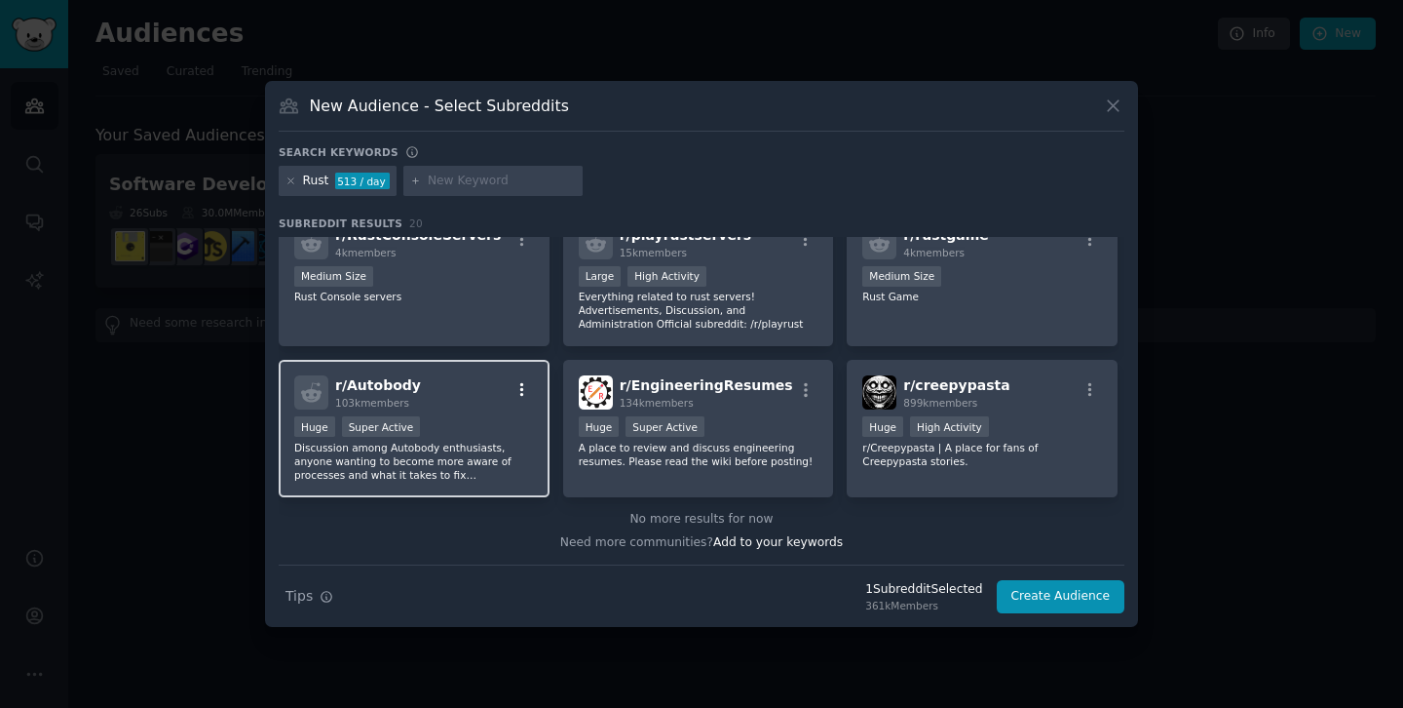
click at [519, 391] on icon "button" at bounding box center [523, 390] width 18 height 18
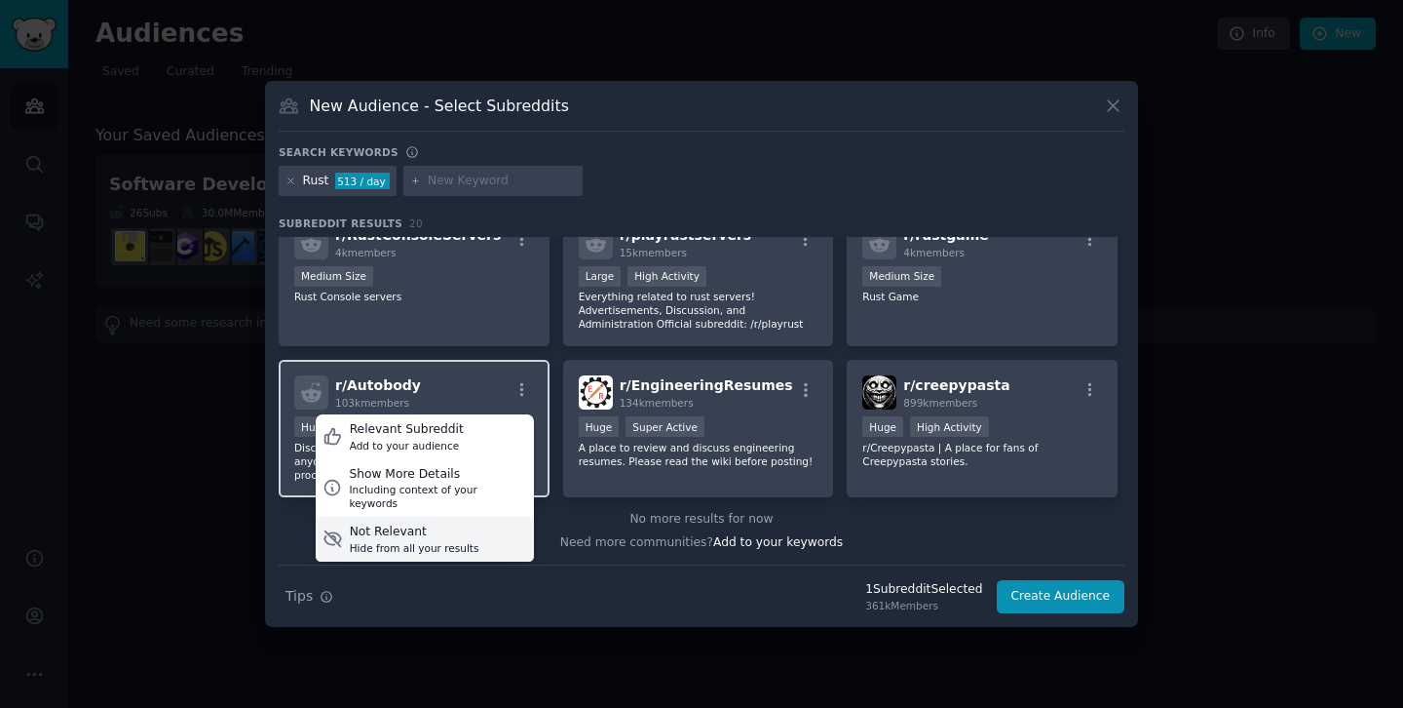
click at [421, 523] on div "Not Relevant" at bounding box center [415, 532] width 130 height 18
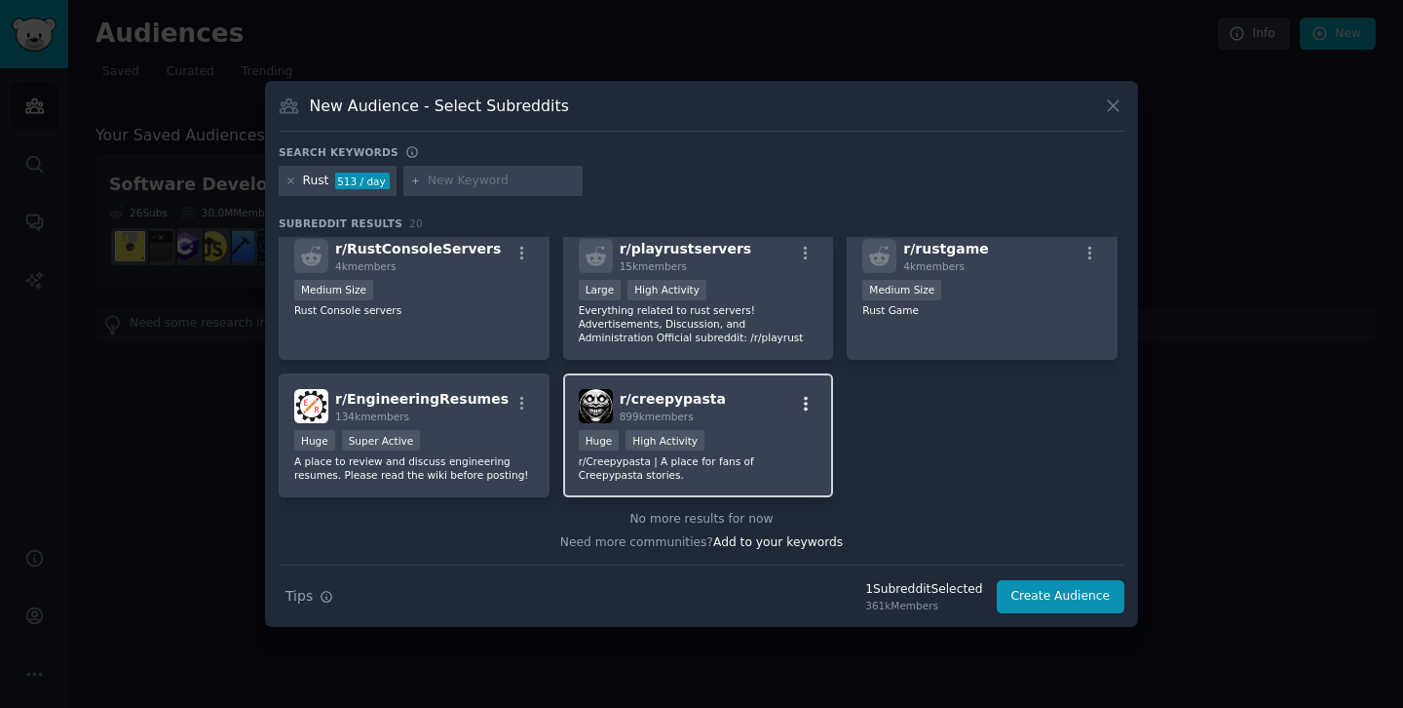
click at [811, 402] on button "button" at bounding box center [806, 404] width 24 height 18
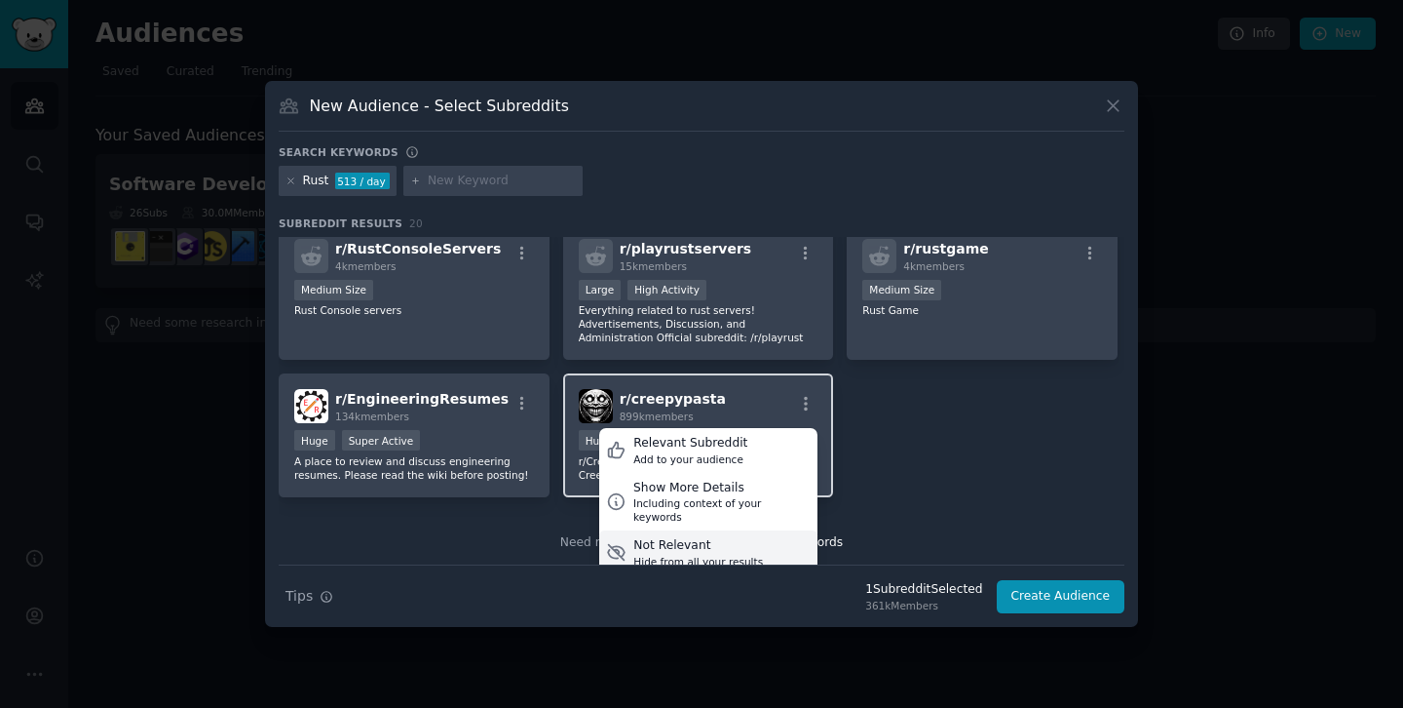
click at [723, 555] on div "Hide from all your results" at bounding box center [699, 562] width 130 height 14
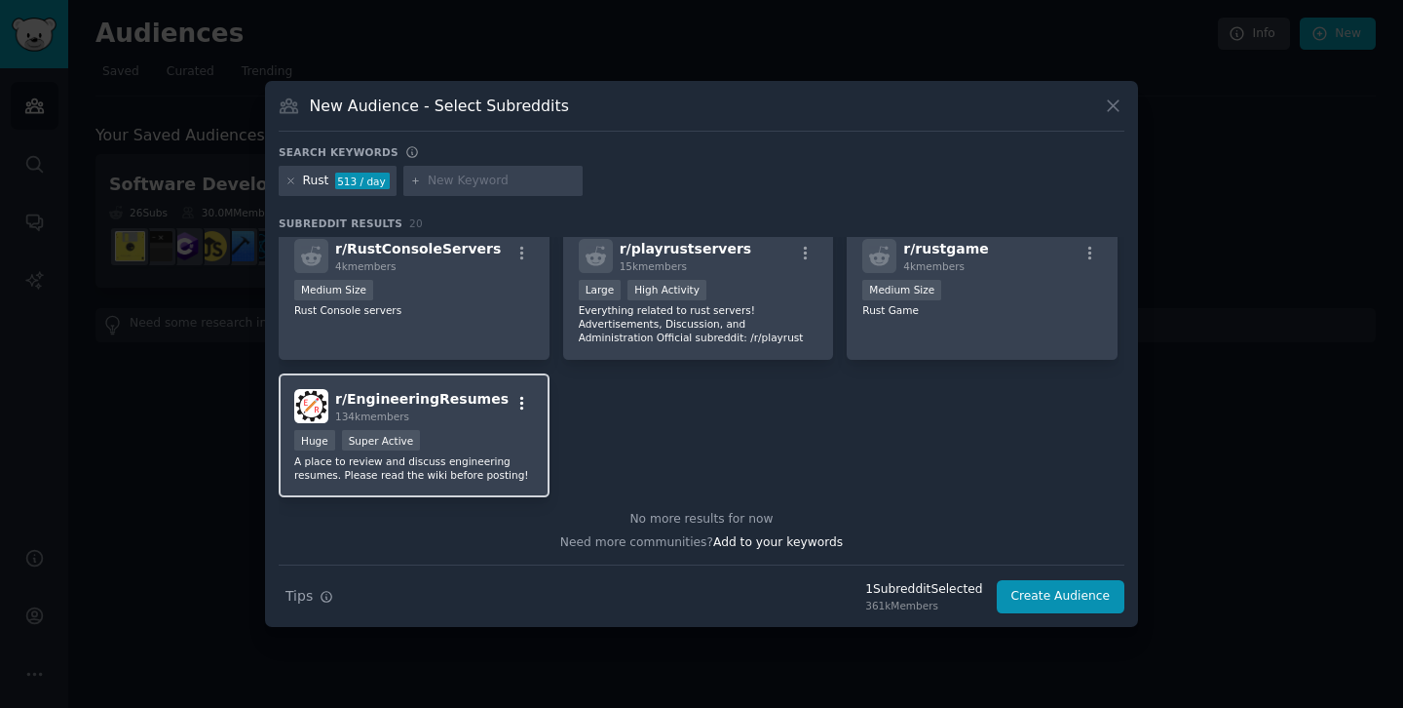
click at [518, 402] on icon "button" at bounding box center [523, 404] width 18 height 18
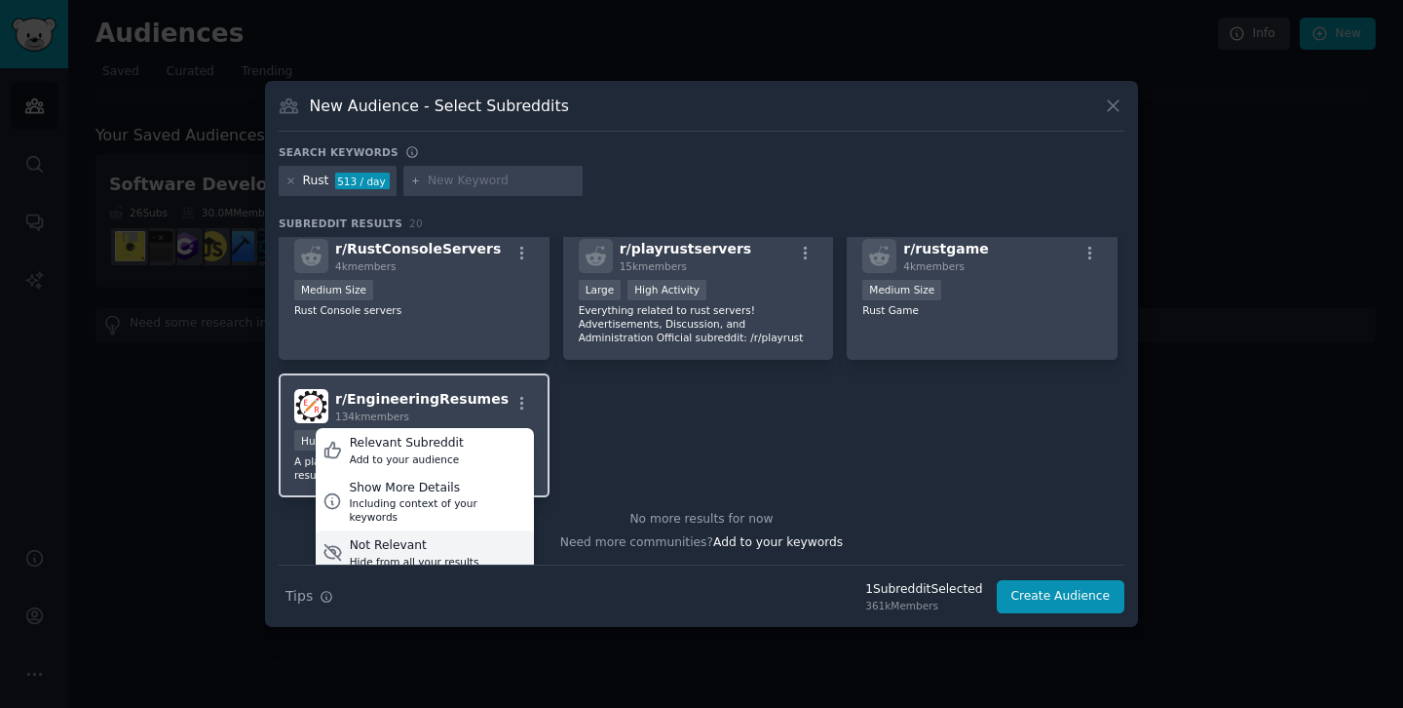
click at [436, 537] on div "Not Relevant" at bounding box center [415, 546] width 130 height 18
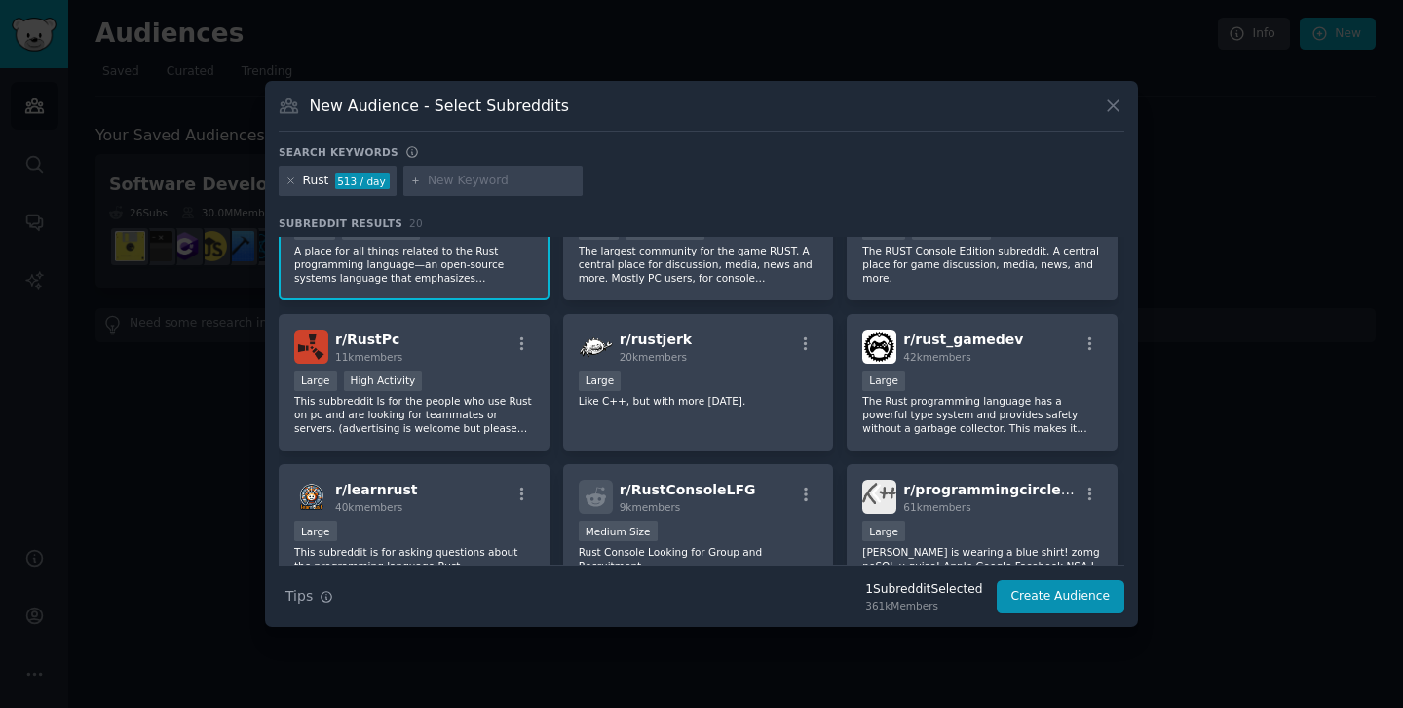
scroll to position [0, 0]
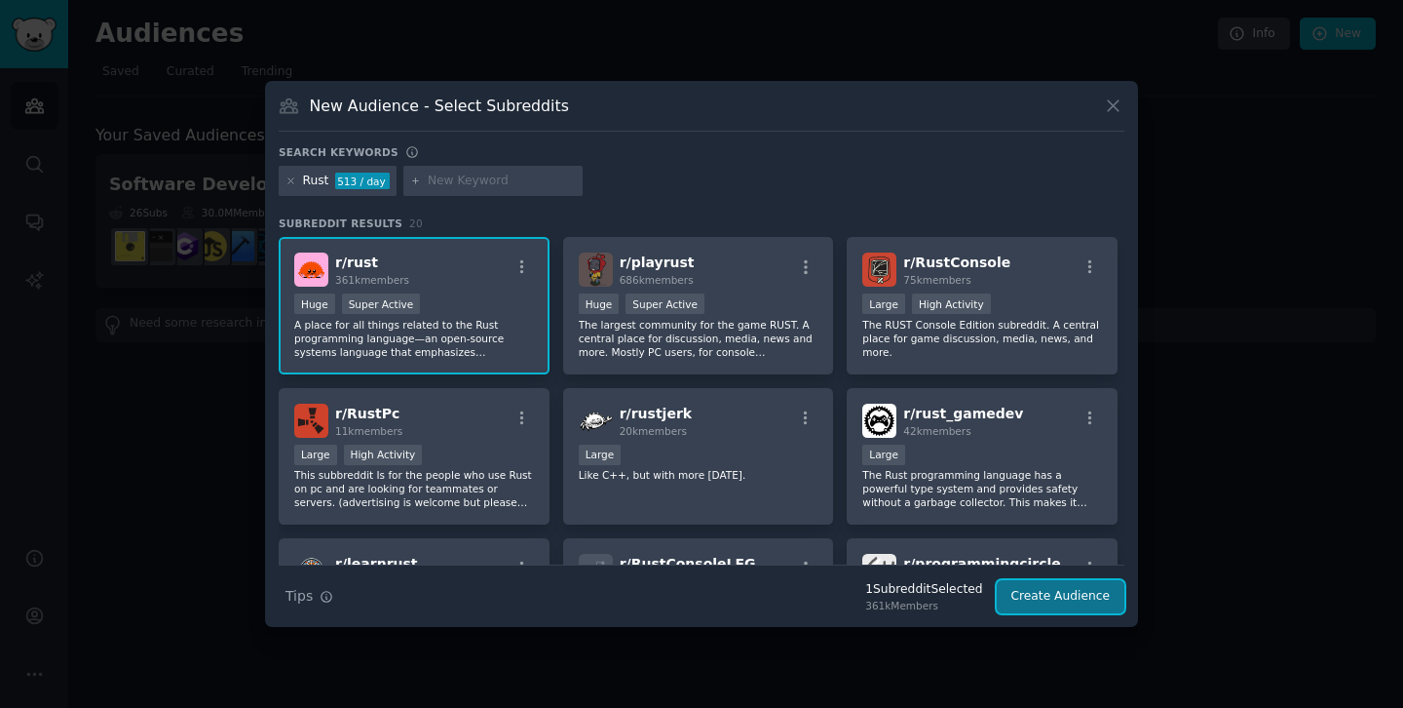
click at [1036, 595] on button "Create Audience" at bounding box center [1061, 596] width 129 height 33
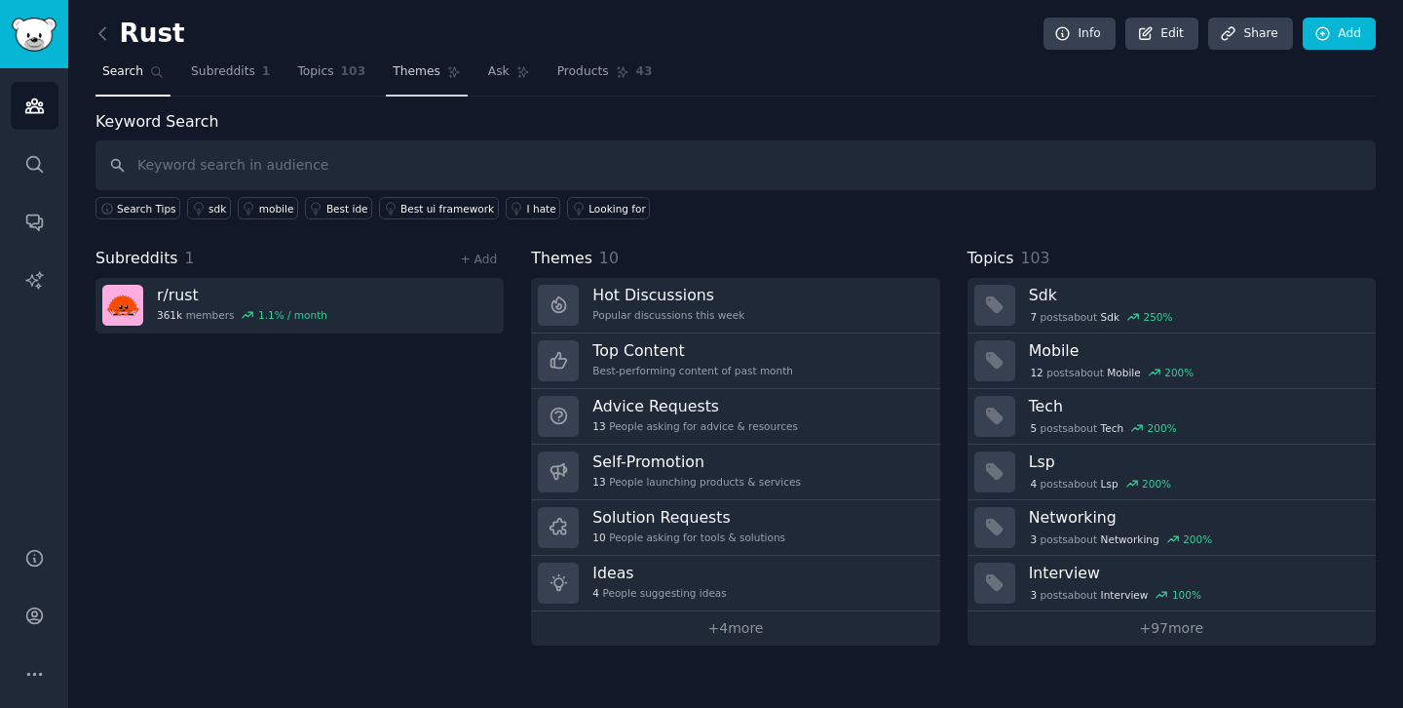
click at [422, 74] on span "Themes" at bounding box center [417, 72] width 48 height 18
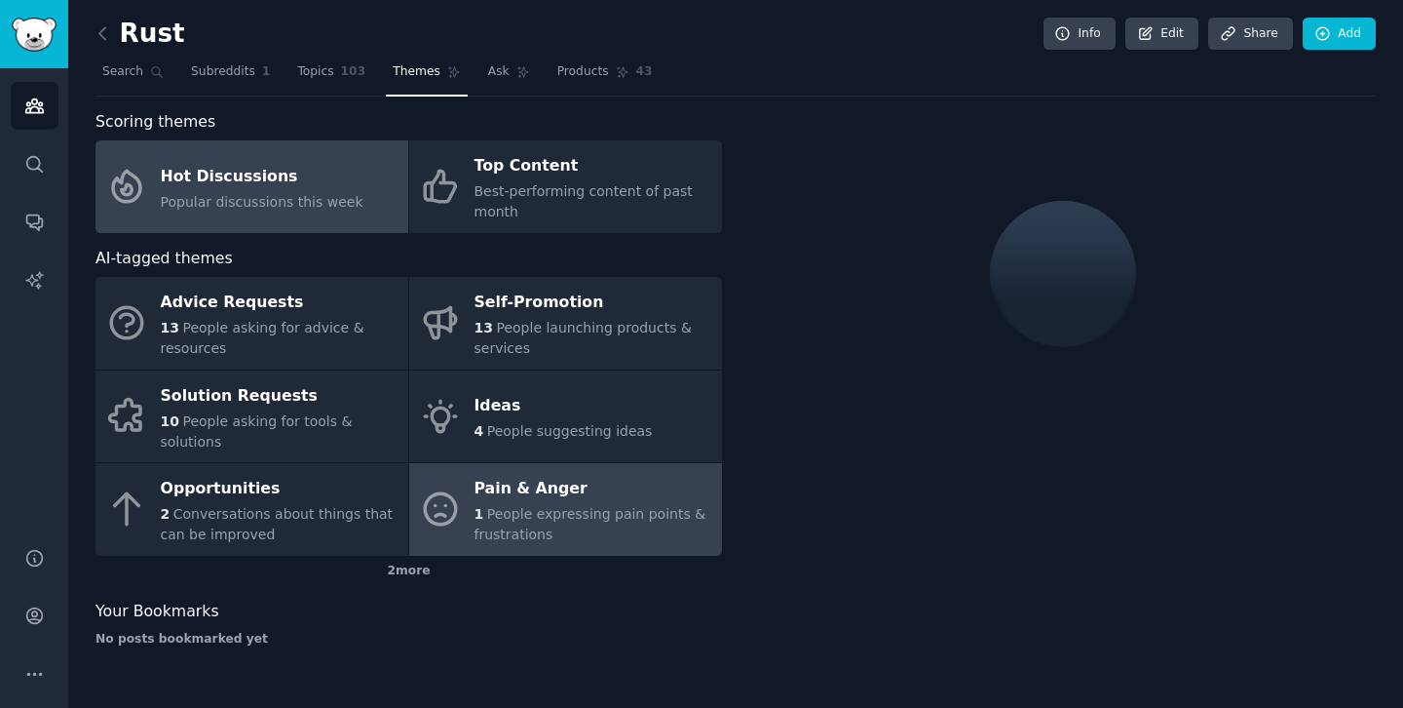
click at [545, 506] on span "People expressing pain points & frustrations" at bounding box center [591, 524] width 232 height 36
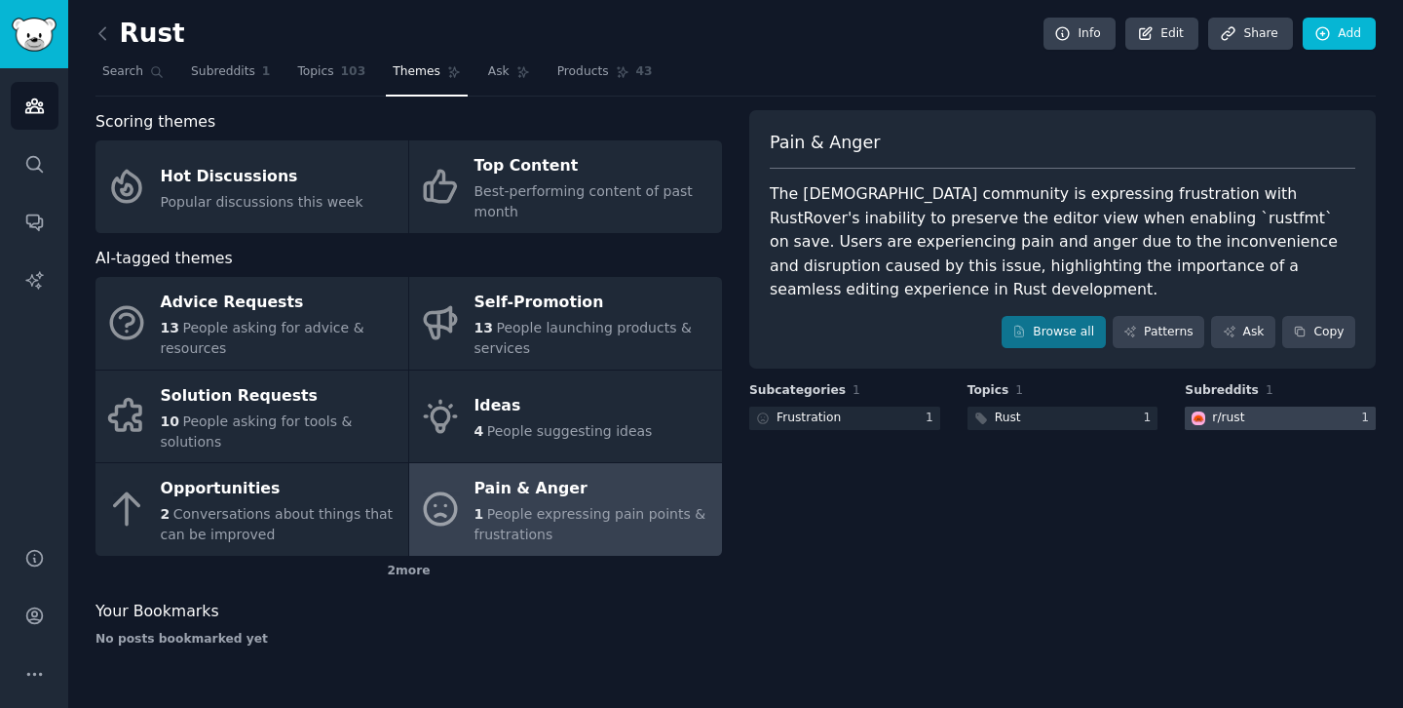
click at [1247, 406] on div at bounding box center [1280, 418] width 191 height 24
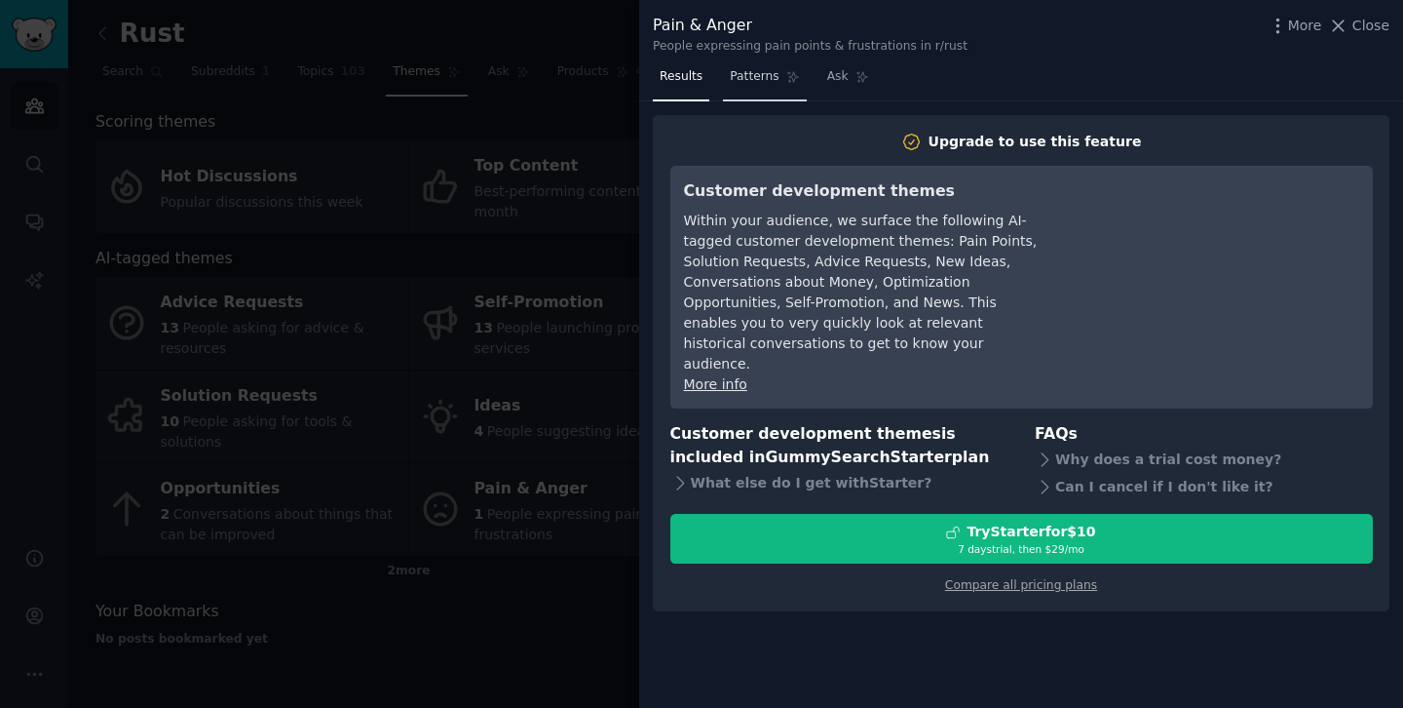
click at [742, 84] on span "Patterns" at bounding box center [754, 77] width 49 height 18
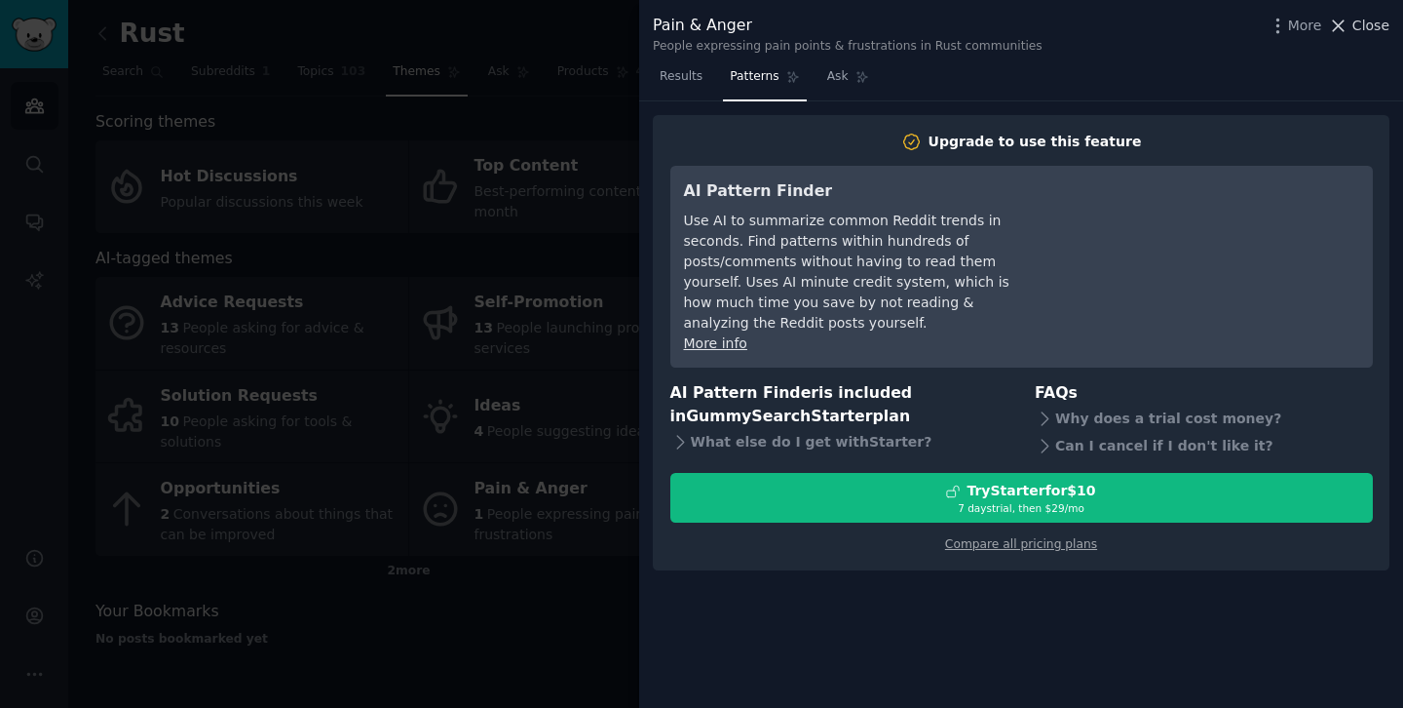
click at [1349, 29] on icon at bounding box center [1338, 26] width 20 height 20
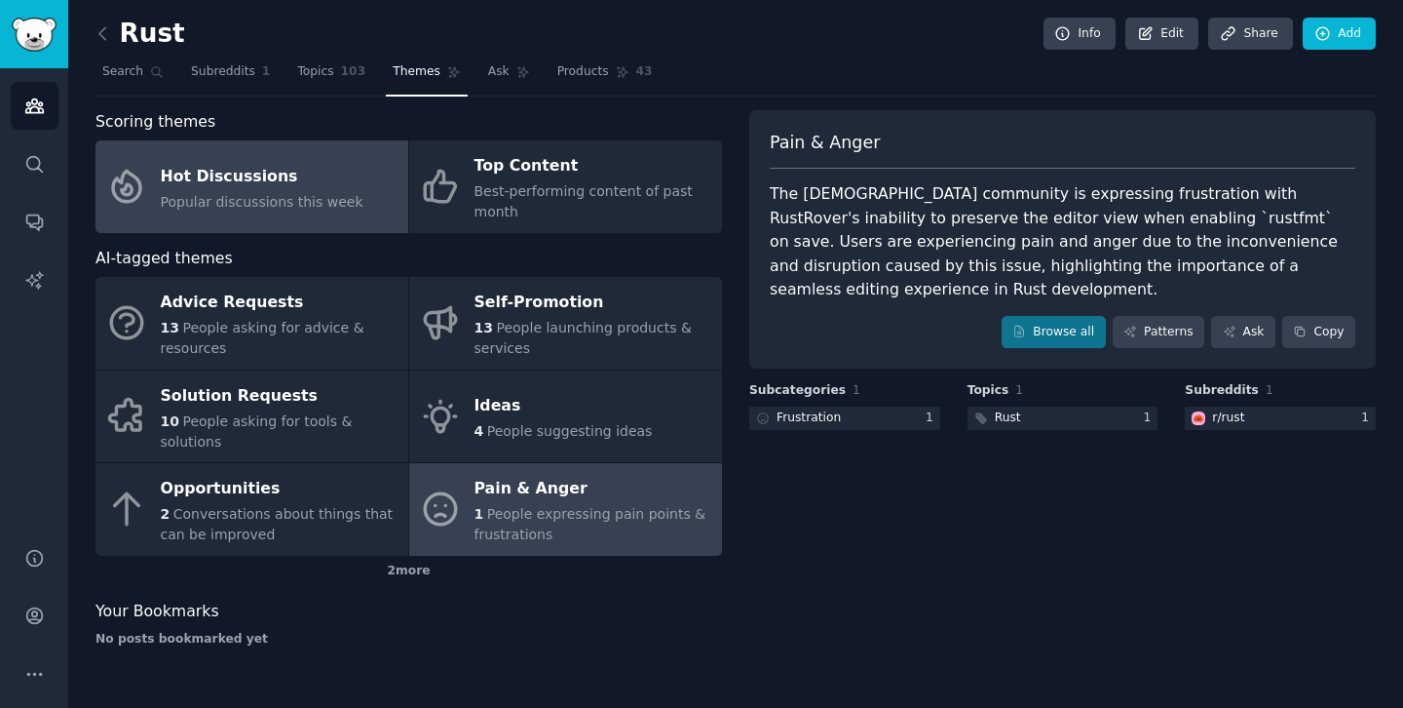
click at [357, 160] on link "Hot Discussions Popular discussions this week" at bounding box center [252, 186] width 313 height 93
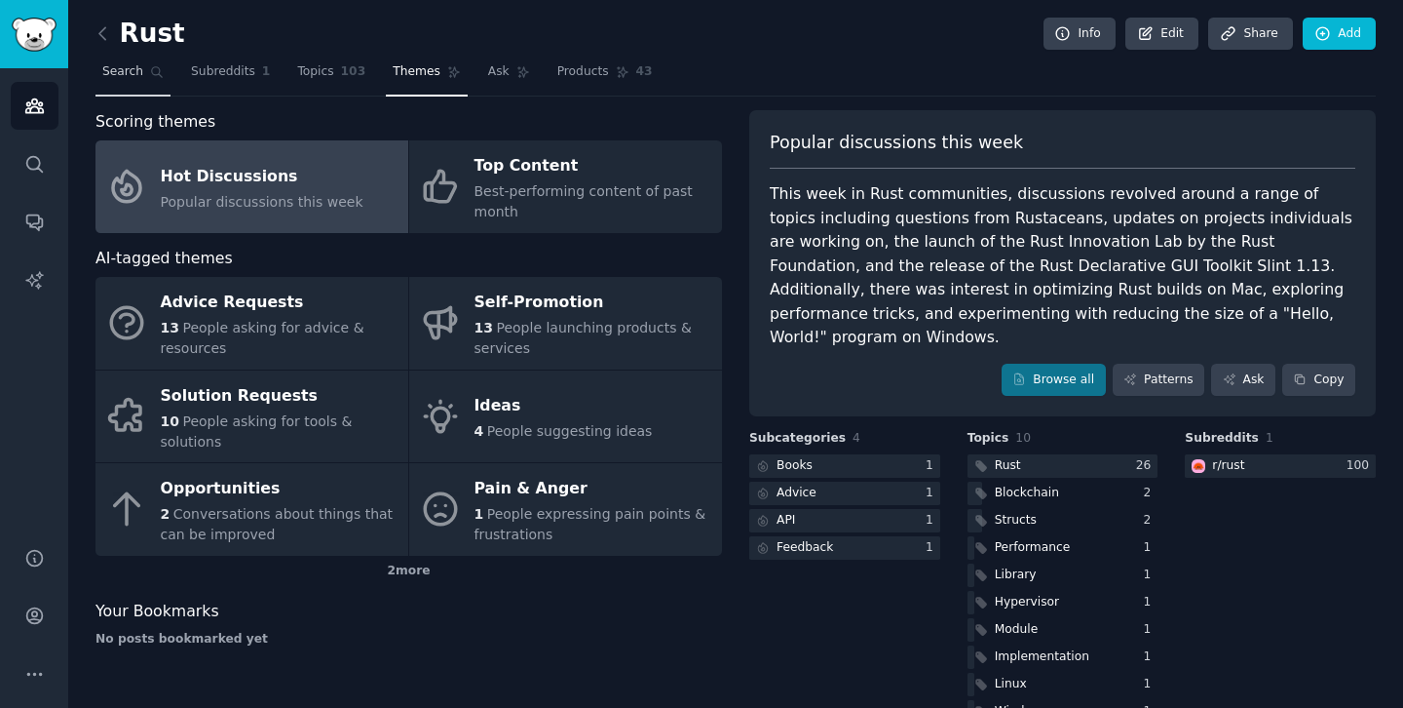
click at [126, 66] on span "Search" at bounding box center [122, 72] width 41 height 18
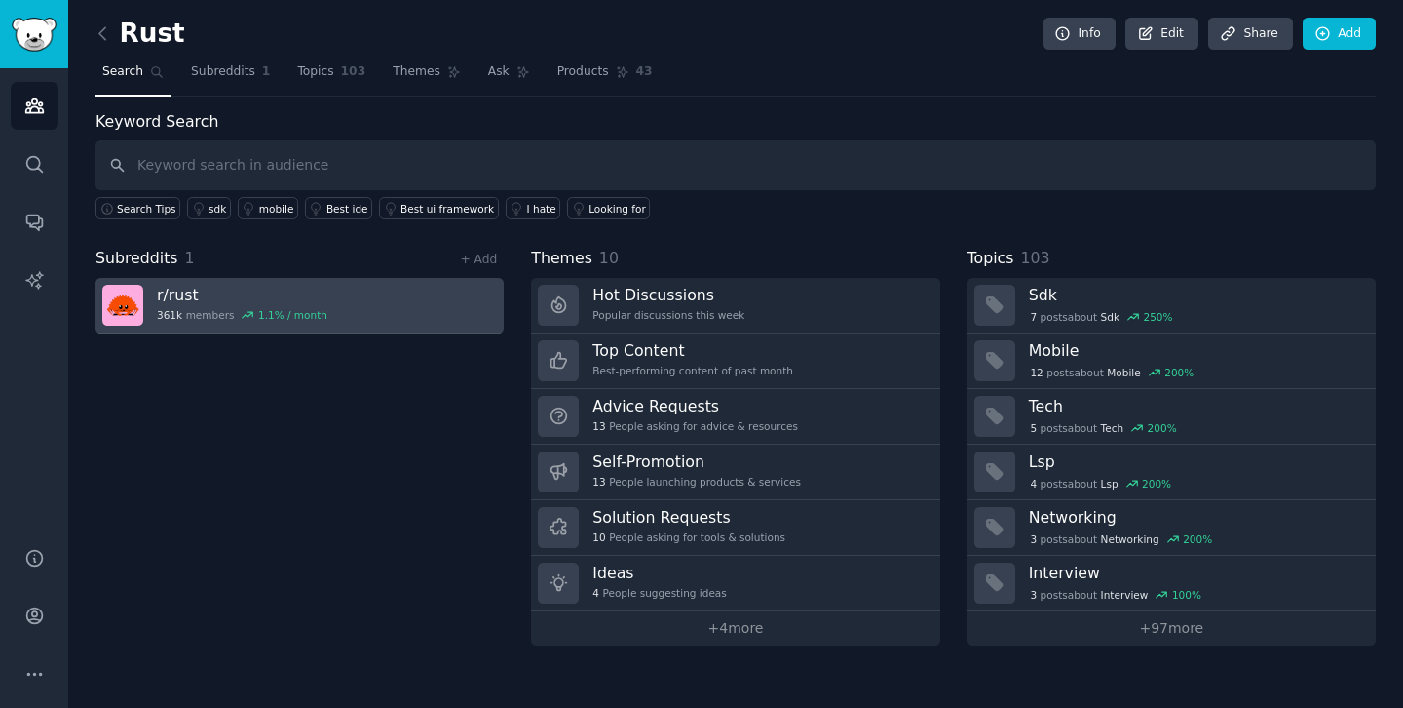
click at [328, 293] on link "r/ rust 361k members 1.1 % / month" at bounding box center [300, 306] width 408 height 56
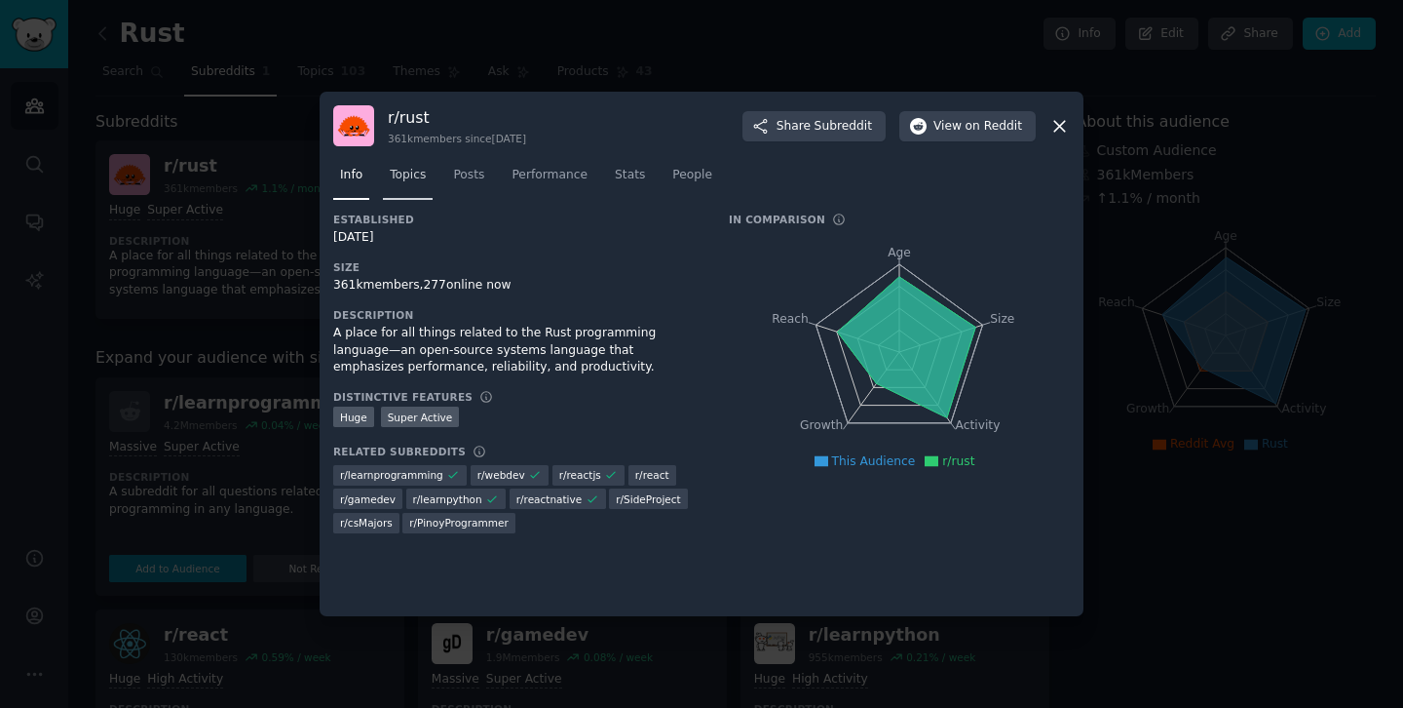
click at [409, 178] on span "Topics" at bounding box center [408, 176] width 36 height 18
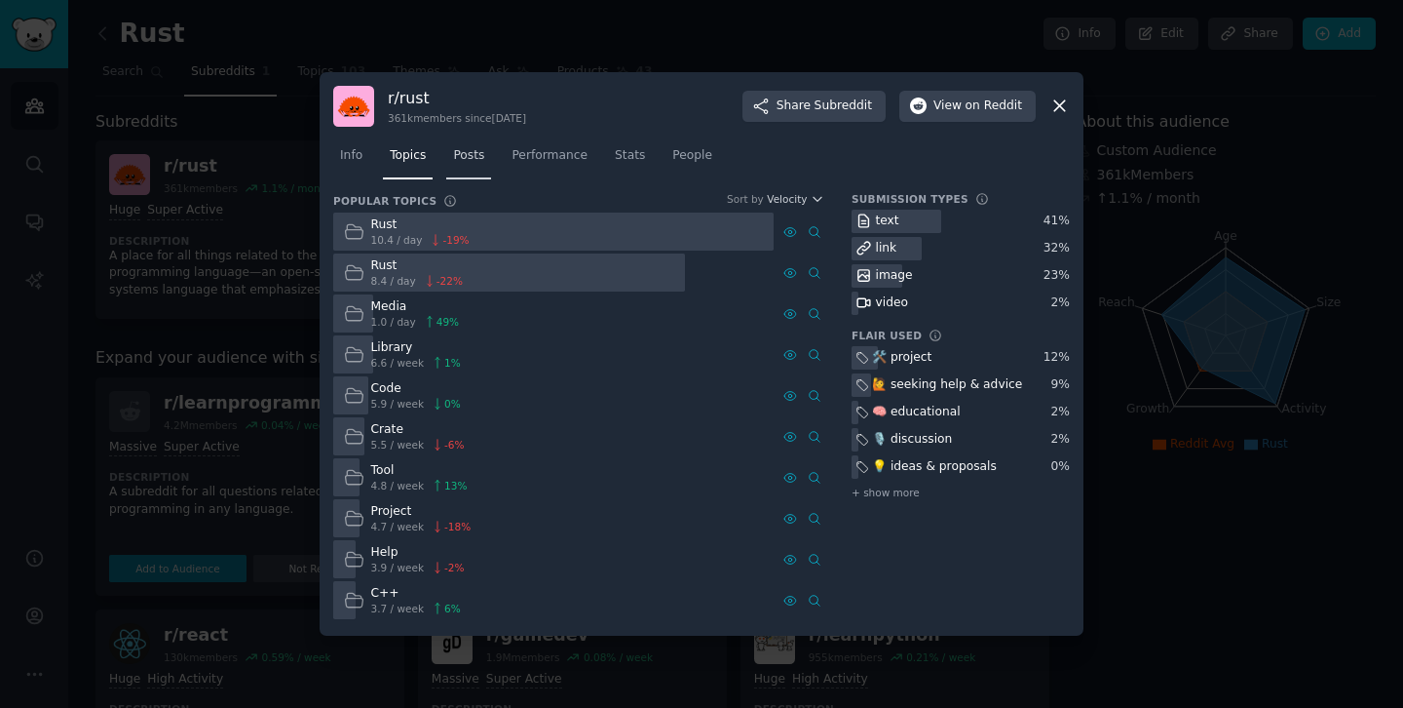
click at [477, 156] on span "Posts" at bounding box center [468, 156] width 31 height 18
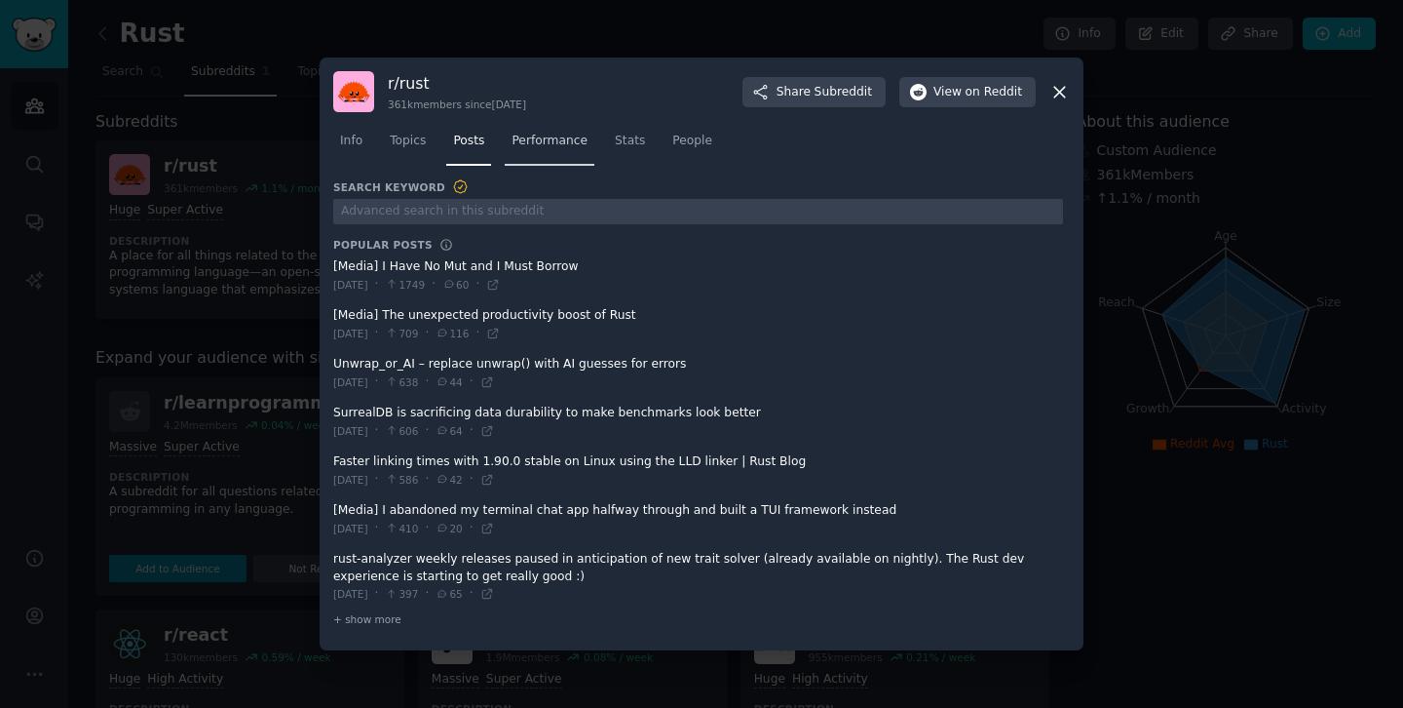
click at [548, 155] on link "Performance" at bounding box center [550, 146] width 90 height 40
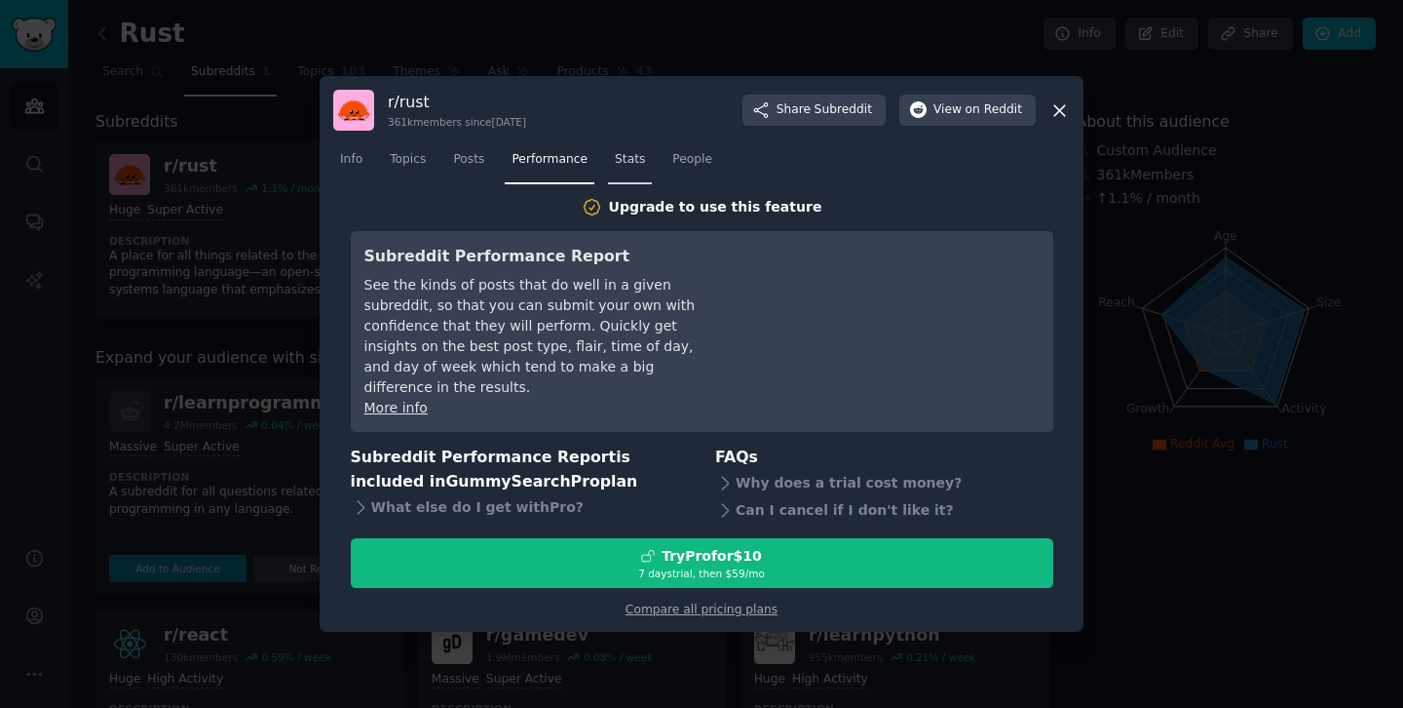
click at [617, 179] on link "Stats" at bounding box center [630, 164] width 44 height 40
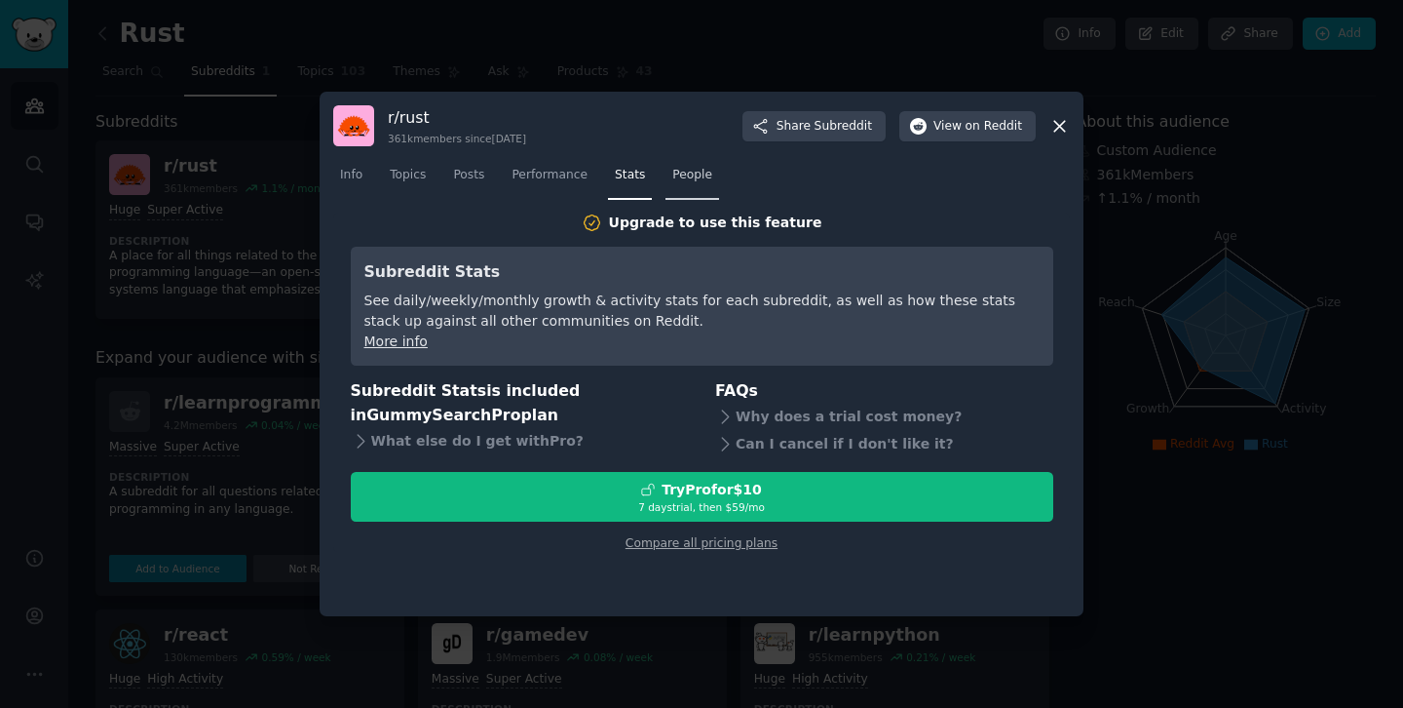
click at [685, 174] on span "People" at bounding box center [693, 176] width 40 height 18
click at [356, 178] on span "Info" at bounding box center [351, 176] width 22 height 18
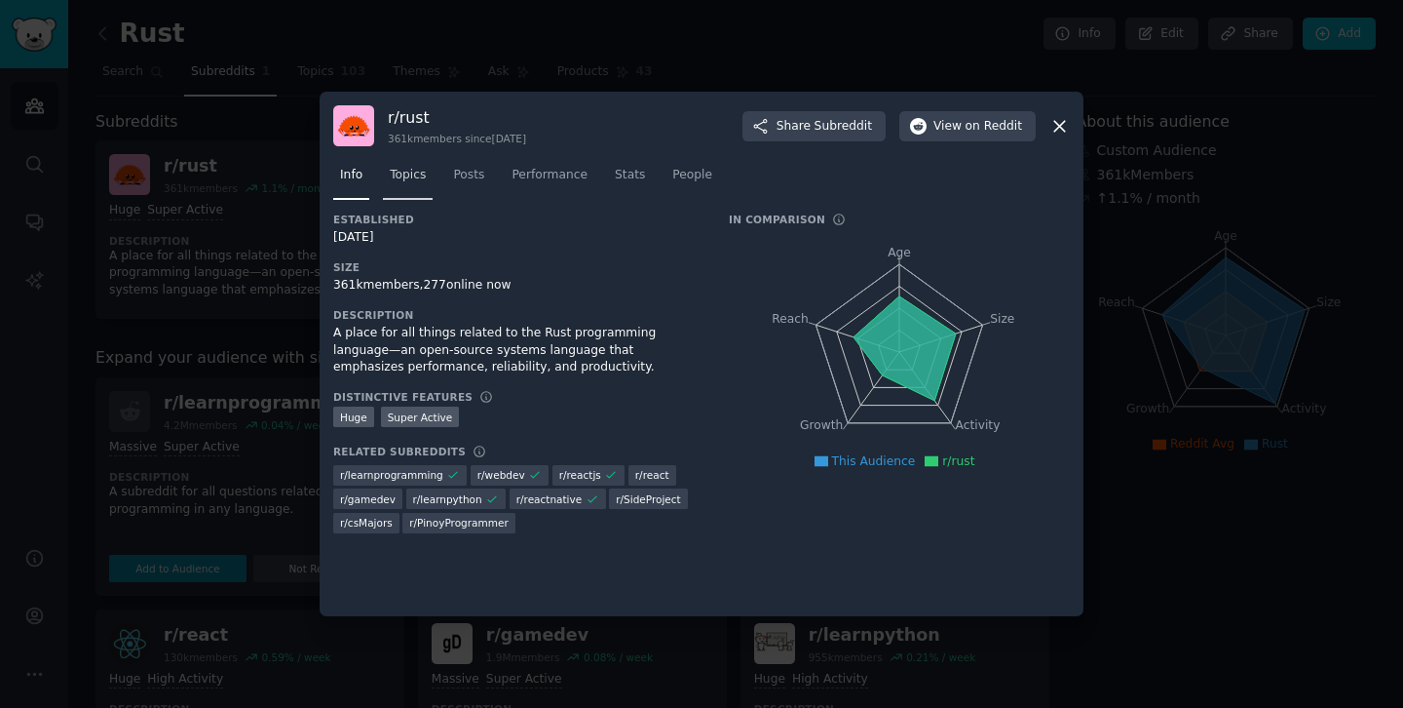
click at [419, 172] on span "Topics" at bounding box center [408, 176] width 36 height 18
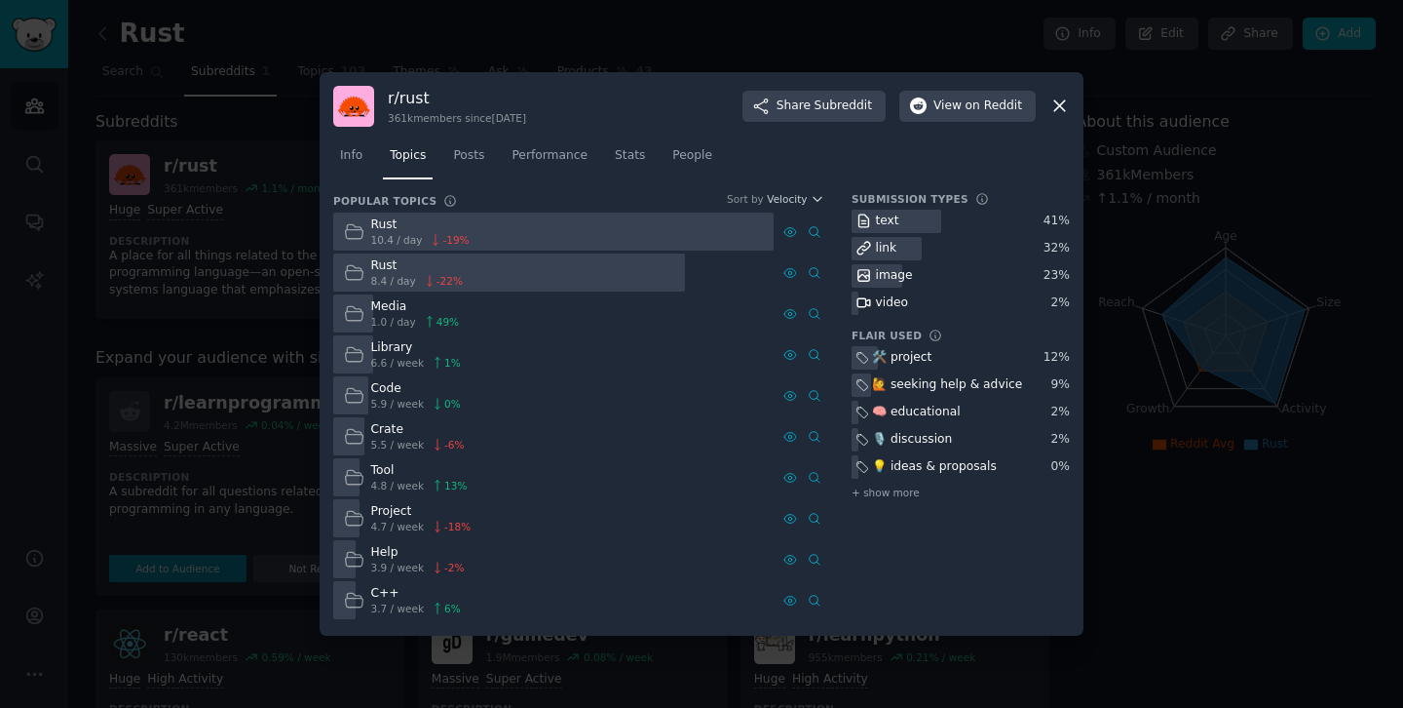
click at [1061, 101] on icon at bounding box center [1060, 106] width 20 height 20
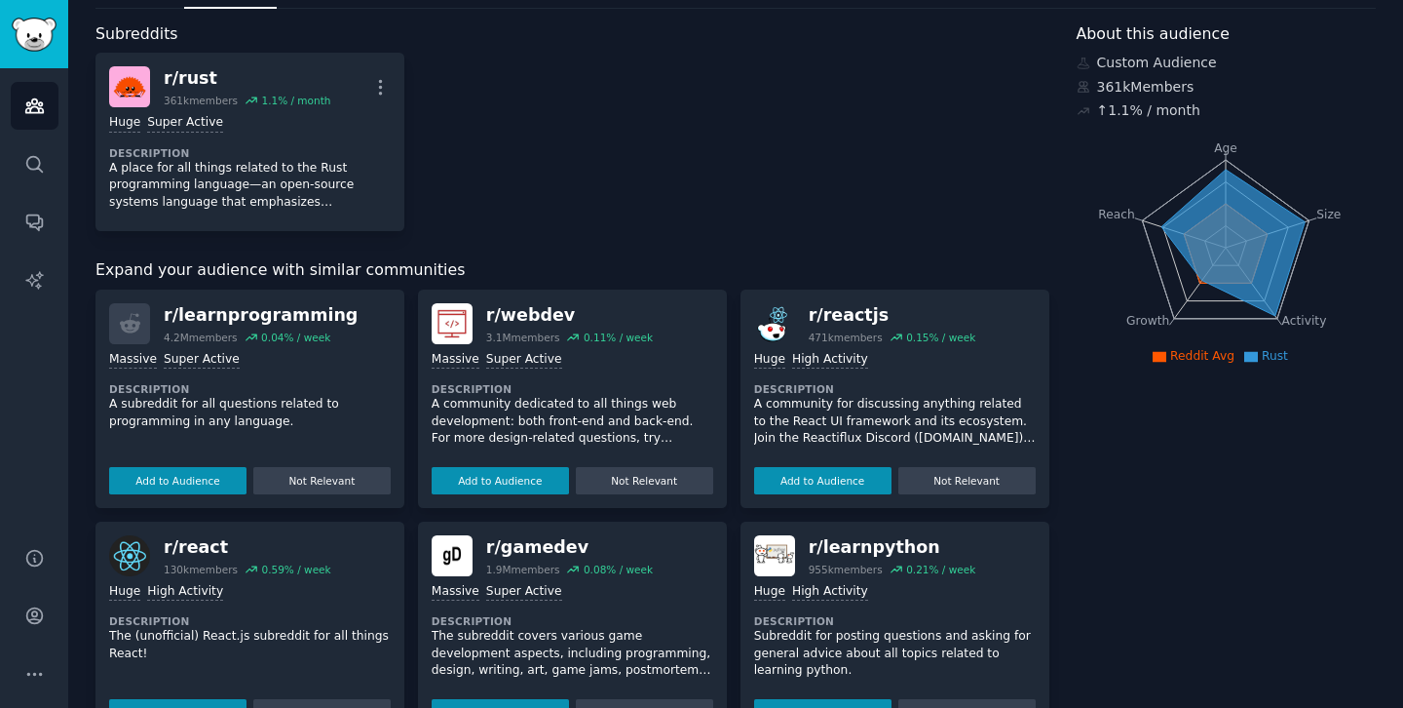
scroll to position [127, 0]
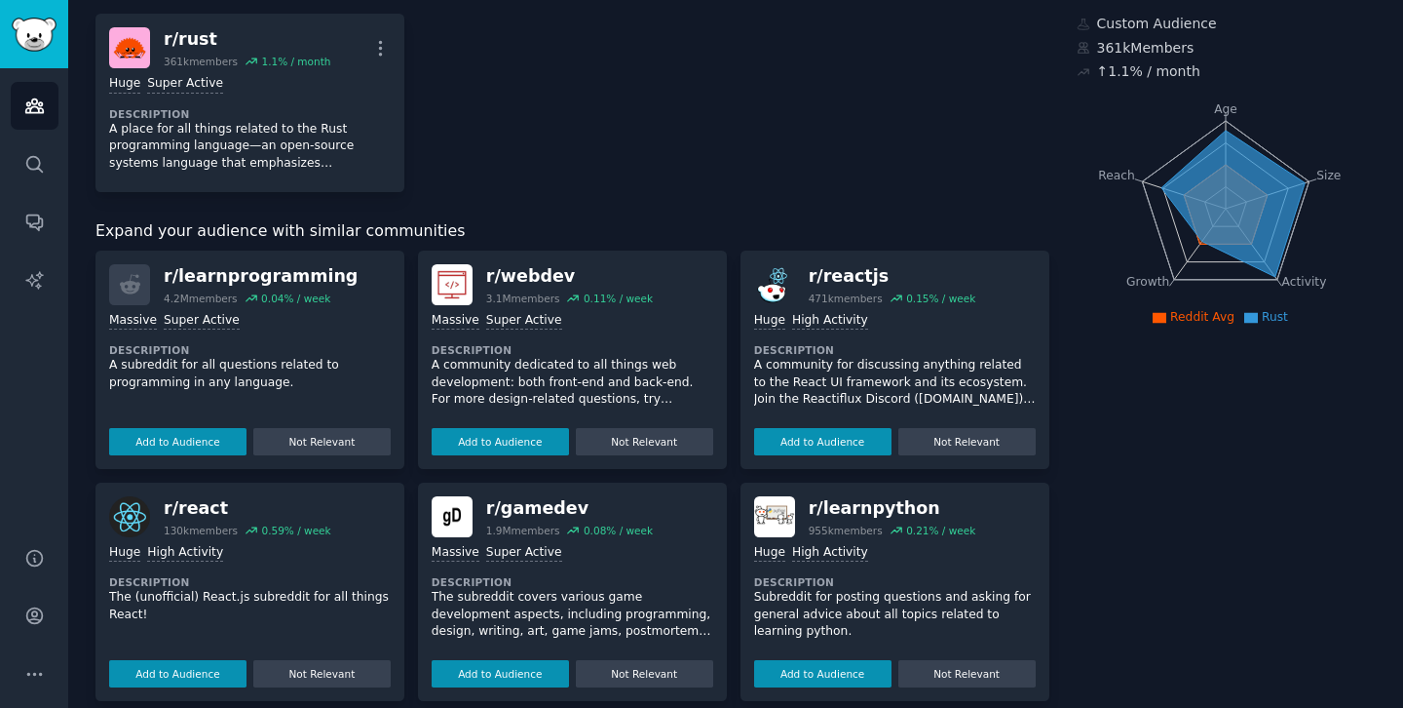
click at [838, 280] on div "r/ reactjs" at bounding box center [893, 276] width 168 height 24
